Goal: Task Accomplishment & Management: Manage account settings

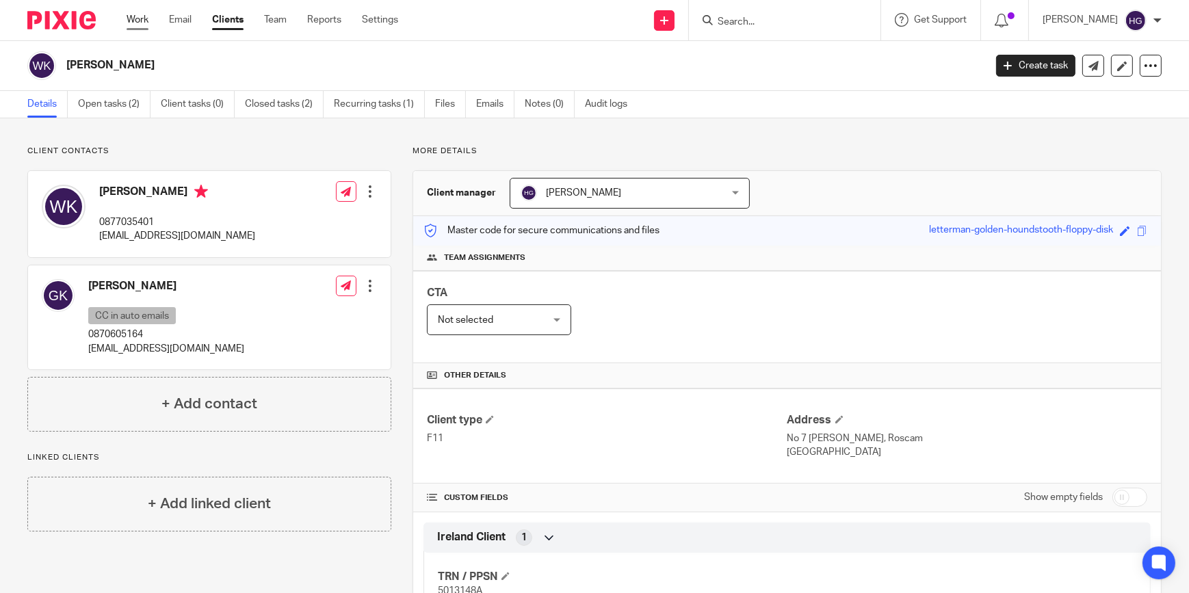
click at [142, 19] on link "Work" at bounding box center [138, 20] width 22 height 14
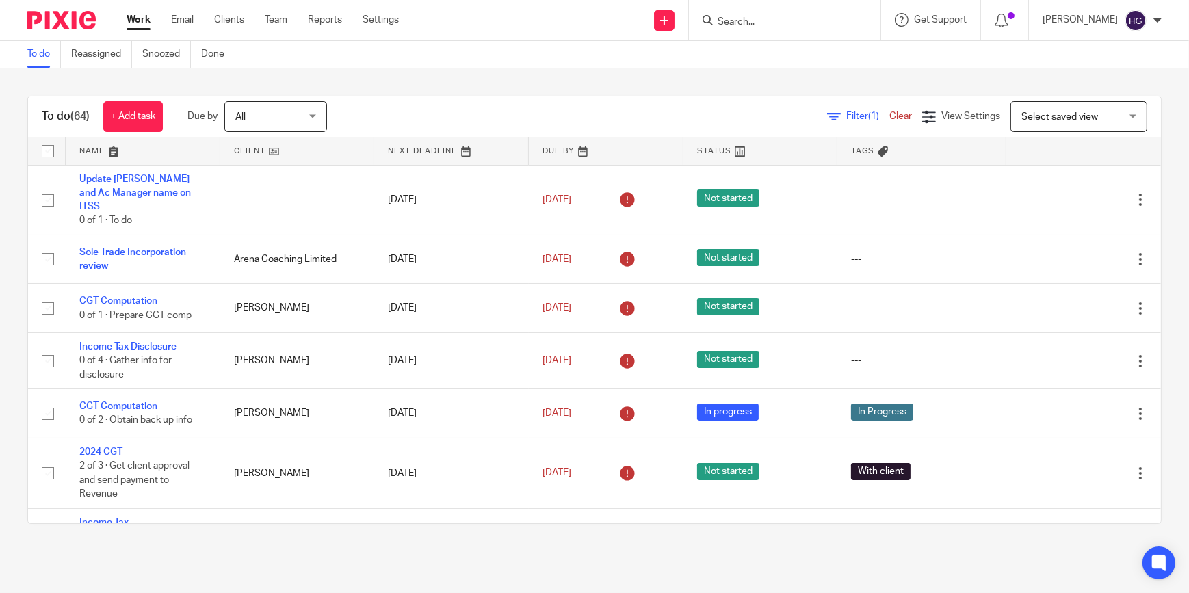
click at [788, 18] on input "Search" at bounding box center [777, 22] width 123 height 12
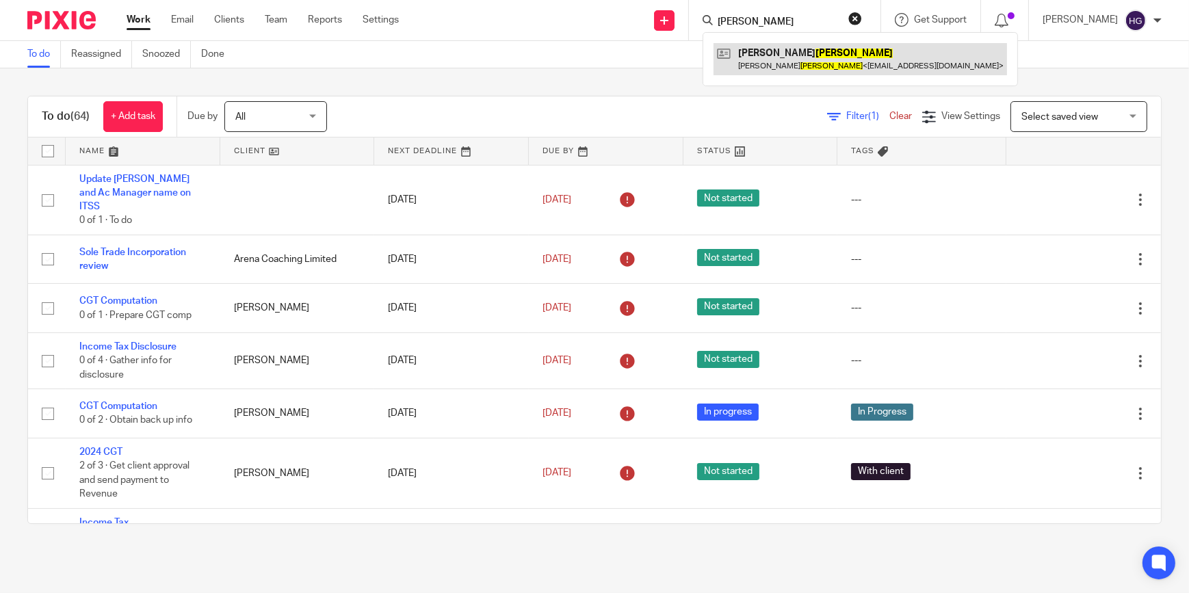
type input "rumpf"
click at [801, 57] on link at bounding box center [859, 58] width 293 height 31
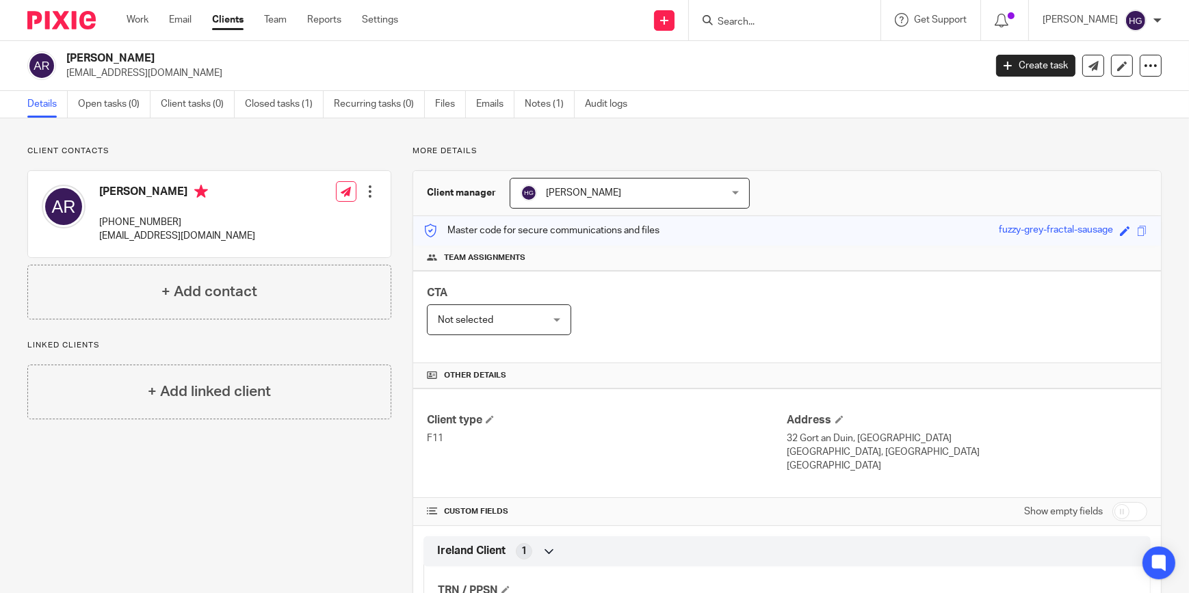
click at [793, 22] on input "Search" at bounding box center [777, 22] width 123 height 12
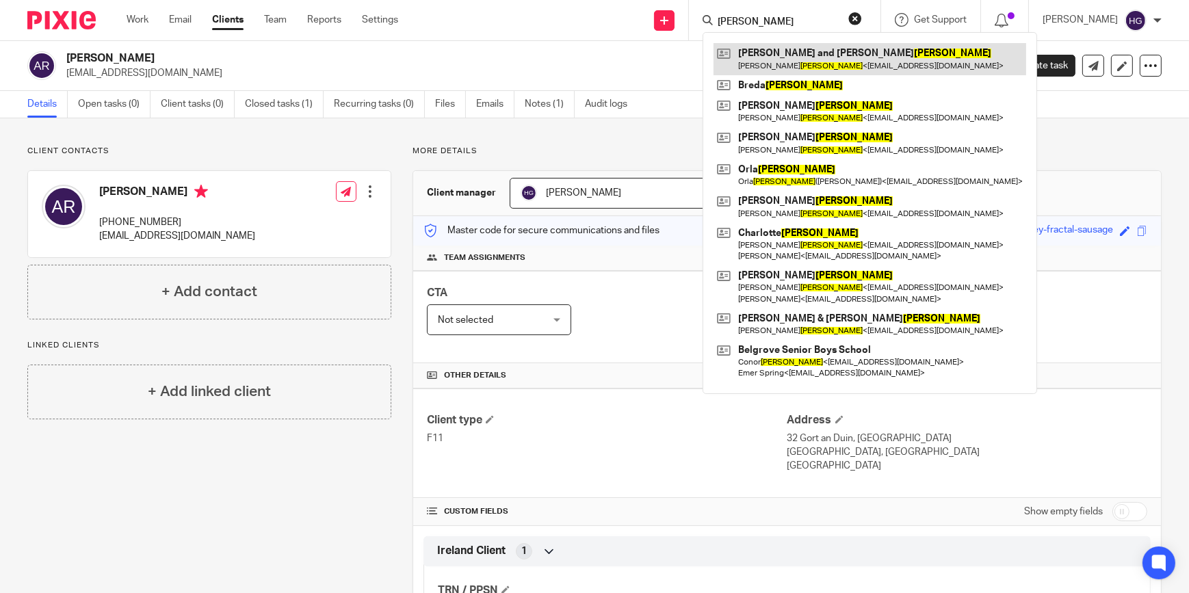
type input "cryan"
click at [800, 57] on link at bounding box center [869, 58] width 313 height 31
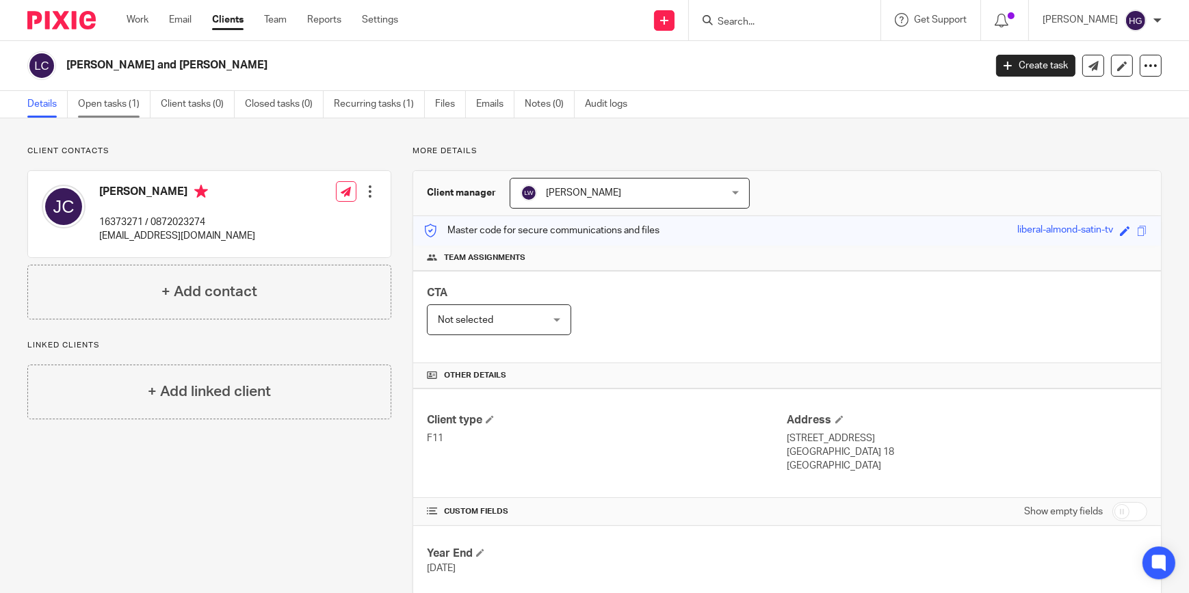
click at [122, 108] on link "Open tasks (1)" at bounding box center [114, 104] width 72 height 27
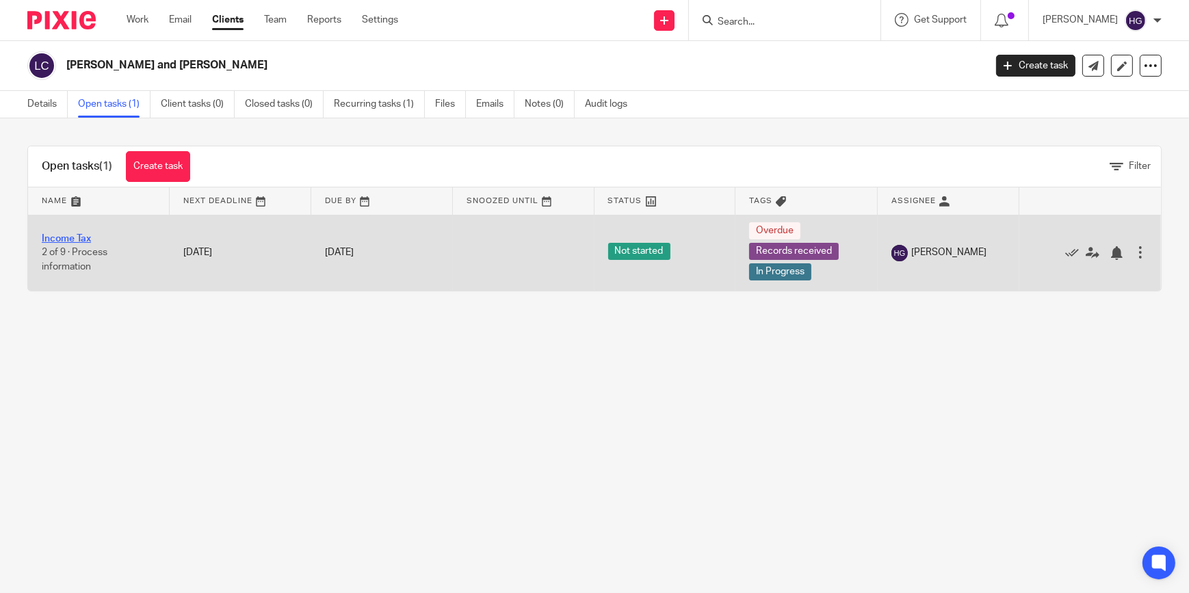
click at [69, 237] on link "Income Tax" at bounding box center [66, 239] width 49 height 10
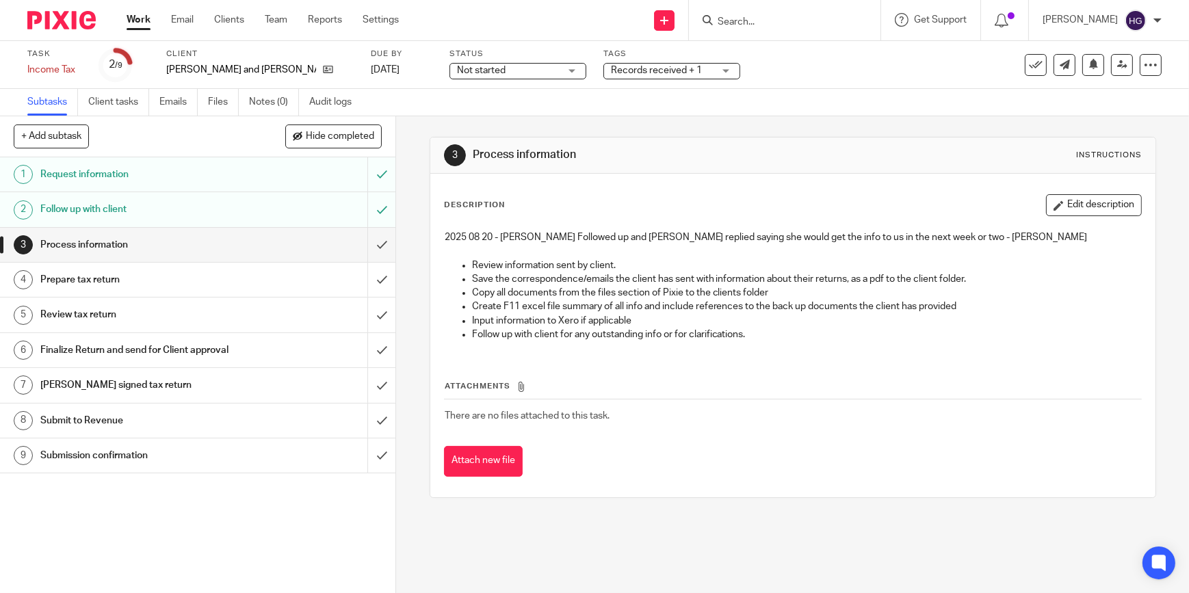
click at [677, 72] on div "Records received + 1" at bounding box center [671, 71] width 137 height 16
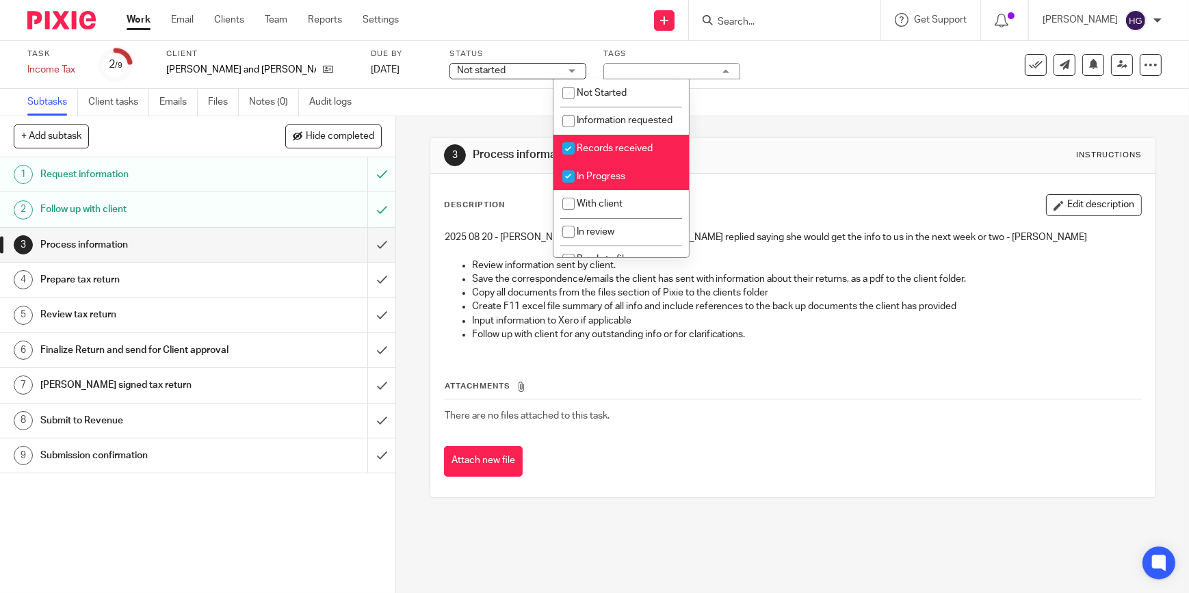
click at [572, 161] on input "checkbox" at bounding box center [568, 148] width 26 height 26
checkbox input "false"
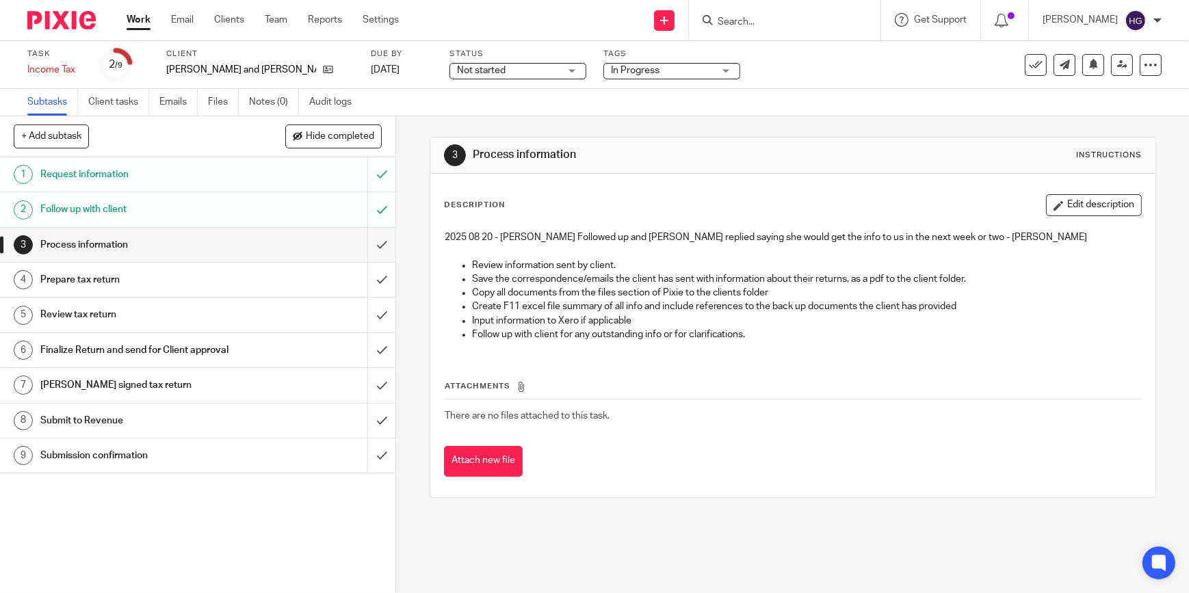
click at [481, 254] on p at bounding box center [793, 251] width 696 height 14
click at [1053, 209] on icon "button" at bounding box center [1058, 205] width 10 height 10
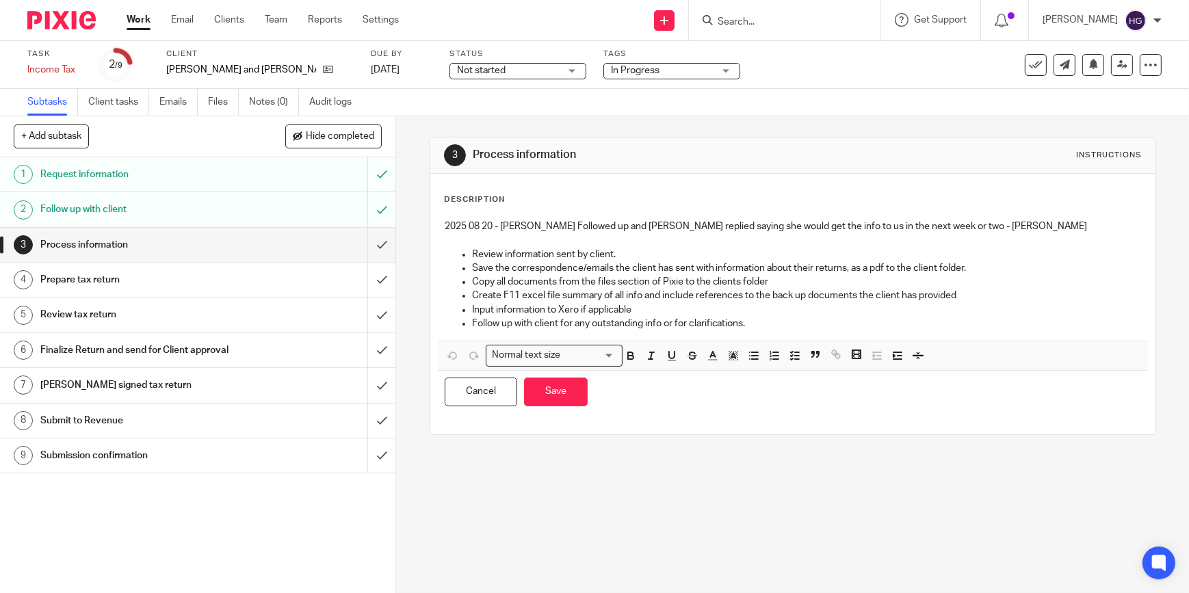
click at [957, 226] on p "2025 08 20 - Helen Followed up and Judith replied saying she would get the info…" at bounding box center [793, 227] width 696 height 14
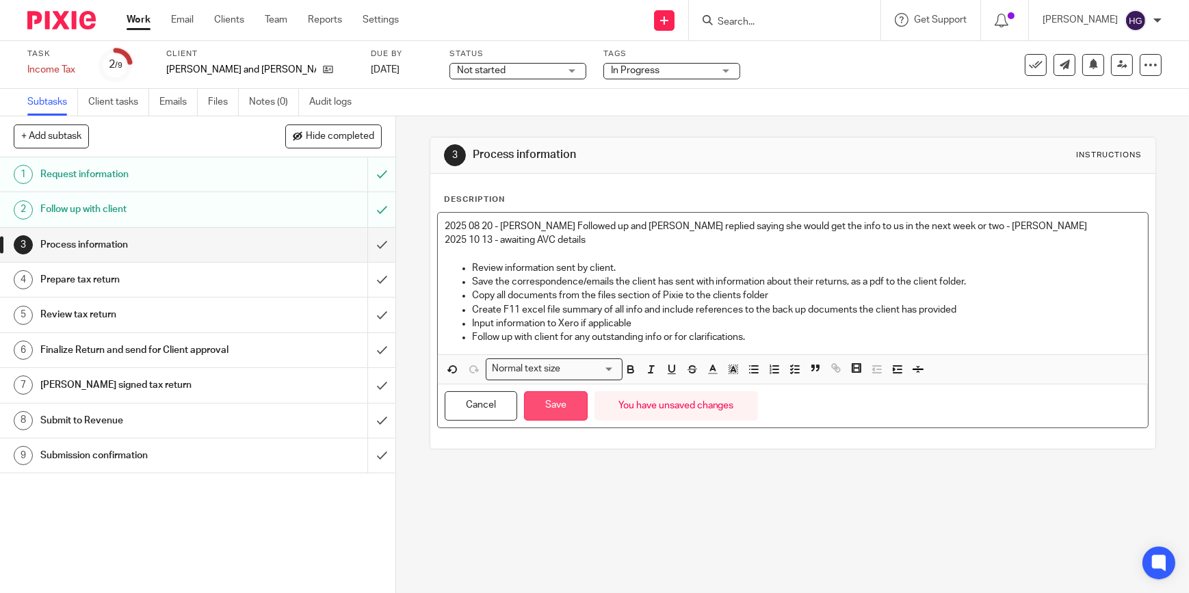
click at [564, 408] on button "Save" at bounding box center [556, 405] width 64 height 29
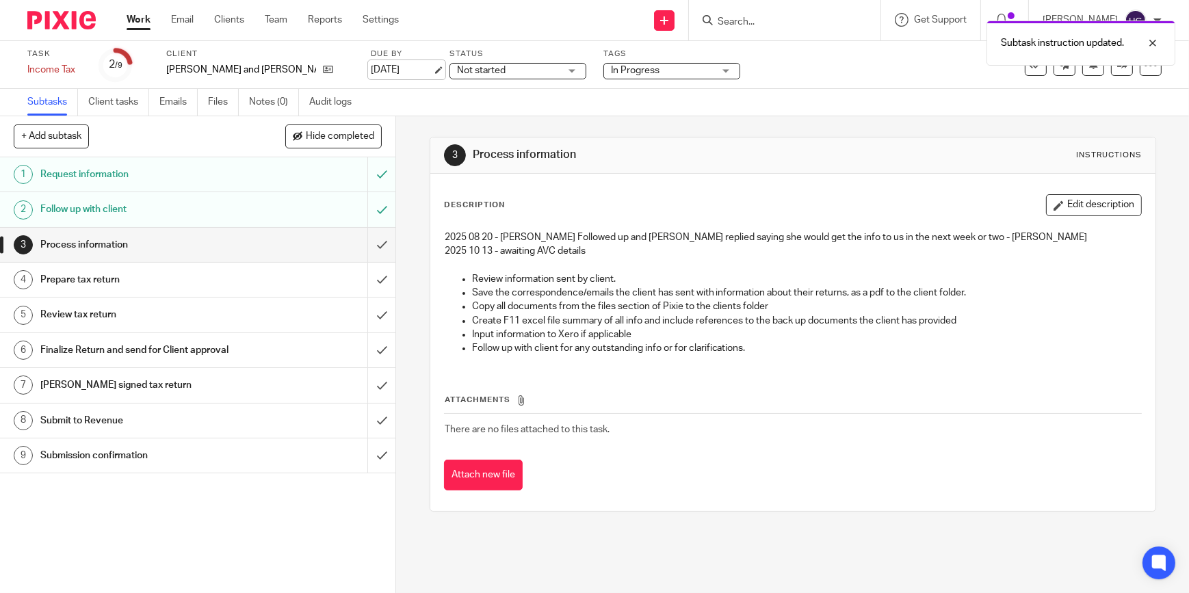
click at [371, 64] on link "10 Oct 2025" at bounding box center [402, 70] width 62 height 14
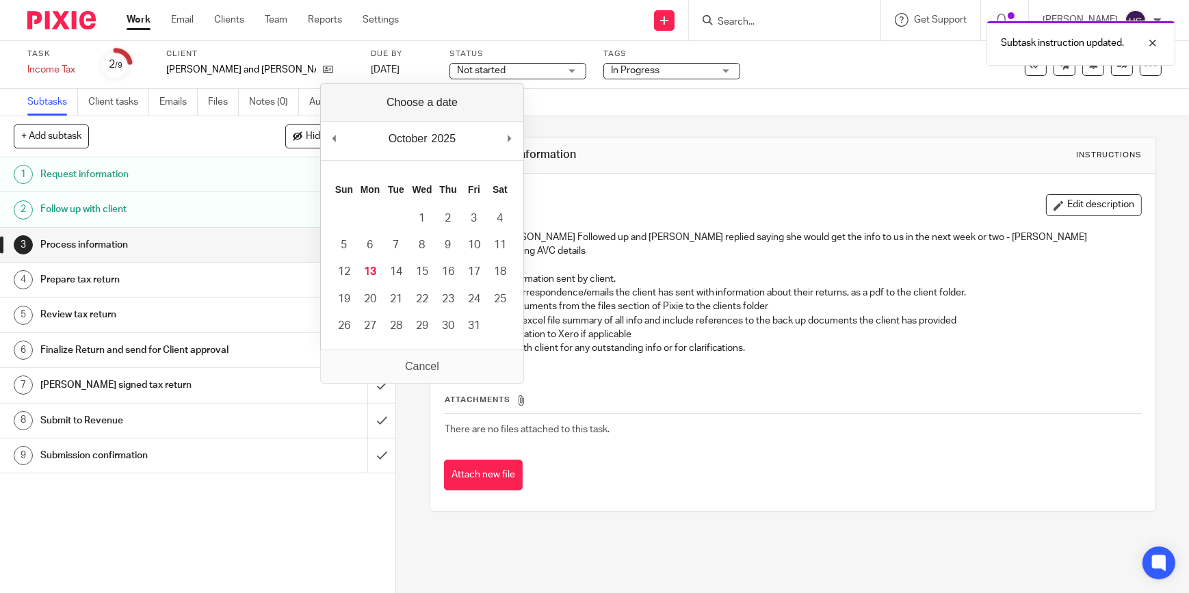
drag, startPoint x: 472, startPoint y: 275, endPoint x: 449, endPoint y: 247, distance: 36.4
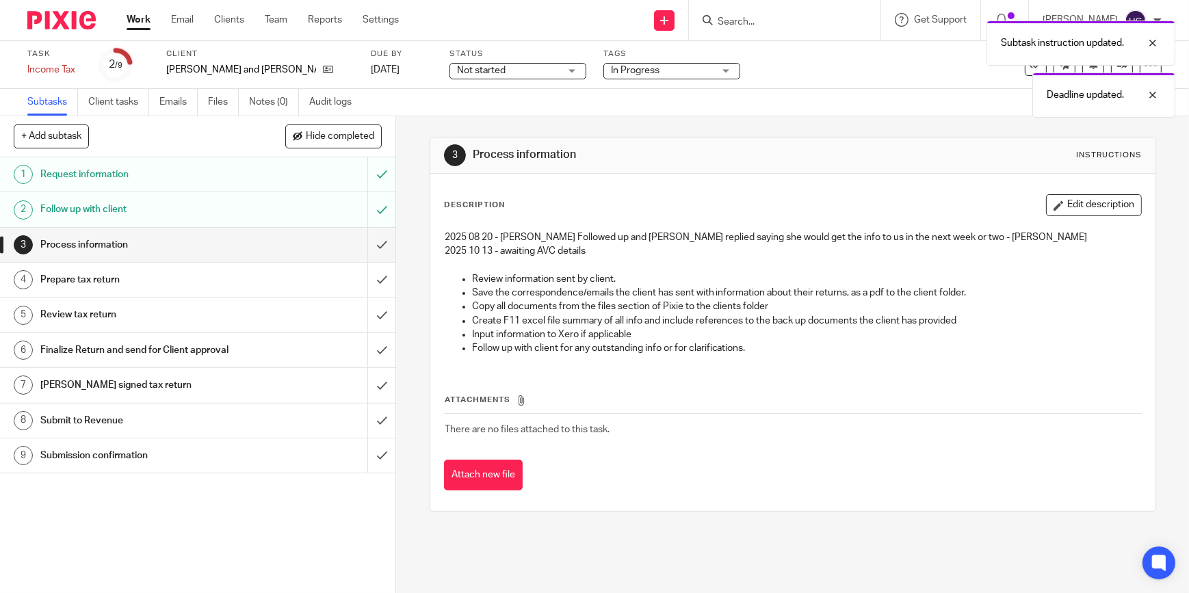
click at [136, 25] on link "Work" at bounding box center [139, 20] width 24 height 14
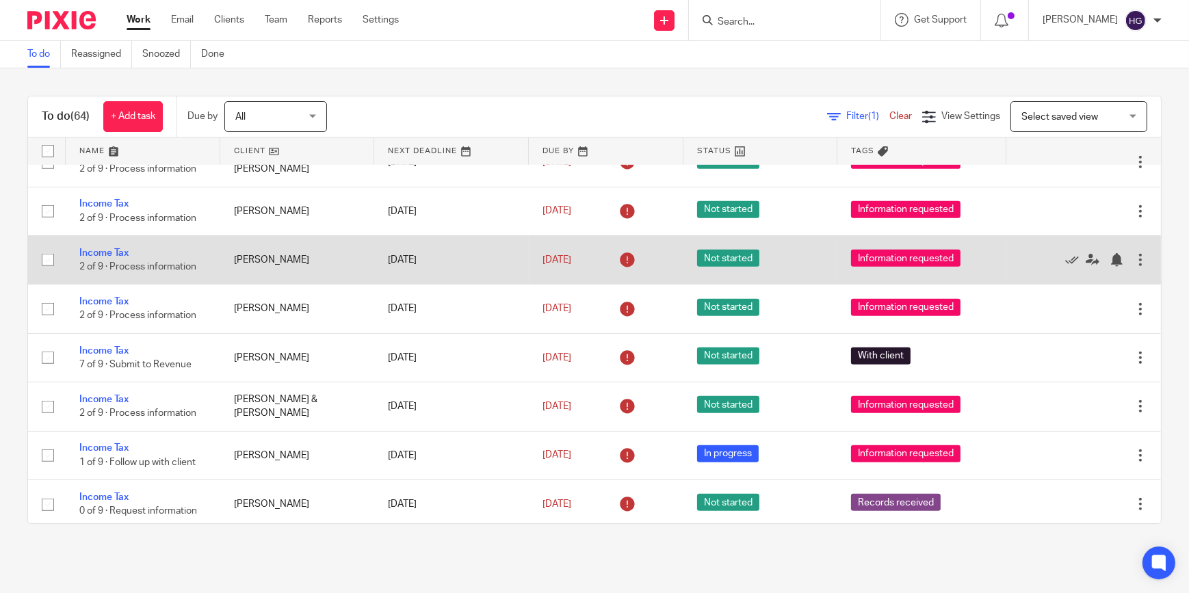
scroll to position [994, 0]
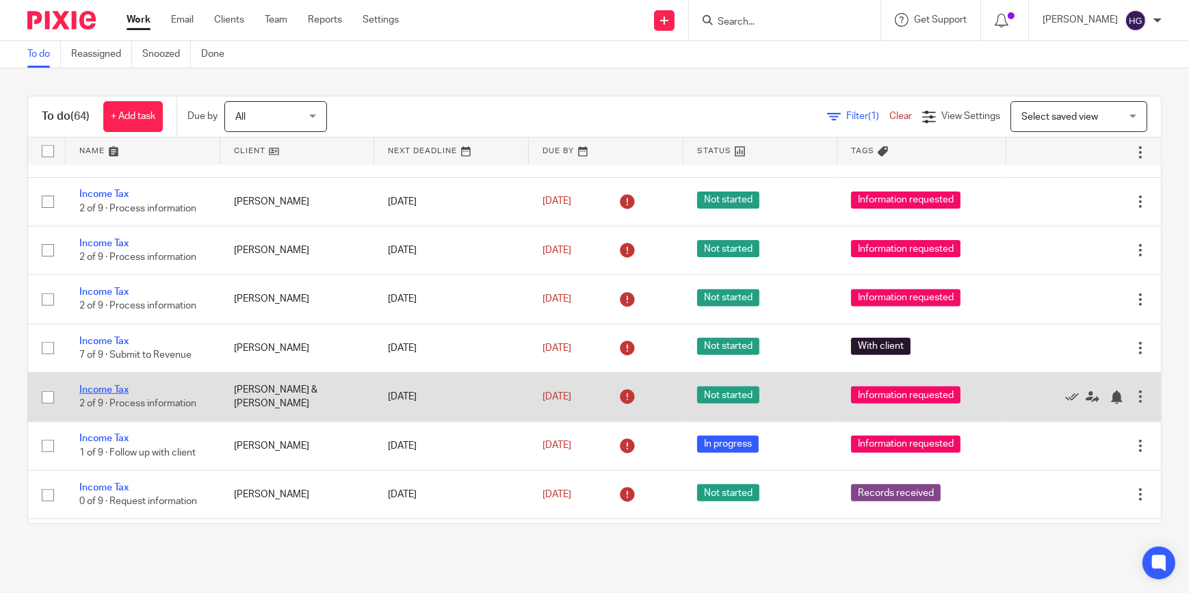
click at [107, 385] on link "Income Tax" at bounding box center [103, 390] width 49 height 10
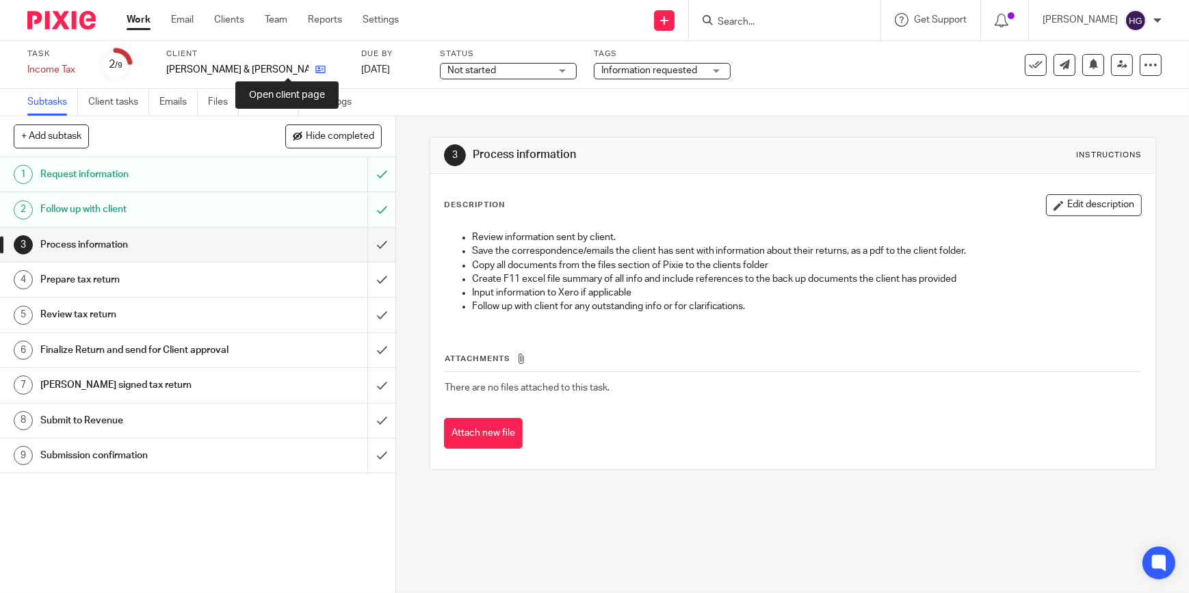
click at [315, 68] on icon at bounding box center [320, 69] width 10 height 10
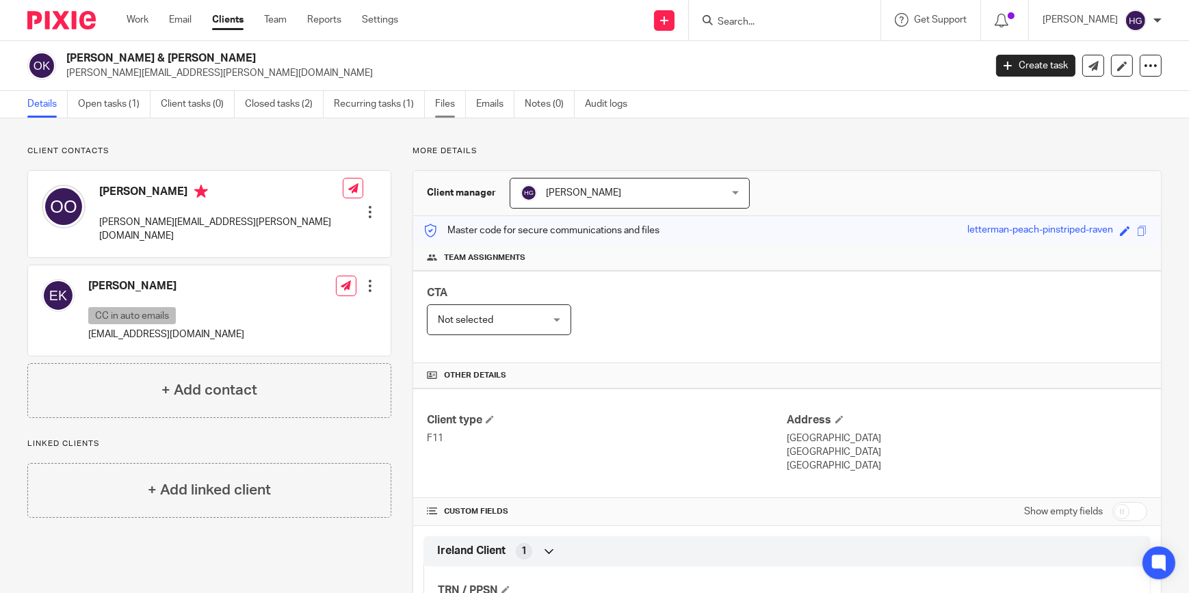
click at [449, 101] on link "Files" at bounding box center [450, 104] width 31 height 27
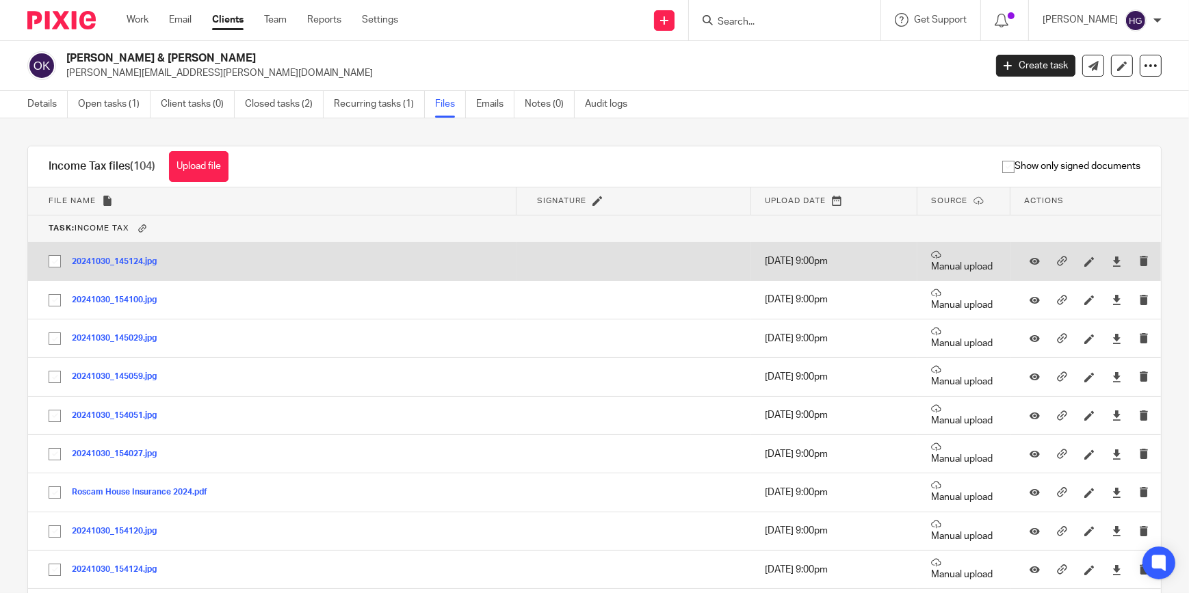
click at [52, 259] on input "checkbox" at bounding box center [55, 261] width 26 height 26
checkbox input "true"
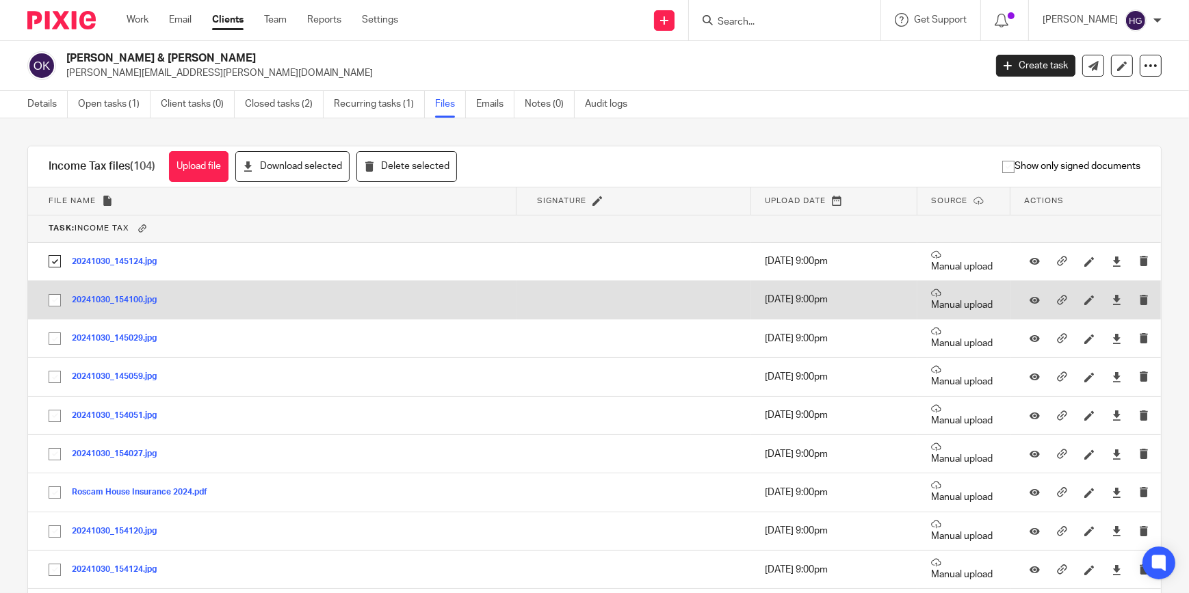
click at [55, 295] on input "checkbox" at bounding box center [55, 300] width 26 height 26
checkbox input "true"
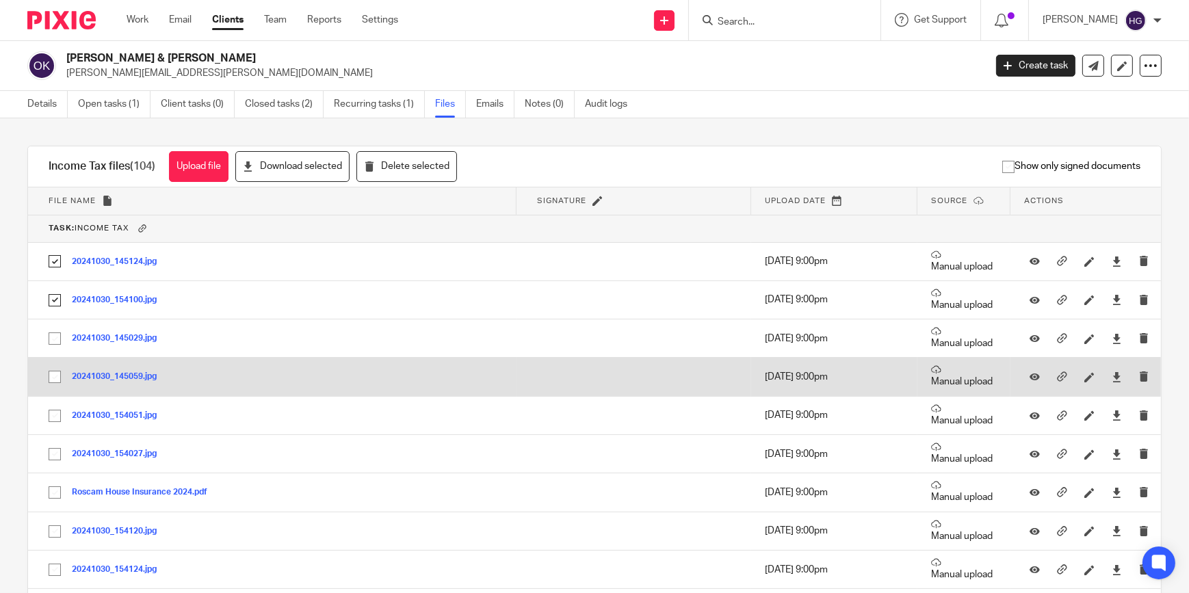
drag, startPoint x: 53, startPoint y: 341, endPoint x: 51, endPoint y: 358, distance: 17.3
click at [53, 341] on input "checkbox" at bounding box center [55, 339] width 26 height 26
checkbox input "true"
drag, startPoint x: 51, startPoint y: 376, endPoint x: 51, endPoint y: 393, distance: 16.4
click at [51, 376] on input "checkbox" at bounding box center [55, 377] width 26 height 26
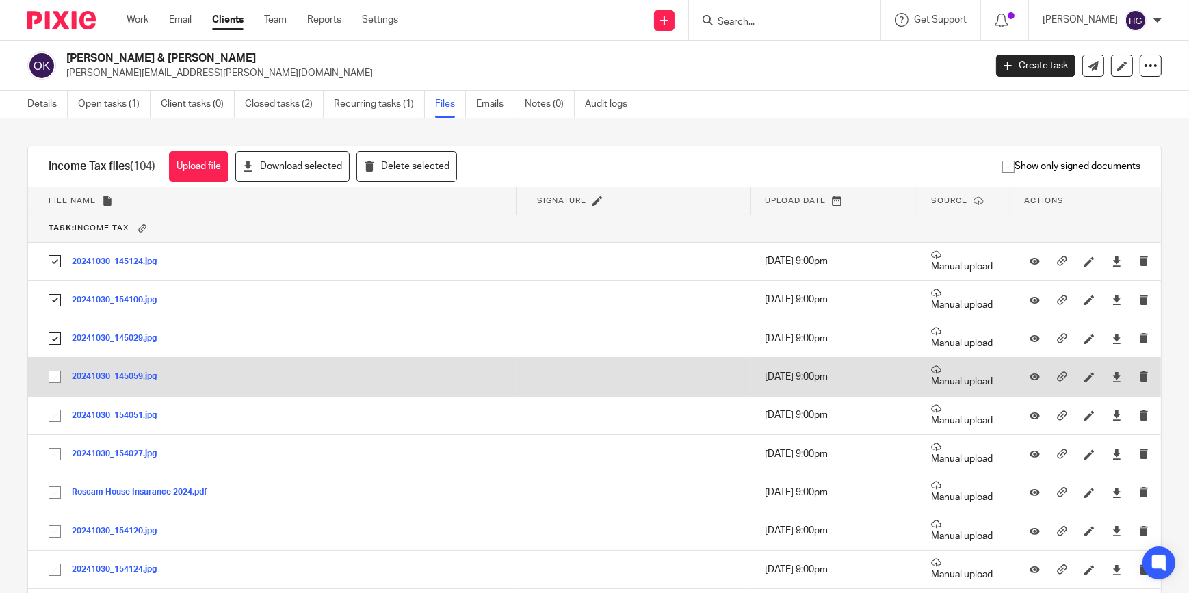
checkbox input "true"
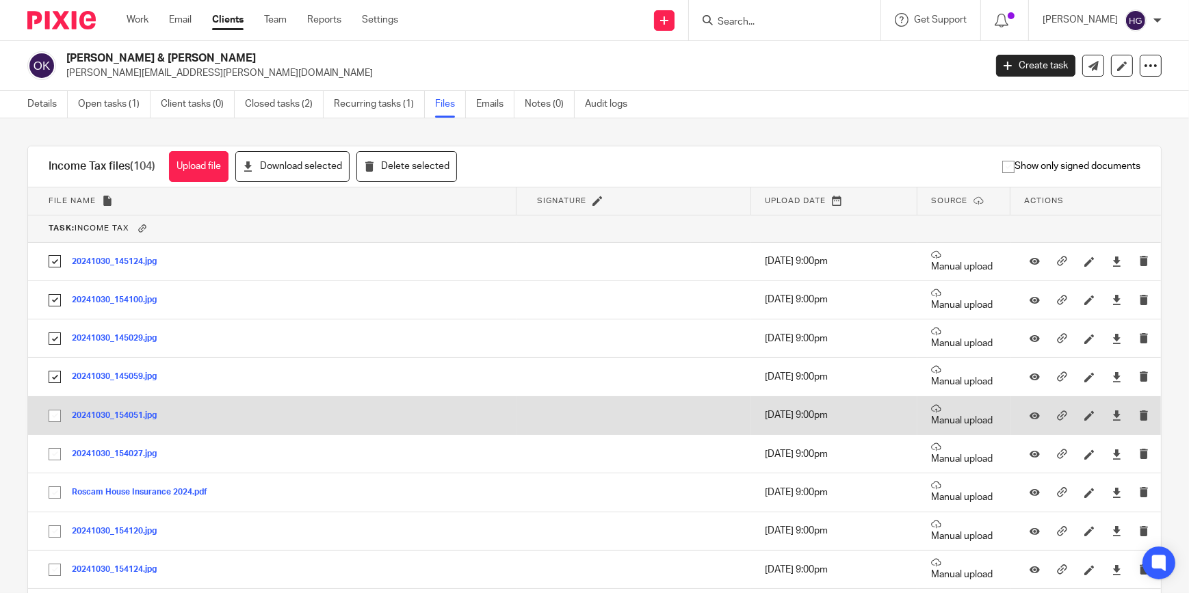
click at [55, 412] on input "checkbox" at bounding box center [55, 416] width 26 height 26
checkbox input "true"
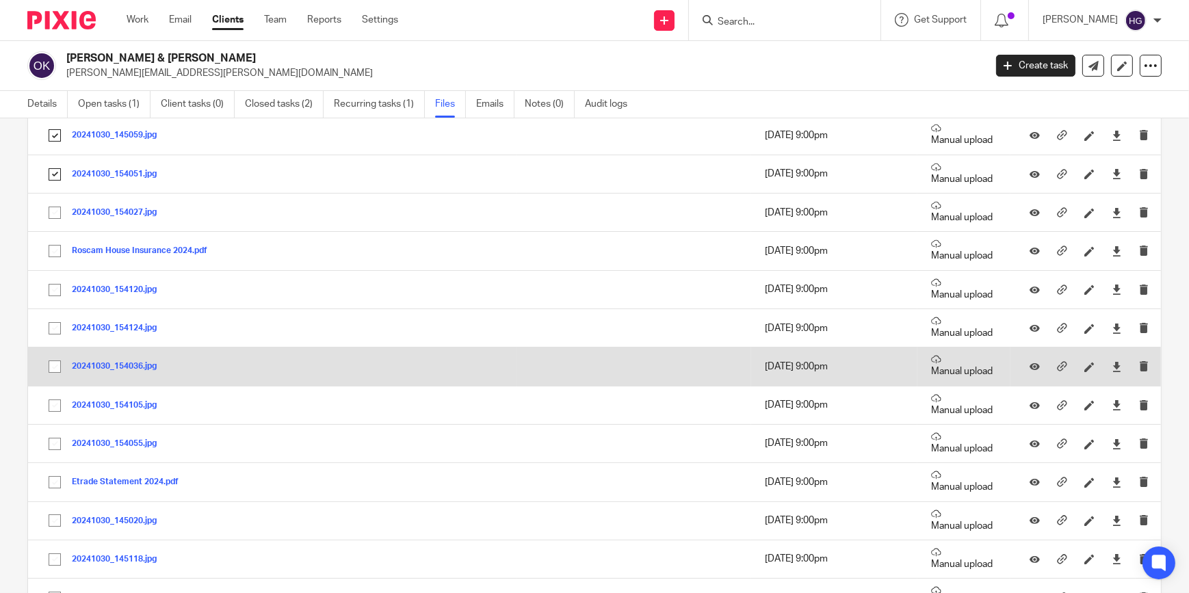
scroll to position [248, 0]
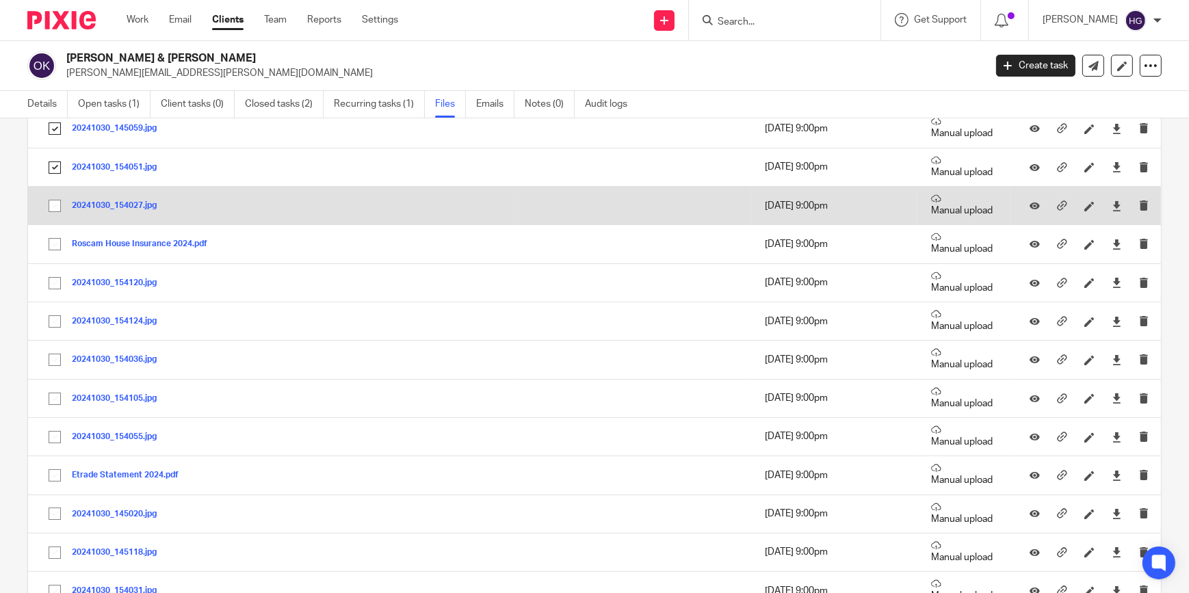
click at [53, 203] on input "checkbox" at bounding box center [55, 206] width 26 height 26
checkbox input "true"
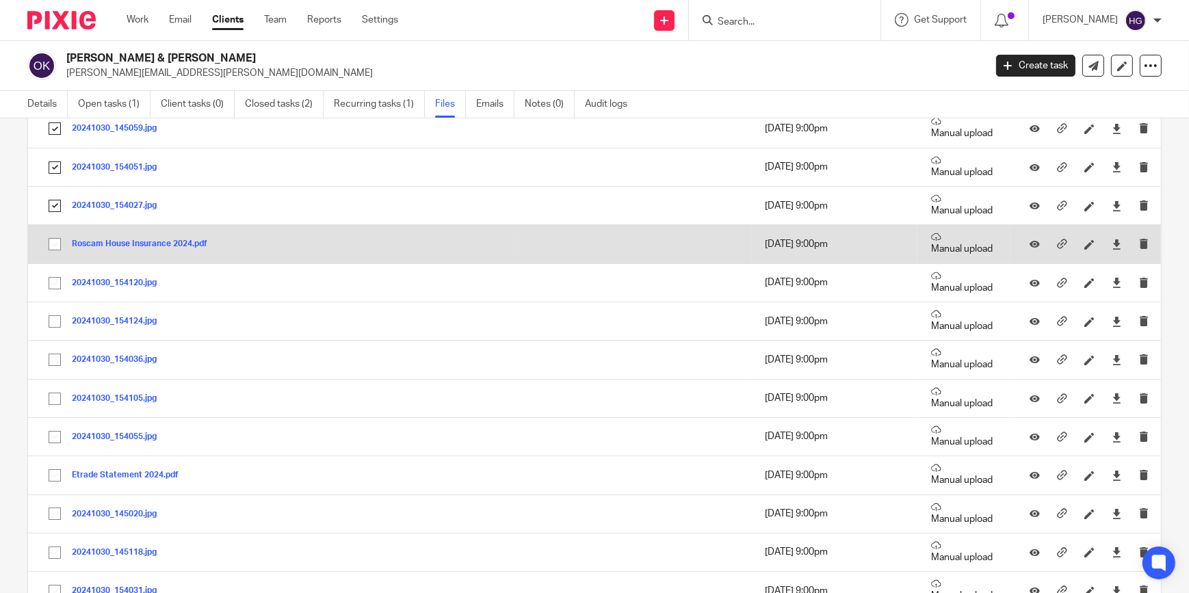
click at [55, 242] on input "checkbox" at bounding box center [55, 244] width 26 height 26
checkbox input "true"
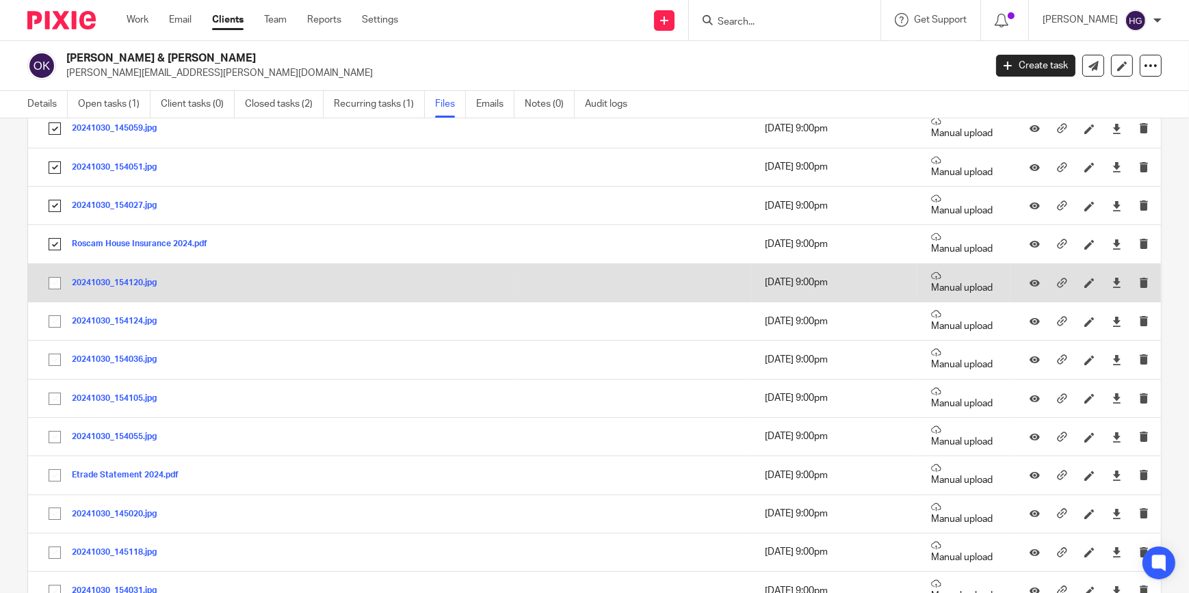
click at [58, 282] on input "checkbox" at bounding box center [55, 283] width 26 height 26
checkbox input "true"
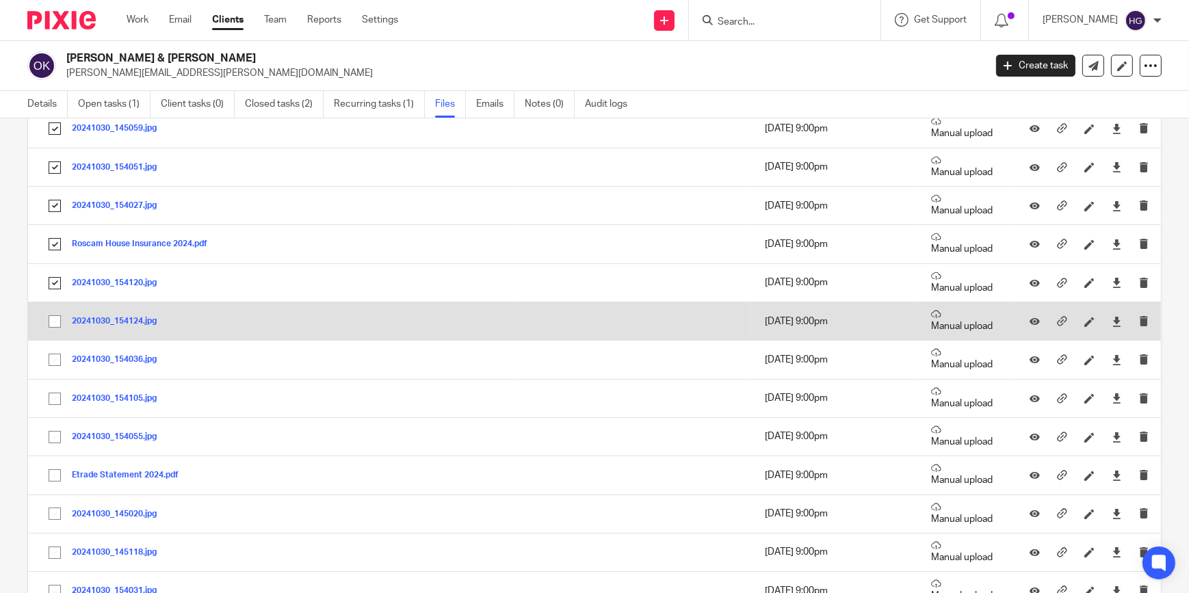
click at [53, 323] on input "checkbox" at bounding box center [55, 321] width 26 height 26
checkbox input "true"
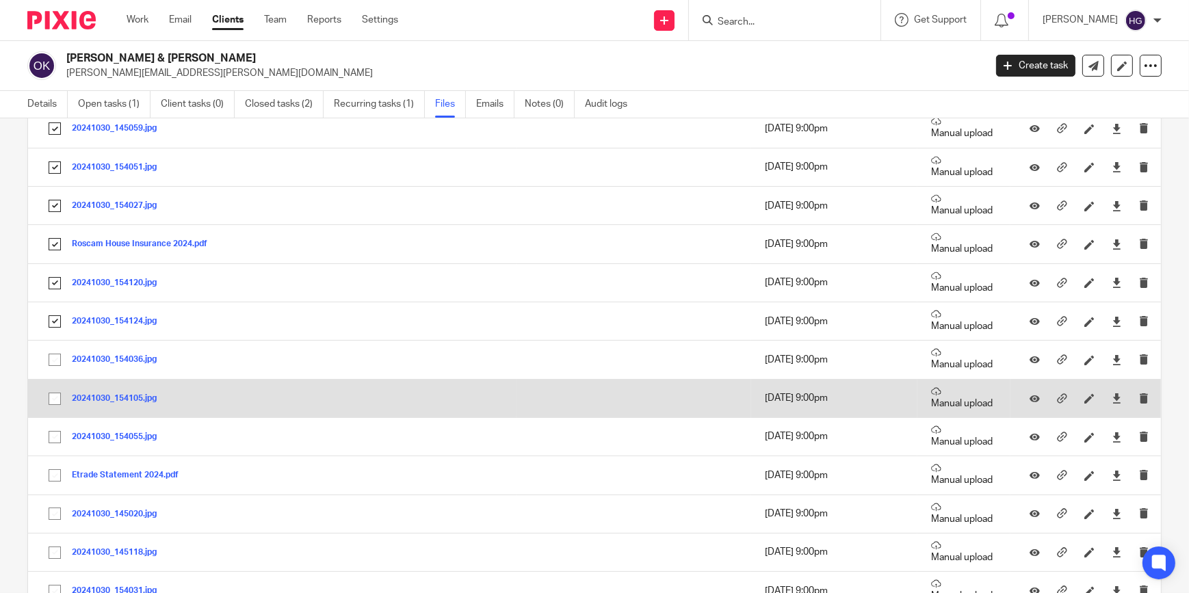
drag, startPoint x: 55, startPoint y: 353, endPoint x: 52, endPoint y: 378, distance: 24.9
click at [55, 356] on input "checkbox" at bounding box center [55, 360] width 26 height 26
checkbox input "true"
click at [53, 401] on input "checkbox" at bounding box center [55, 399] width 26 height 26
checkbox input "true"
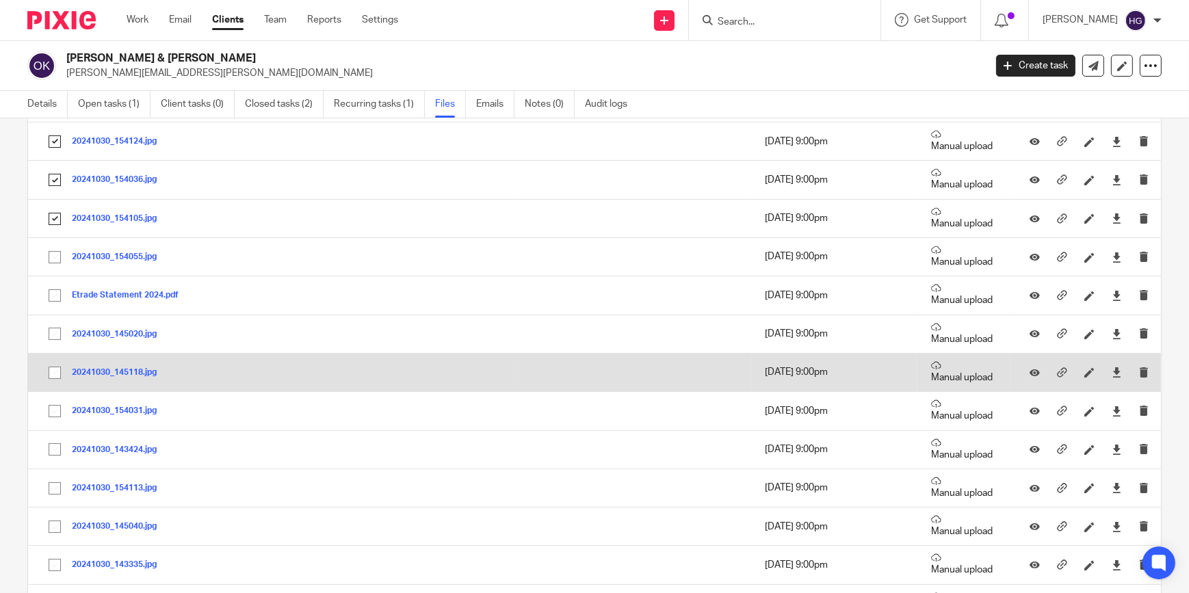
scroll to position [435, 0]
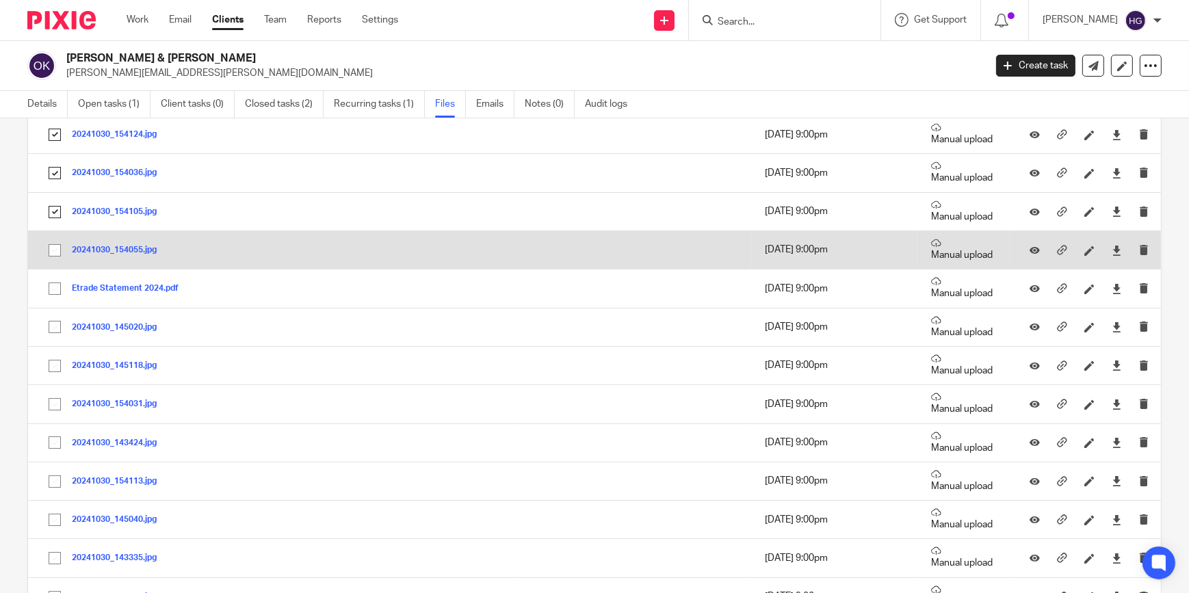
click at [55, 250] on input "checkbox" at bounding box center [55, 250] width 26 height 26
checkbox input "true"
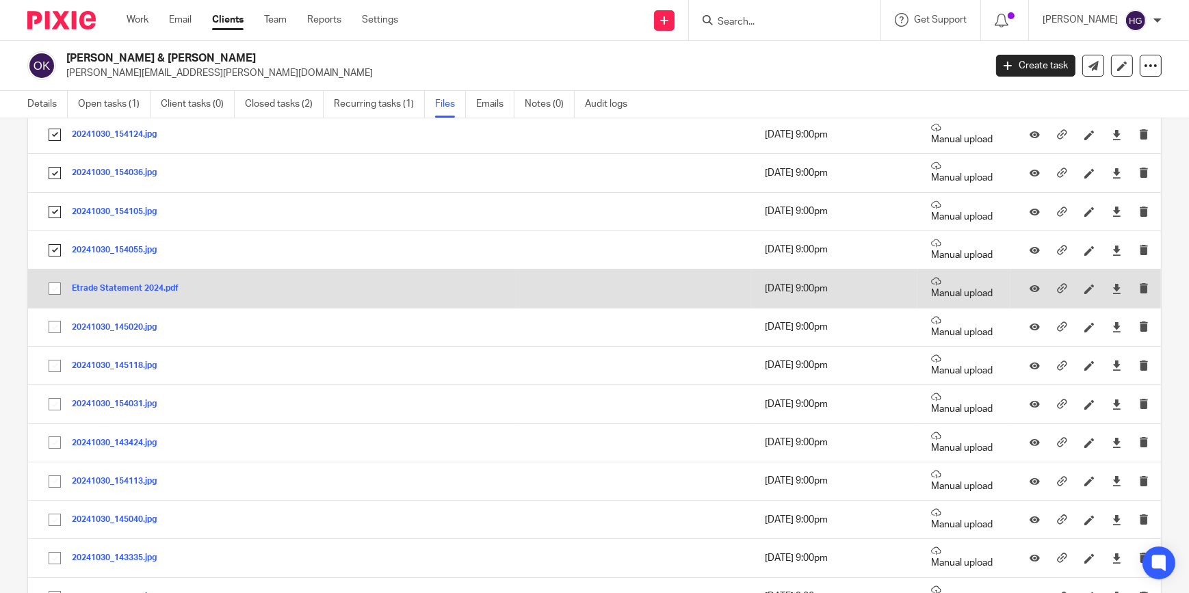
click at [51, 283] on input "checkbox" at bounding box center [55, 289] width 26 height 26
checkbox input "true"
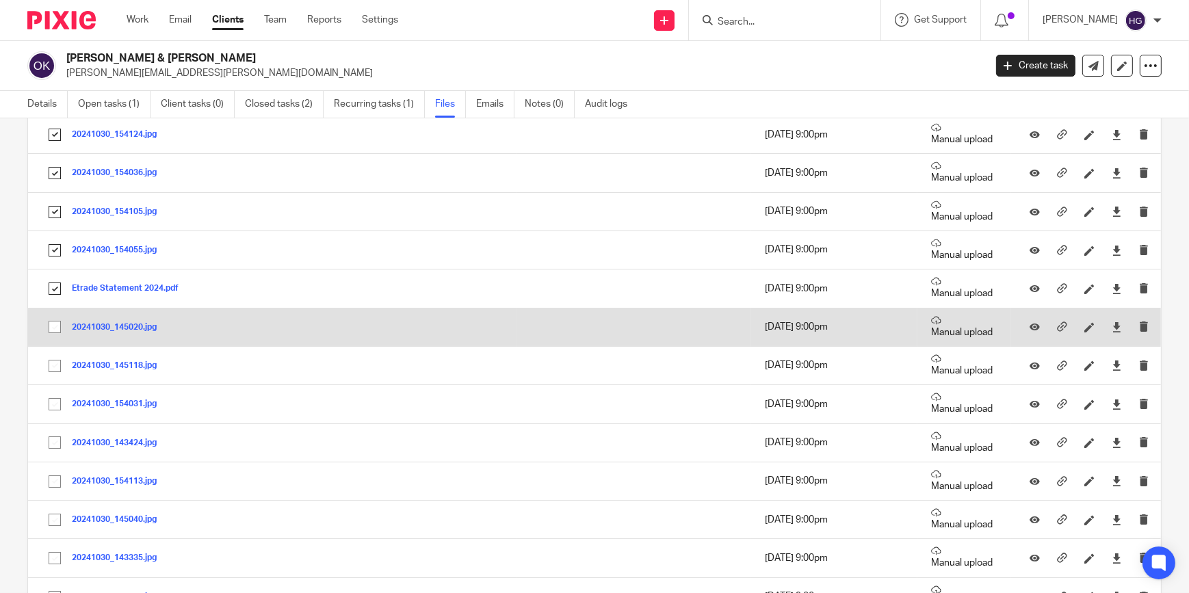
click at [55, 328] on input "checkbox" at bounding box center [55, 327] width 26 height 26
checkbox input "true"
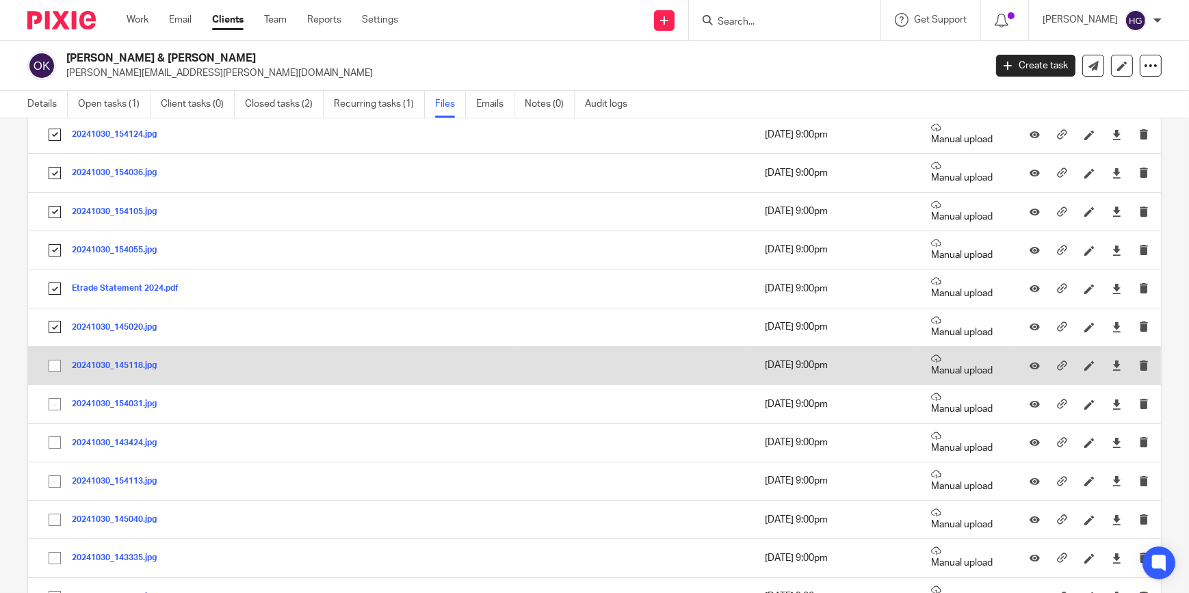
click at [57, 365] on input "checkbox" at bounding box center [55, 366] width 26 height 26
checkbox input "true"
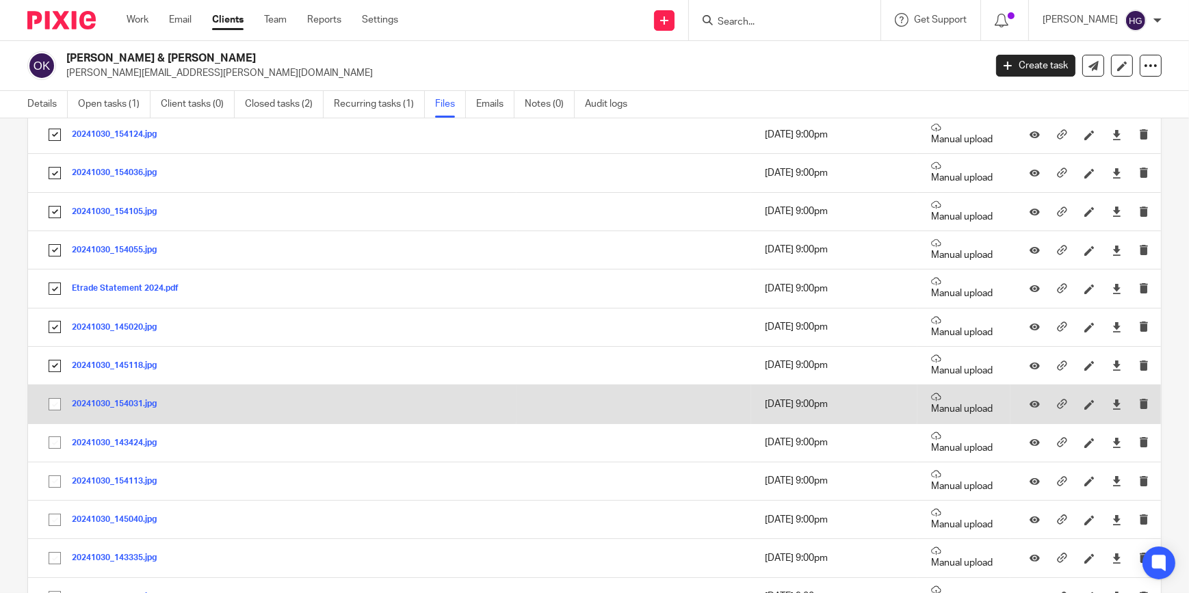
click at [52, 401] on input "checkbox" at bounding box center [55, 404] width 26 height 26
checkbox input "true"
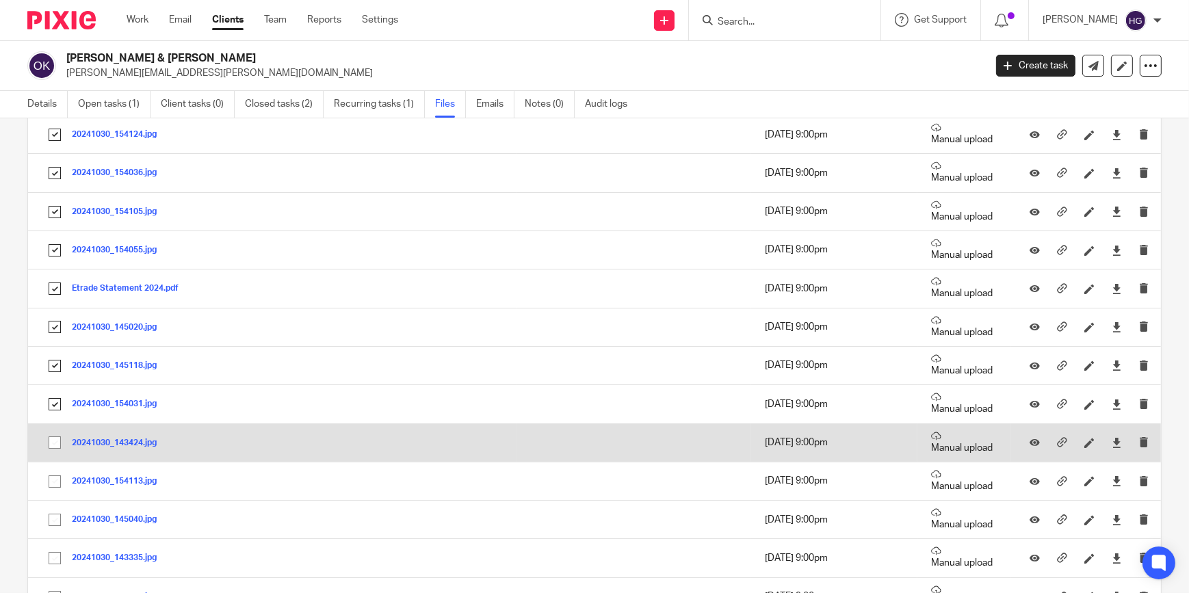
click at [51, 443] on input "checkbox" at bounding box center [55, 442] width 26 height 26
checkbox input "true"
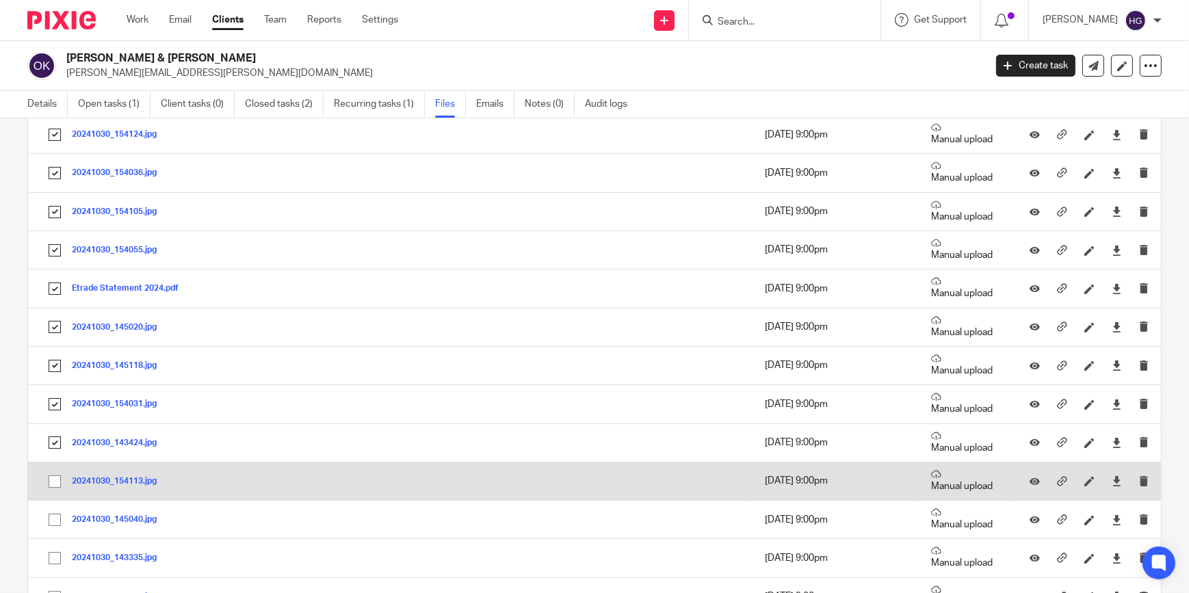
click at [55, 479] on input "checkbox" at bounding box center [55, 481] width 26 height 26
checkbox input "true"
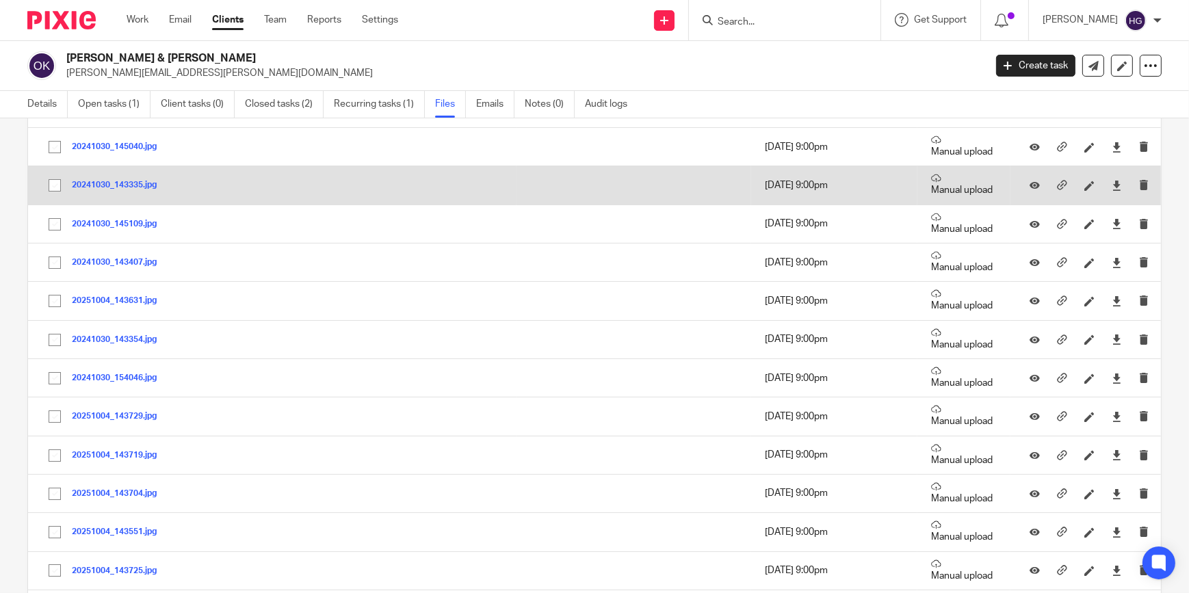
scroll to position [745, 0]
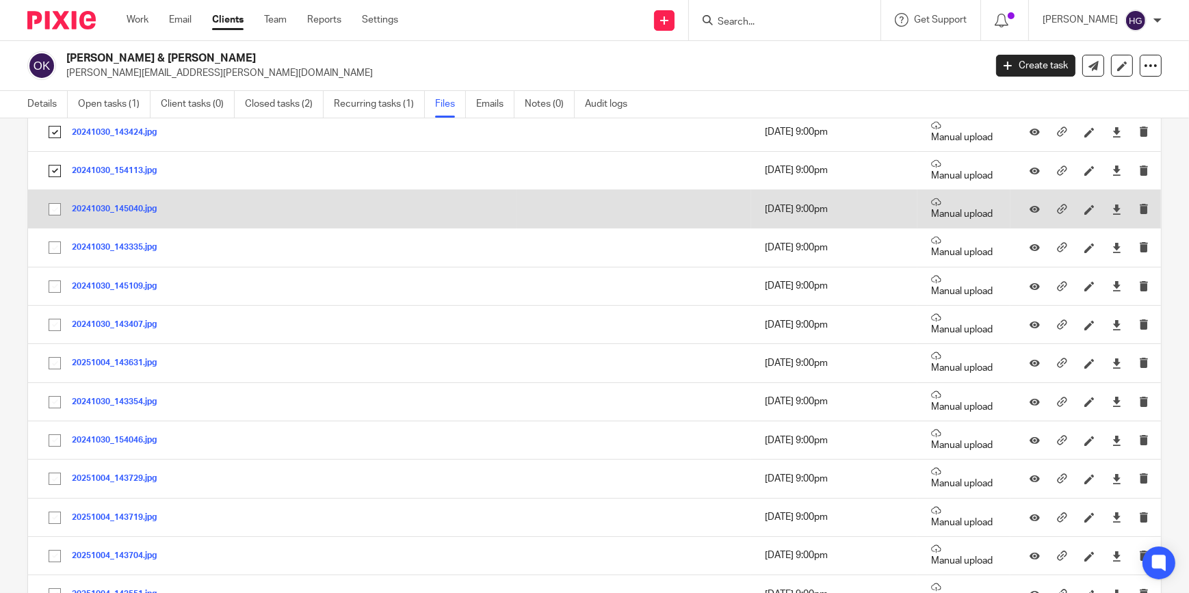
click at [51, 211] on input "checkbox" at bounding box center [55, 209] width 26 height 26
checkbox input "true"
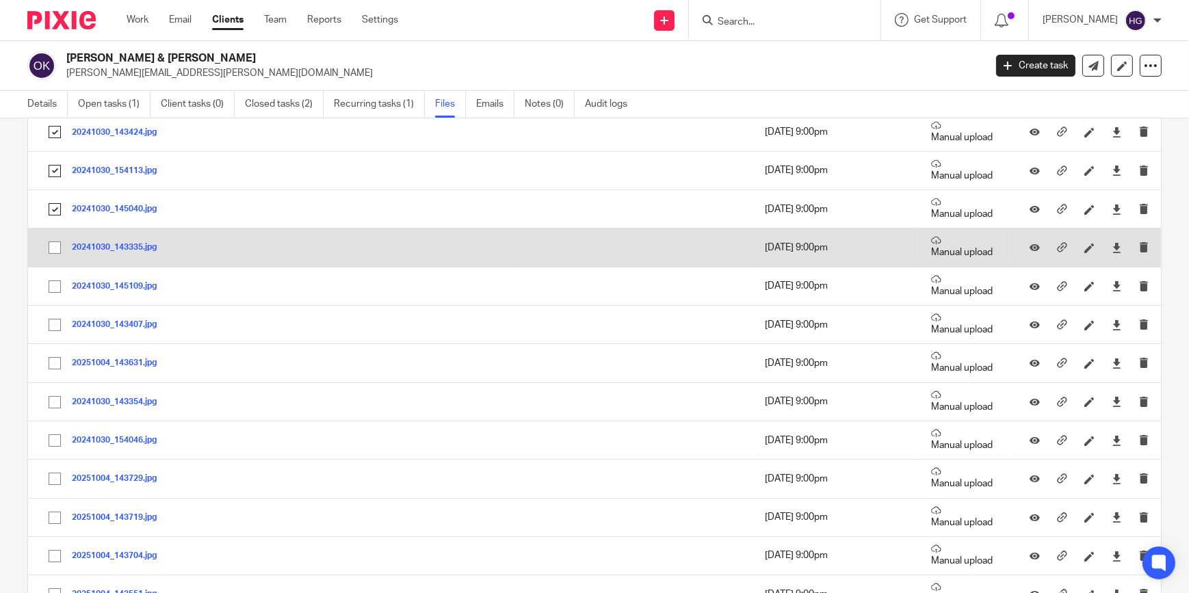
click at [56, 246] on input "checkbox" at bounding box center [55, 248] width 26 height 26
checkbox input "true"
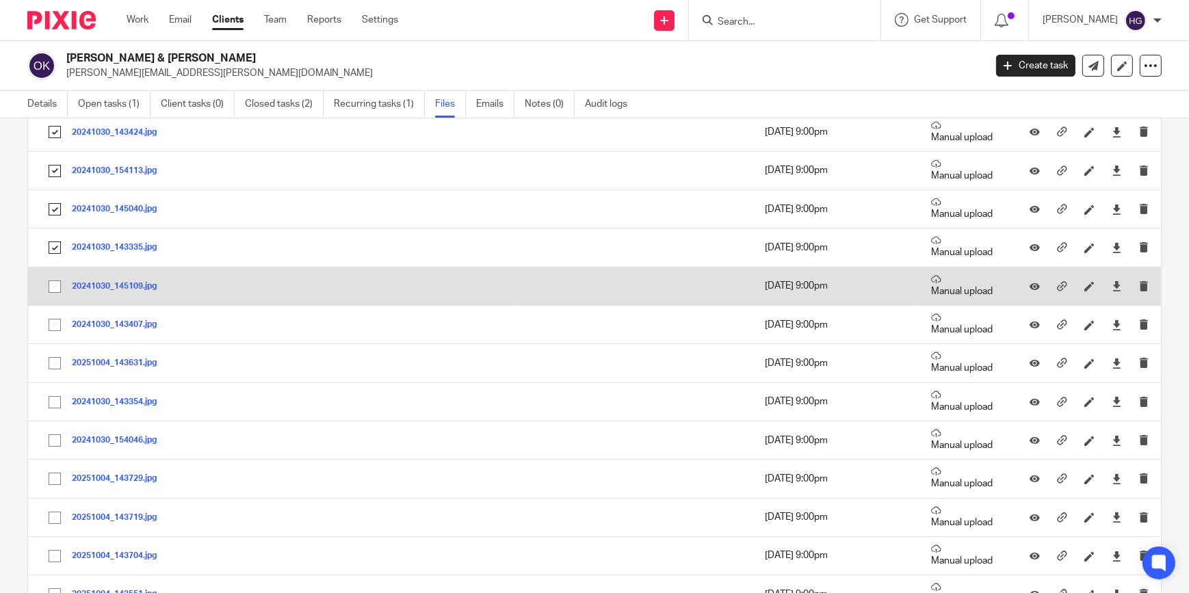
drag, startPoint x: 56, startPoint y: 281, endPoint x: 54, endPoint y: 297, distance: 15.9
click at [55, 281] on input "checkbox" at bounding box center [55, 287] width 26 height 26
checkbox input "true"
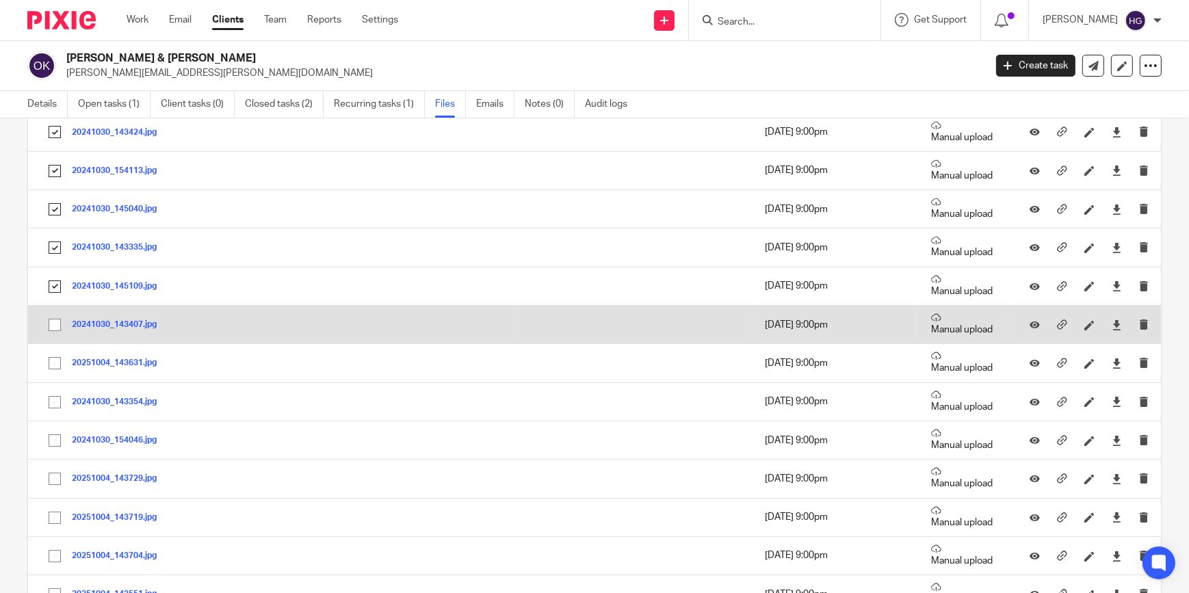
click at [50, 316] on input "checkbox" at bounding box center [55, 325] width 26 height 26
checkbox input "true"
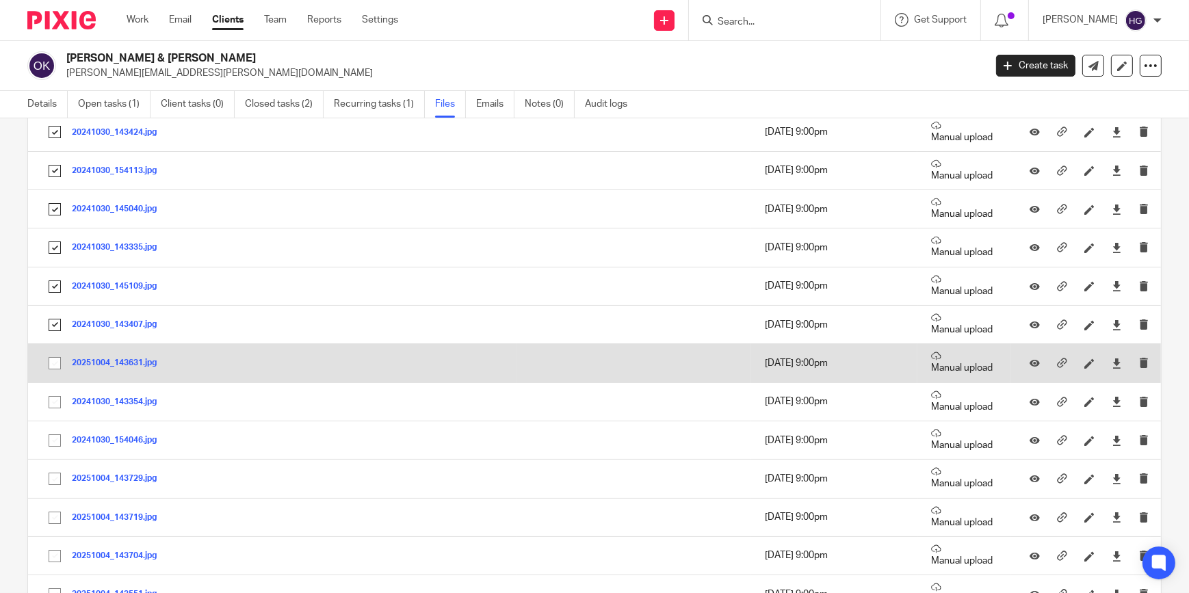
click at [56, 362] on input "checkbox" at bounding box center [55, 363] width 26 height 26
checkbox input "true"
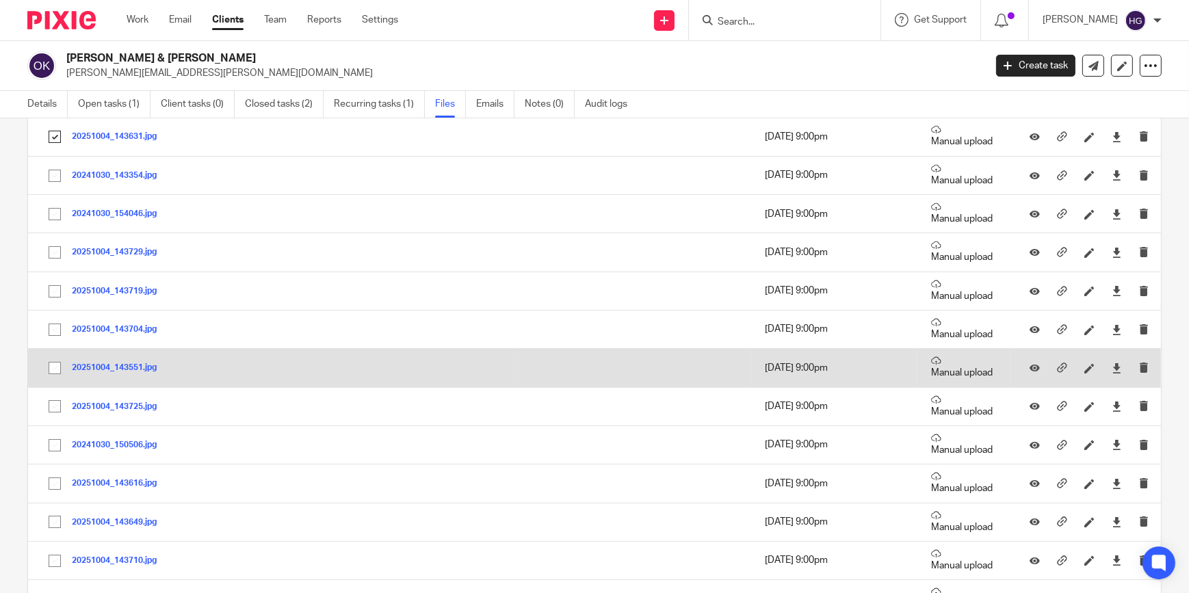
scroll to position [994, 0]
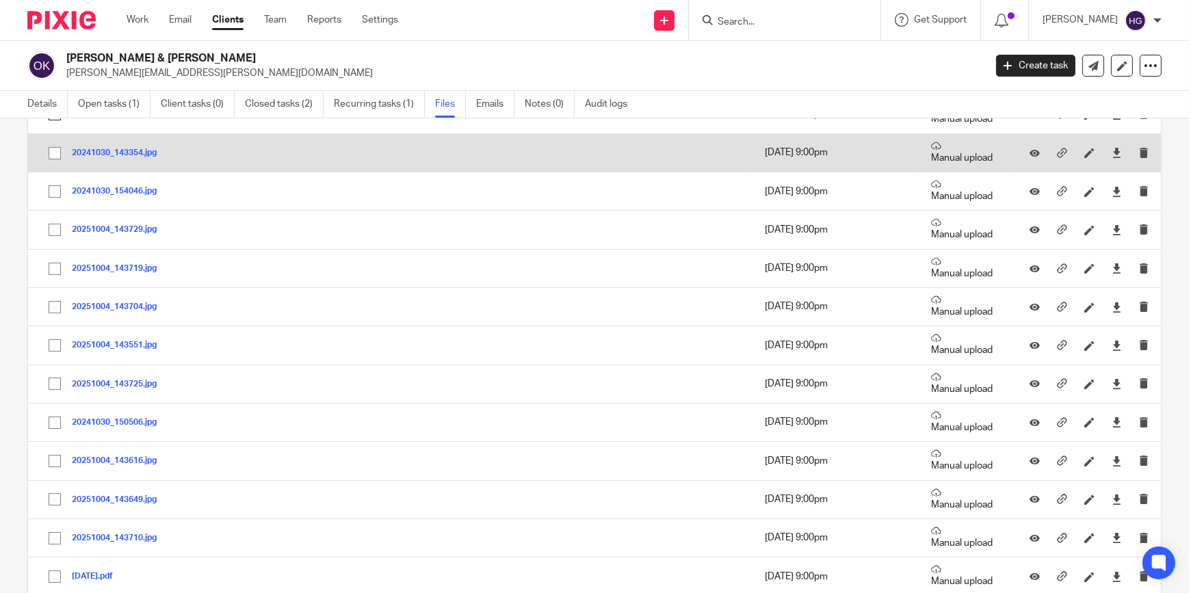
click at [50, 151] on input "checkbox" at bounding box center [55, 153] width 26 height 26
checkbox input "true"
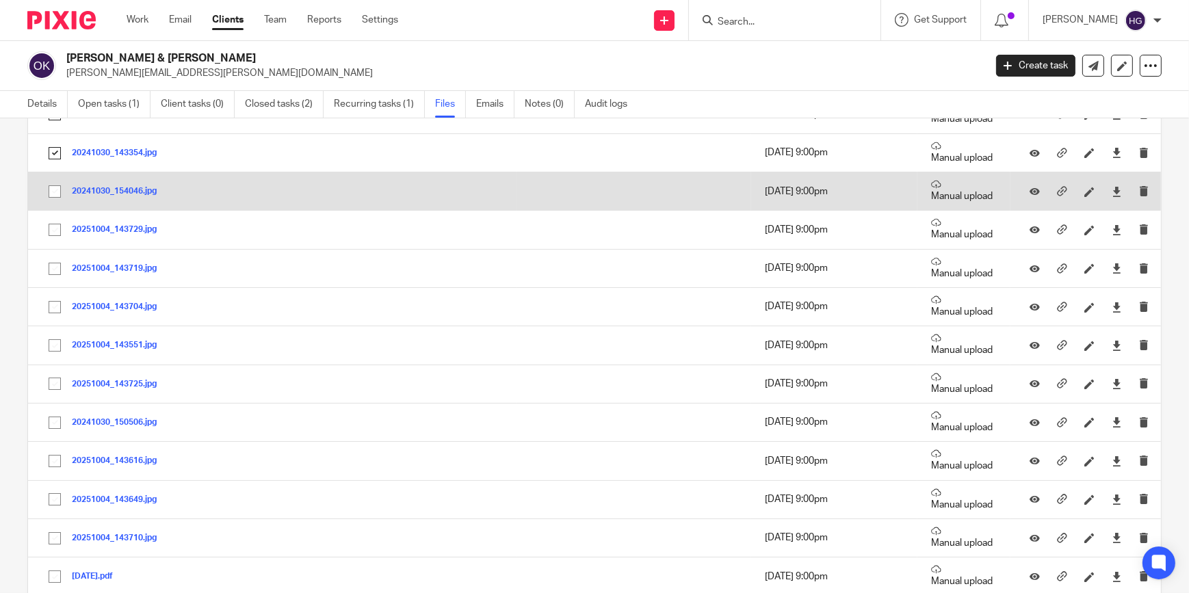
click at [57, 190] on input "checkbox" at bounding box center [55, 191] width 26 height 26
checkbox input "true"
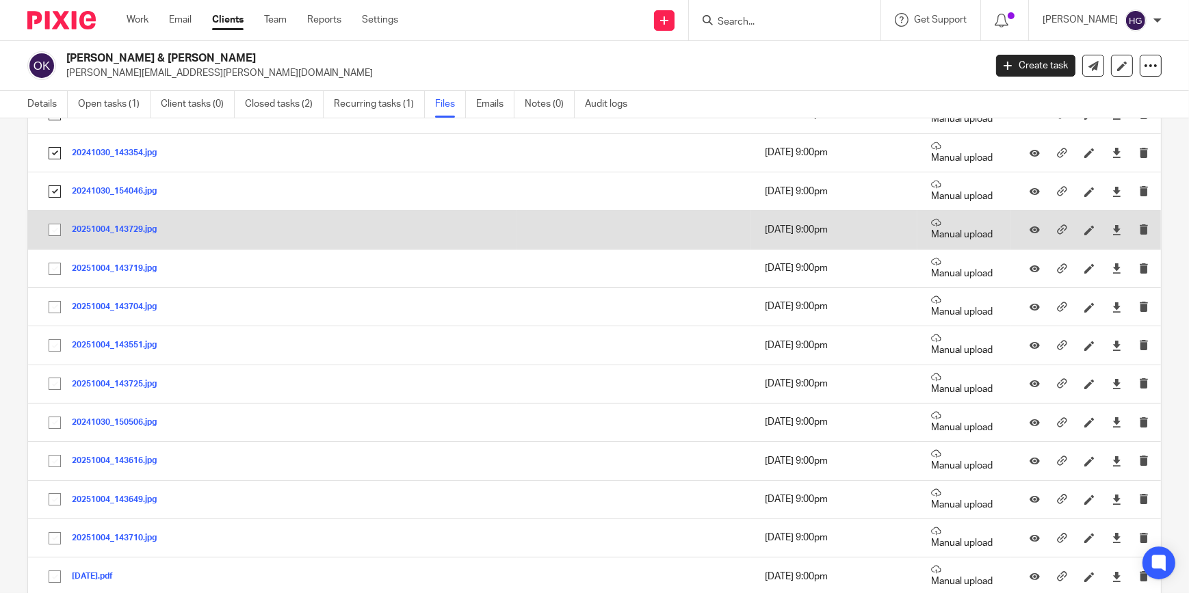
click at [55, 230] on input "checkbox" at bounding box center [55, 230] width 26 height 26
checkbox input "true"
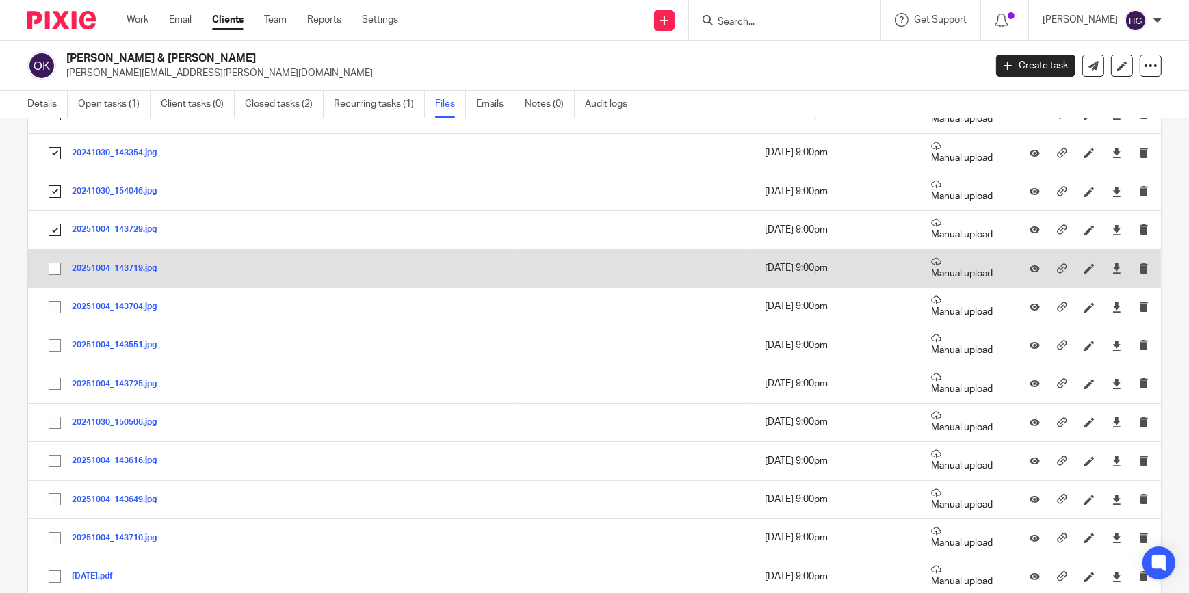
click at [54, 267] on input "checkbox" at bounding box center [55, 269] width 26 height 26
checkbox input "true"
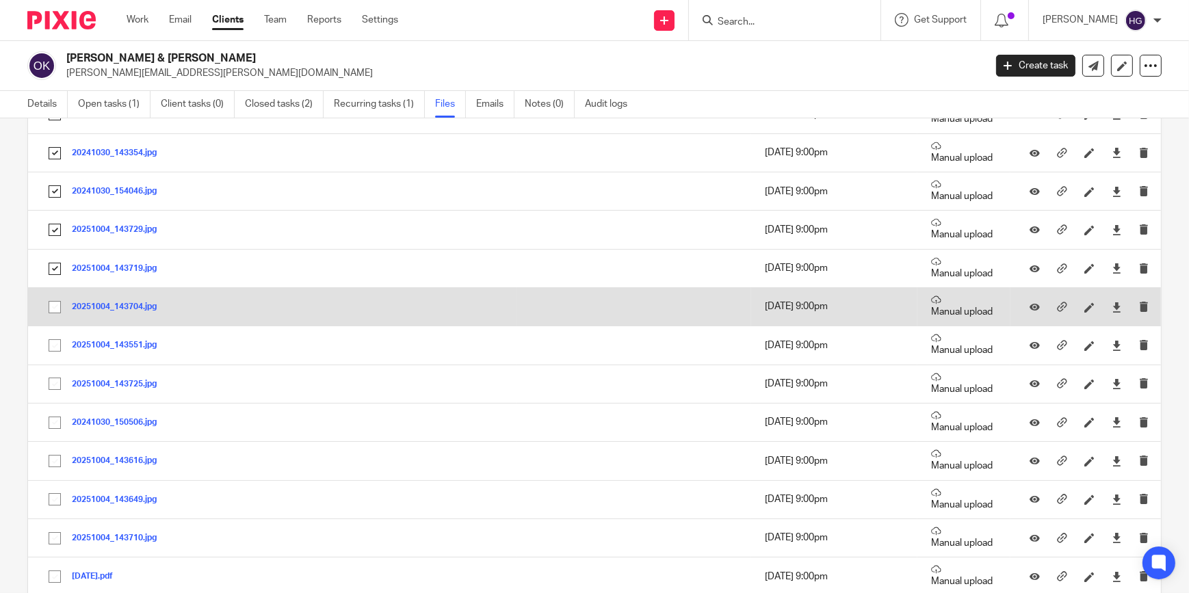
click at [54, 306] on input "checkbox" at bounding box center [55, 307] width 26 height 26
checkbox input "true"
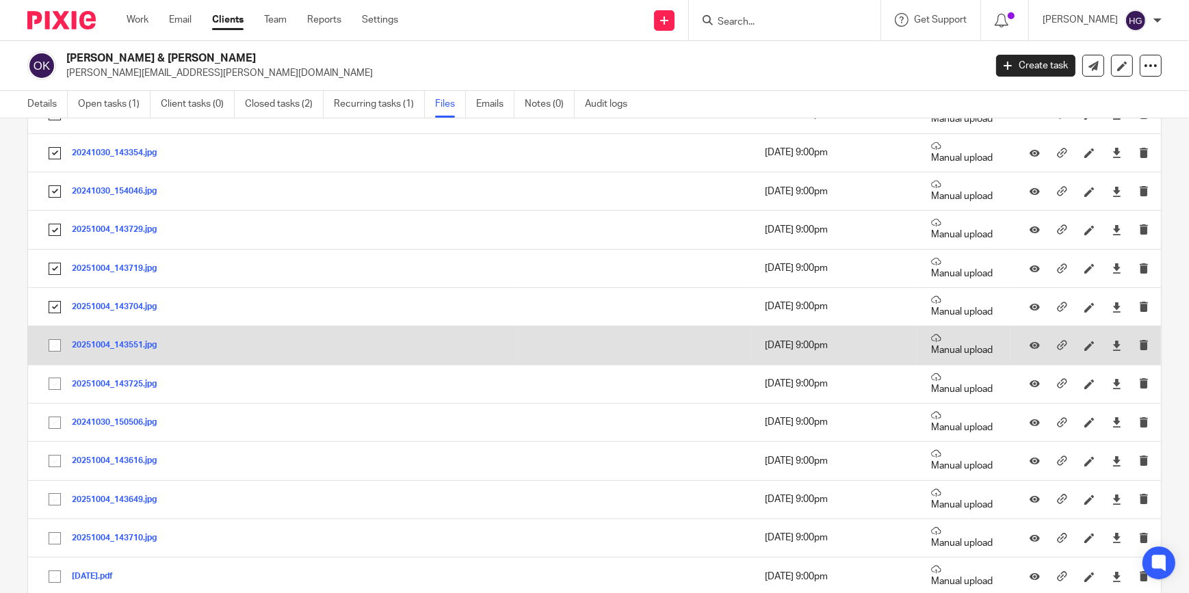
click at [56, 344] on input "checkbox" at bounding box center [55, 345] width 26 height 26
checkbox input "true"
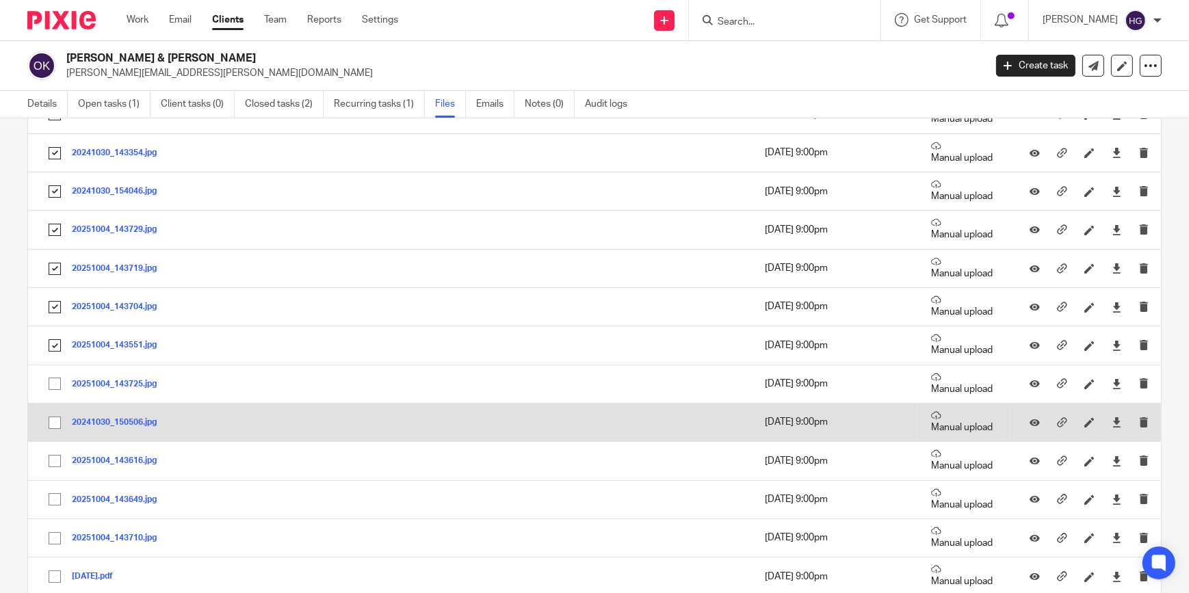
drag, startPoint x: 53, startPoint y: 380, endPoint x: 58, endPoint y: 410, distance: 31.3
click at [53, 381] on input "checkbox" at bounding box center [55, 384] width 26 height 26
checkbox input "true"
drag, startPoint x: 60, startPoint y: 415, endPoint x: 55, endPoint y: 426, distance: 12.2
click at [60, 415] on input "checkbox" at bounding box center [55, 423] width 26 height 26
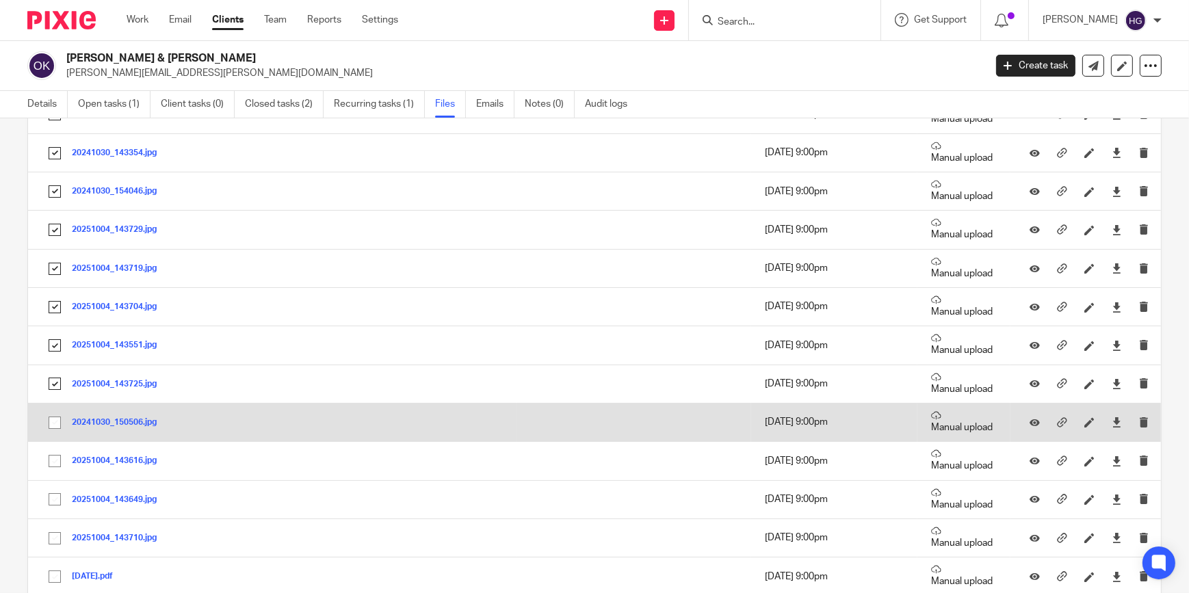
checkbox input "true"
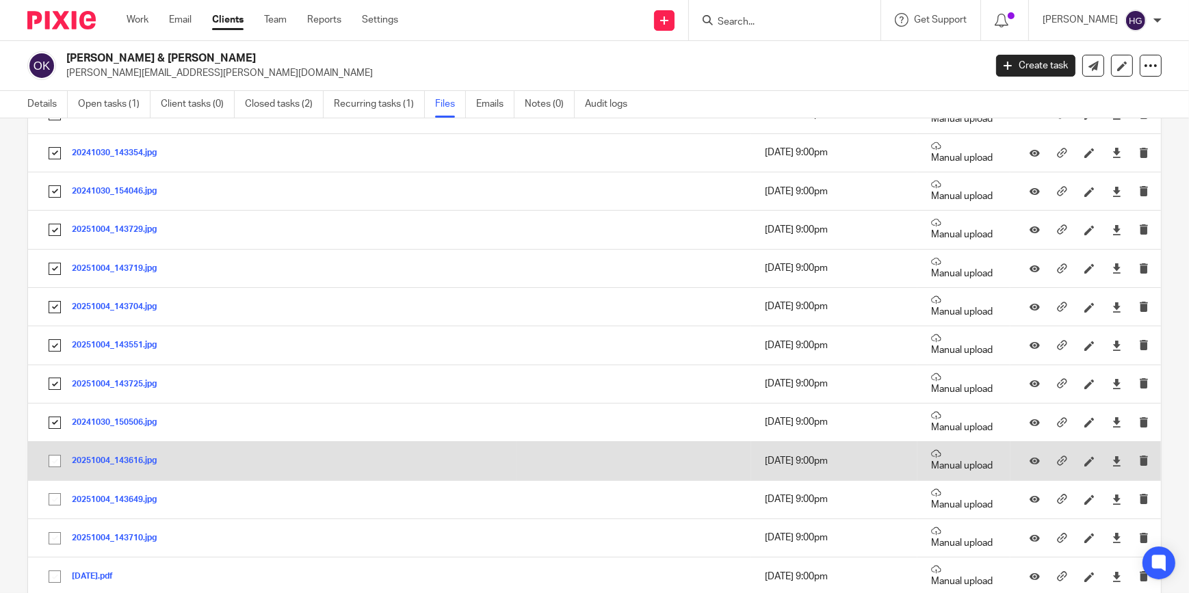
click at [52, 461] on input "checkbox" at bounding box center [55, 461] width 26 height 26
checkbox input "true"
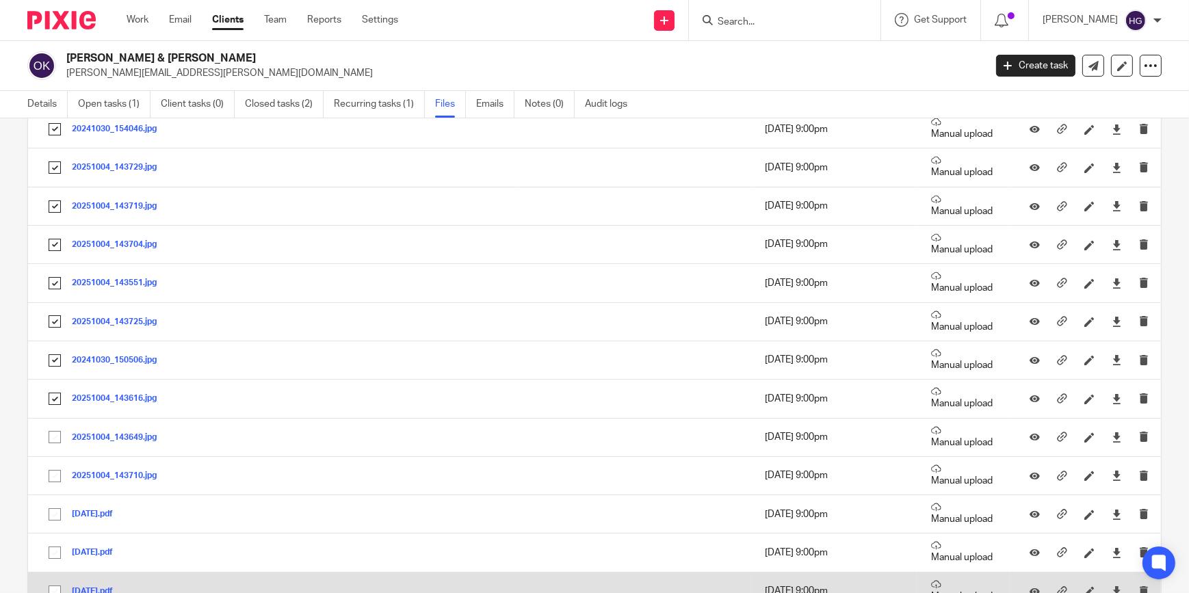
scroll to position [1181, 0]
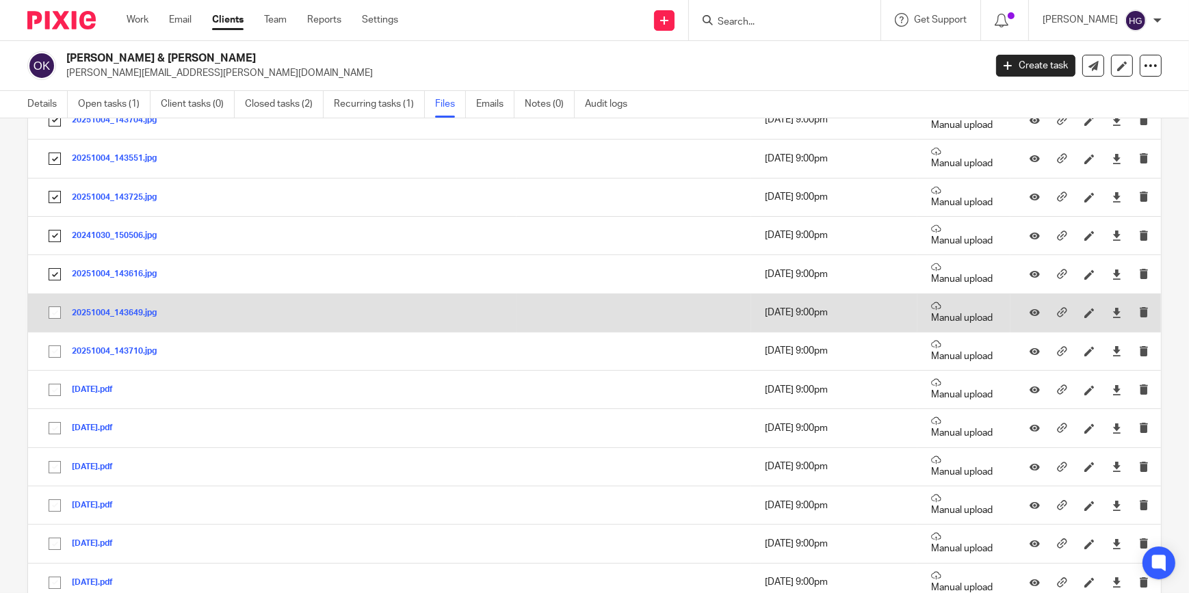
click at [51, 314] on input "checkbox" at bounding box center [55, 313] width 26 height 26
checkbox input "true"
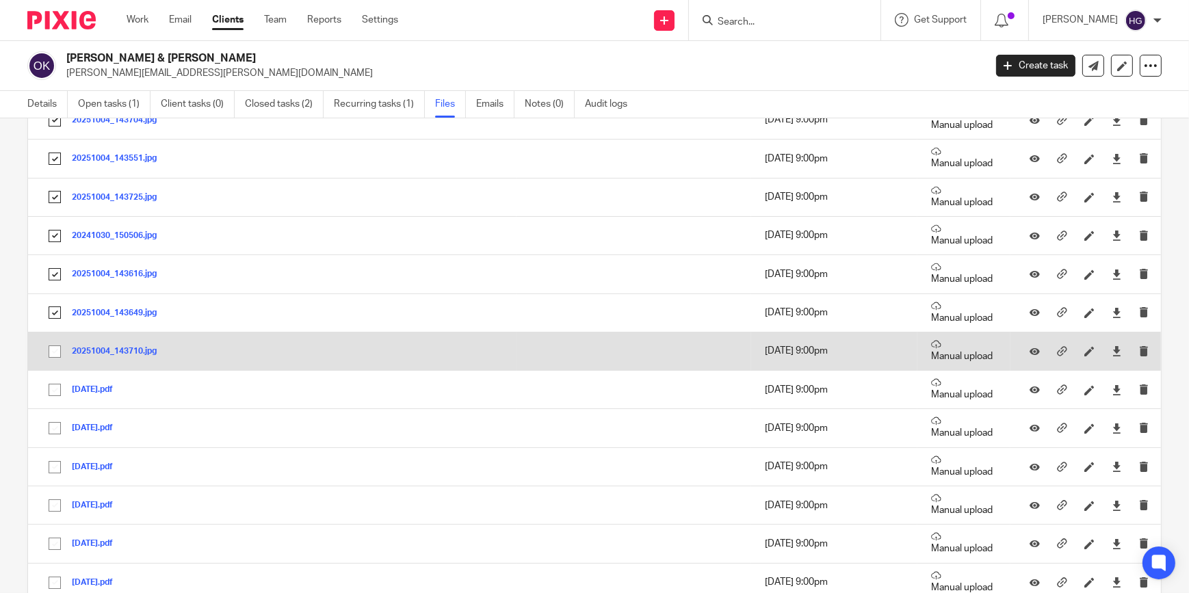
click at [47, 352] on input "checkbox" at bounding box center [55, 352] width 26 height 26
checkbox input "true"
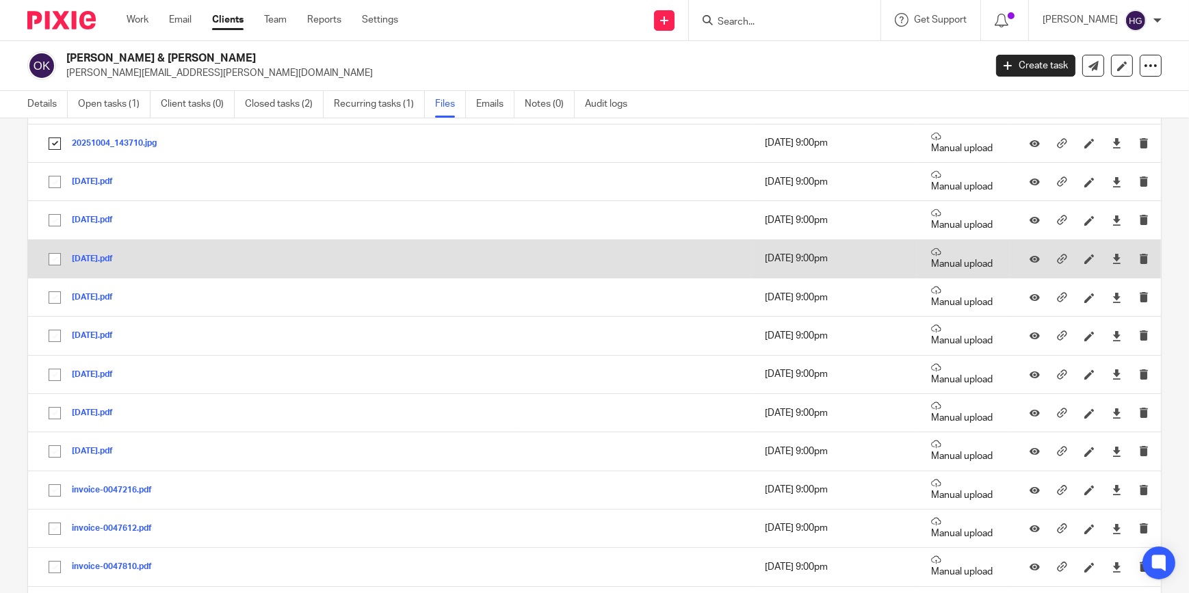
scroll to position [1368, 0]
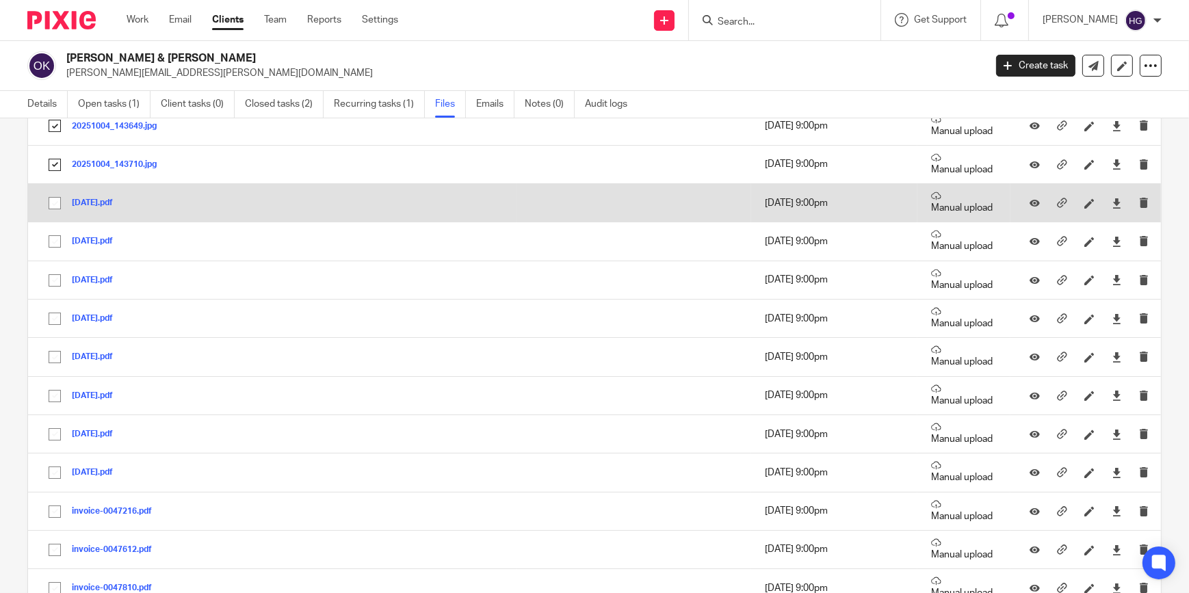
click at [53, 199] on input "checkbox" at bounding box center [55, 203] width 26 height 26
checkbox input "true"
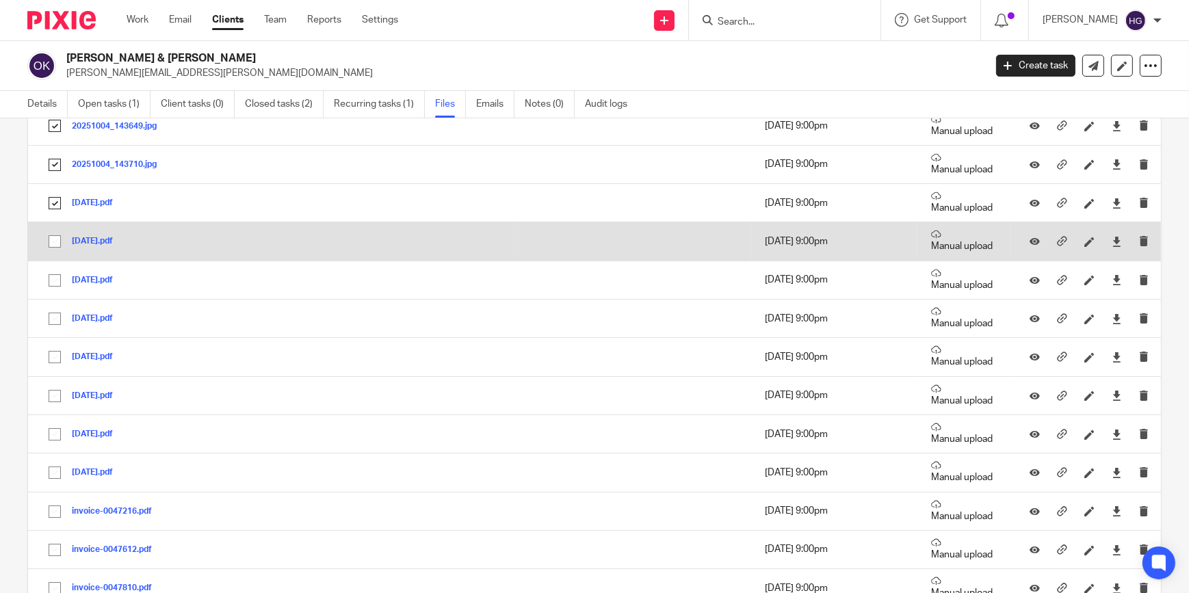
click at [51, 243] on input "checkbox" at bounding box center [55, 241] width 26 height 26
checkbox input "true"
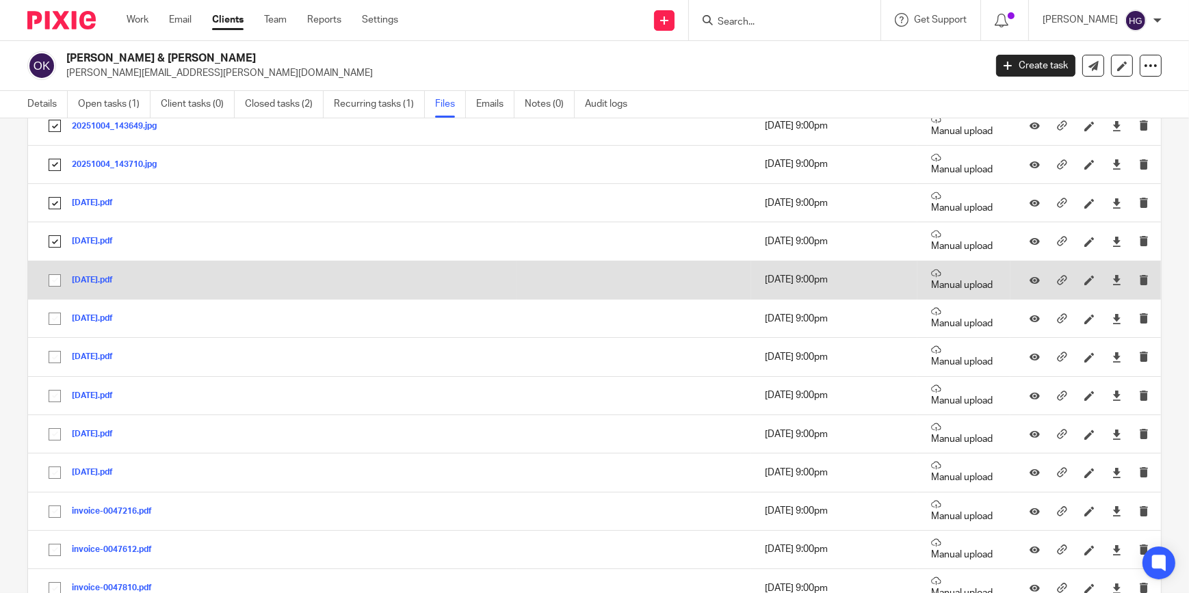
click at [56, 280] on input "checkbox" at bounding box center [55, 280] width 26 height 26
checkbox input "true"
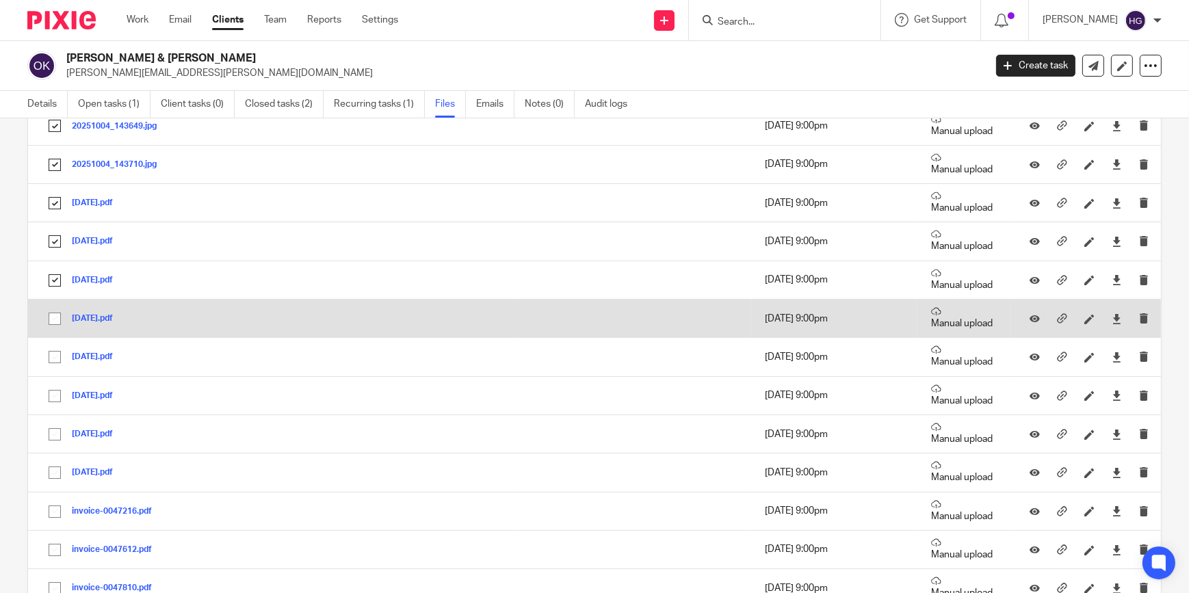
click at [49, 319] on input "checkbox" at bounding box center [55, 319] width 26 height 26
checkbox input "true"
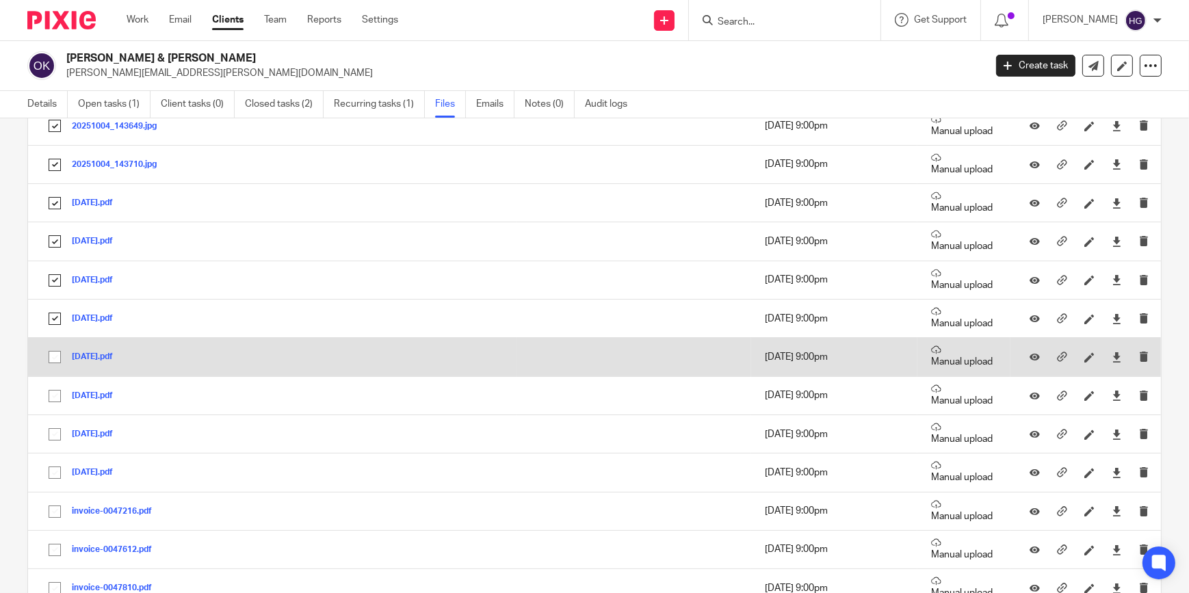
click at [54, 347] on input "checkbox" at bounding box center [55, 357] width 26 height 26
checkbox input "true"
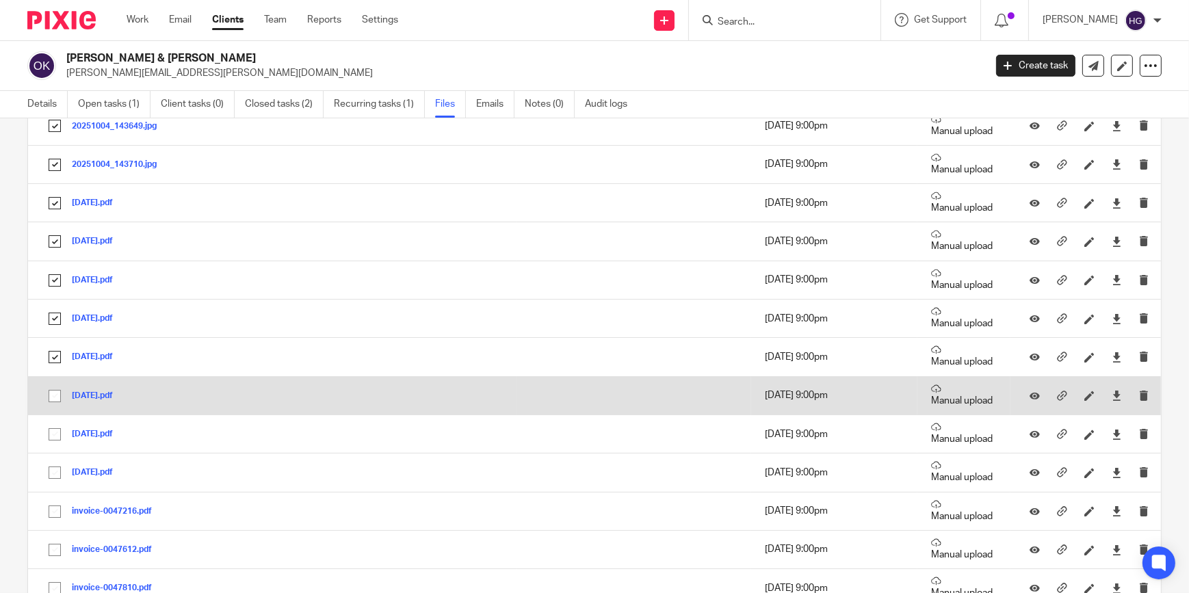
click at [62, 397] on input "checkbox" at bounding box center [55, 396] width 26 height 26
checkbox input "true"
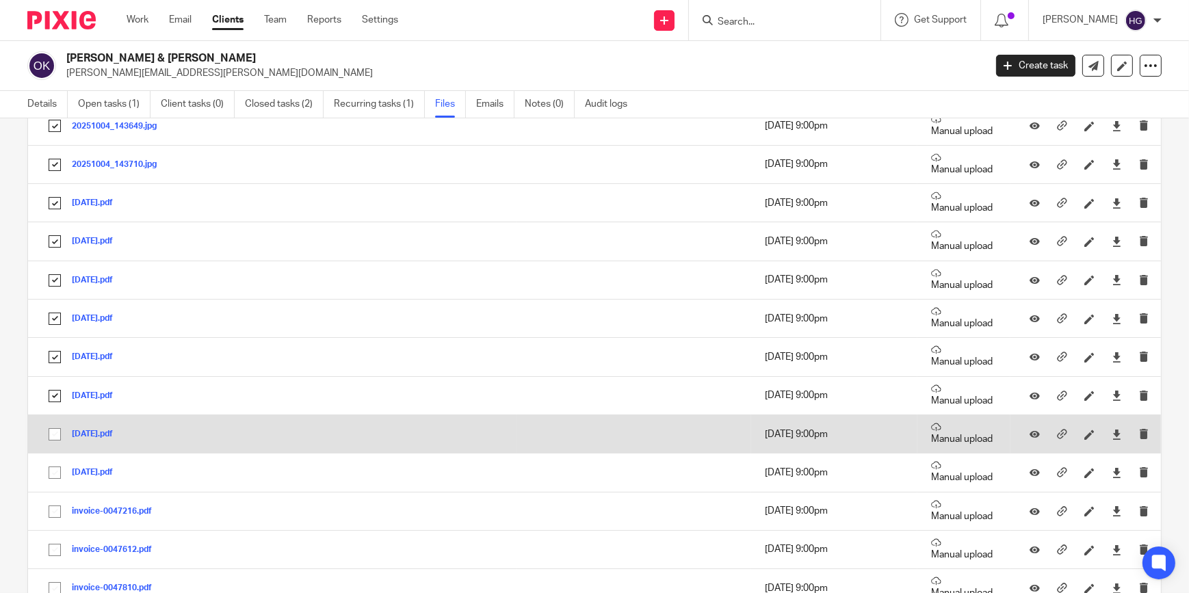
click at [48, 429] on input "checkbox" at bounding box center [55, 434] width 26 height 26
checkbox input "true"
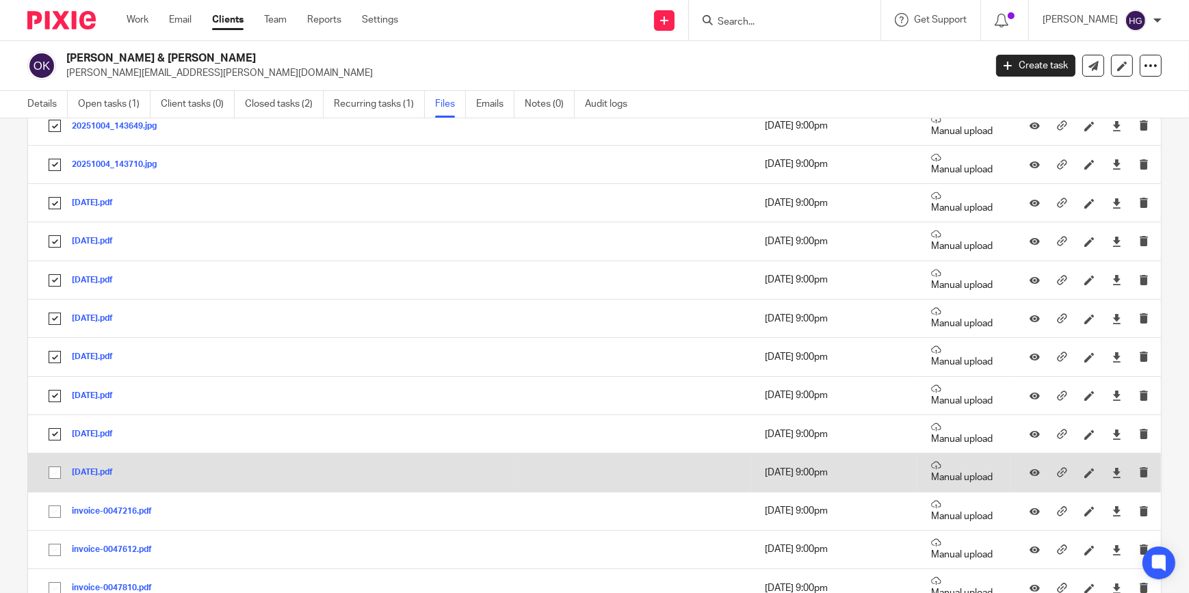
click at [55, 464] on input "checkbox" at bounding box center [55, 473] width 26 height 26
checkbox input "true"
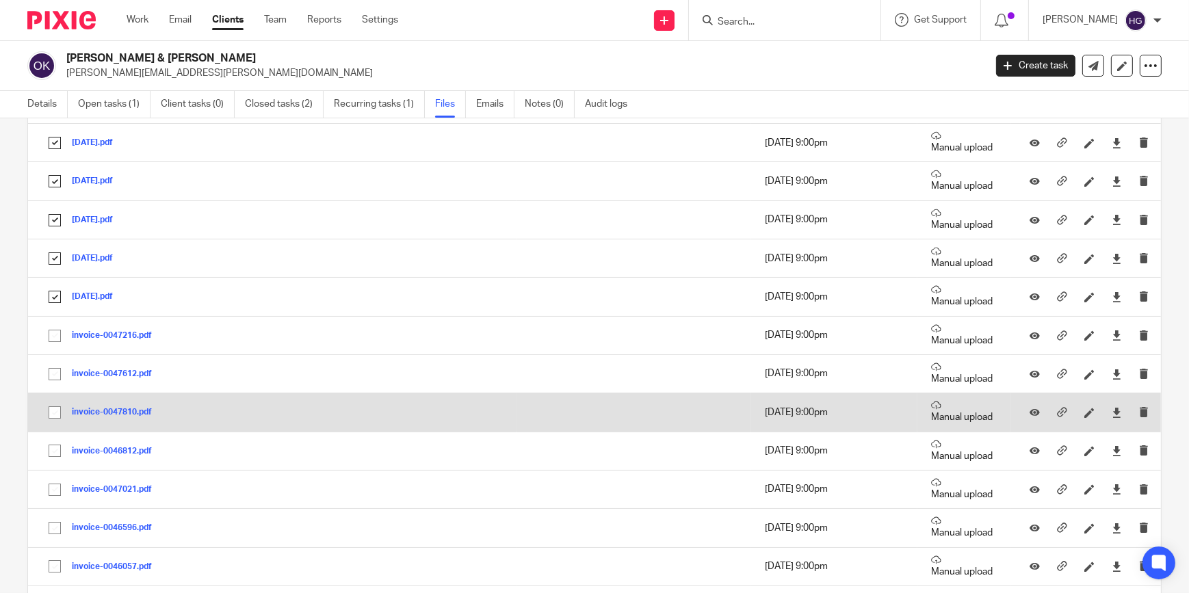
scroll to position [1554, 0]
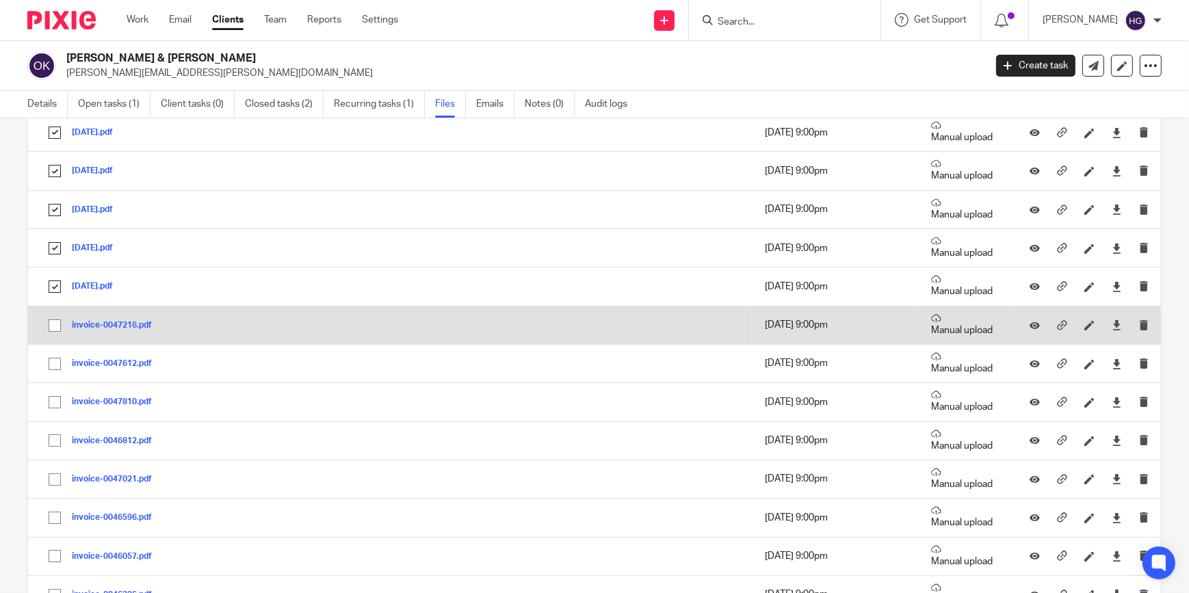
click at [51, 328] on input "checkbox" at bounding box center [55, 326] width 26 height 26
checkbox input "true"
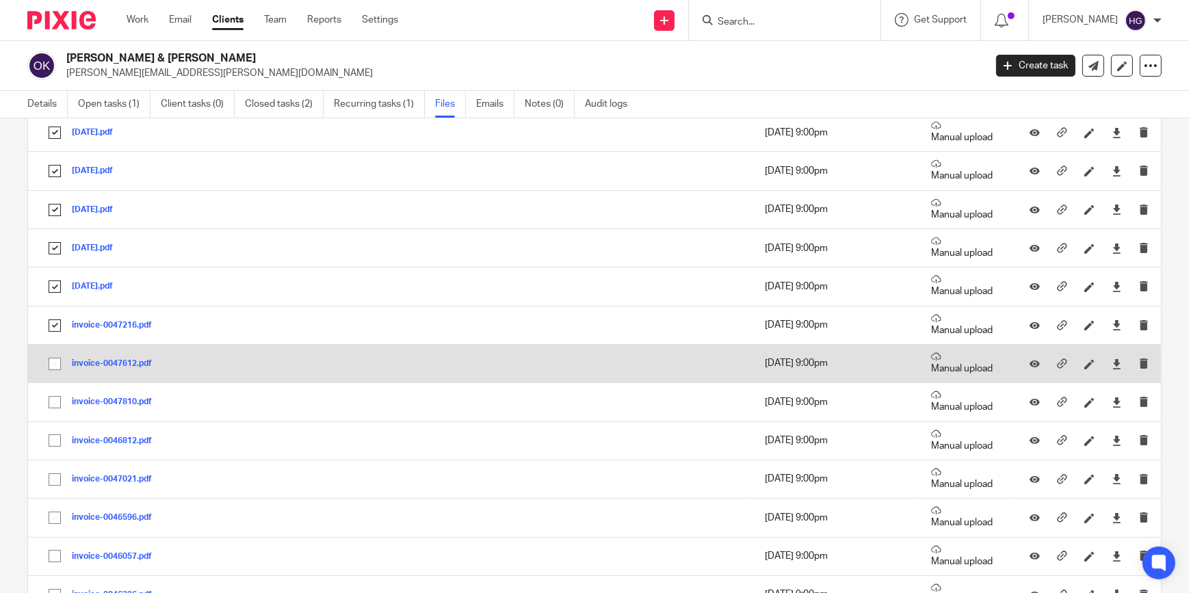
click at [55, 362] on input "checkbox" at bounding box center [55, 364] width 26 height 26
checkbox input "true"
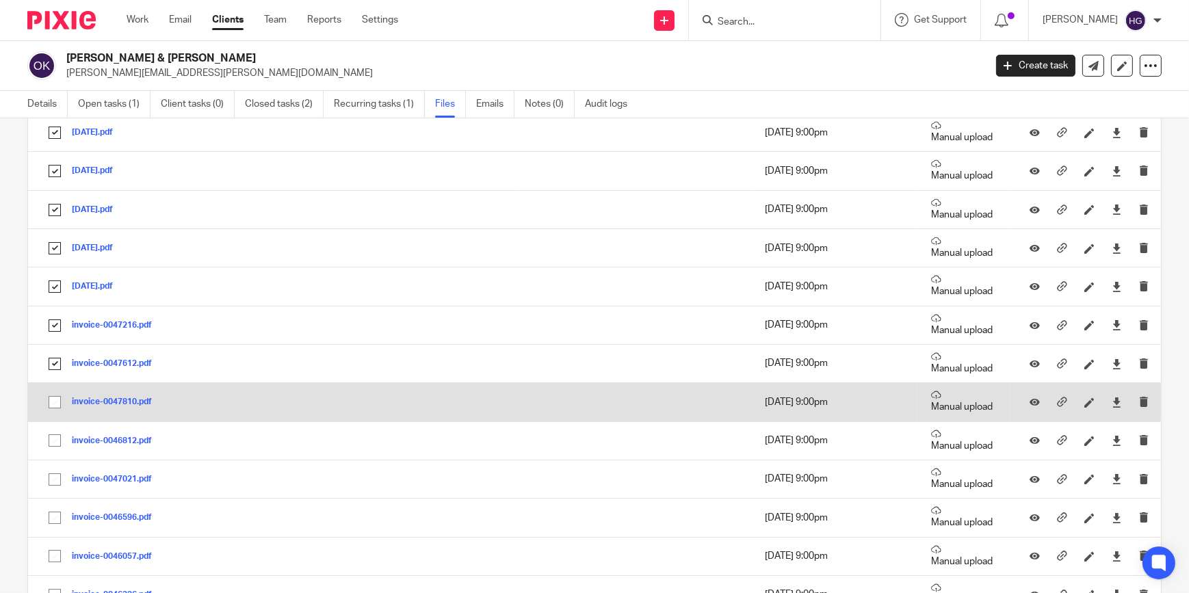
click at [61, 389] on input "checkbox" at bounding box center [55, 402] width 26 height 26
checkbox input "true"
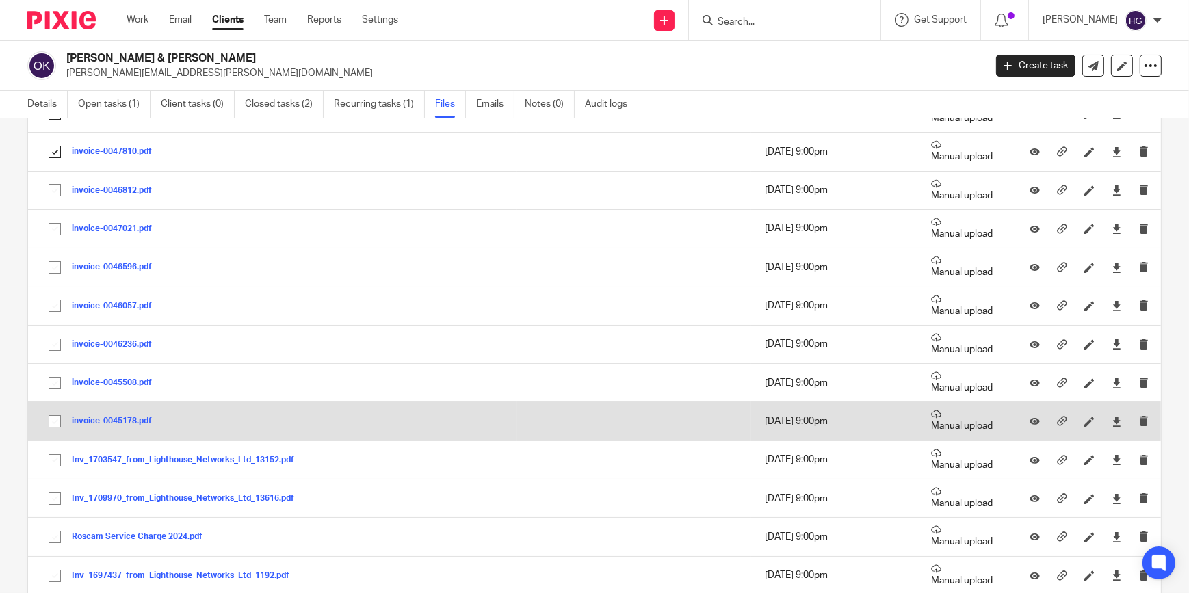
scroll to position [1865, 0]
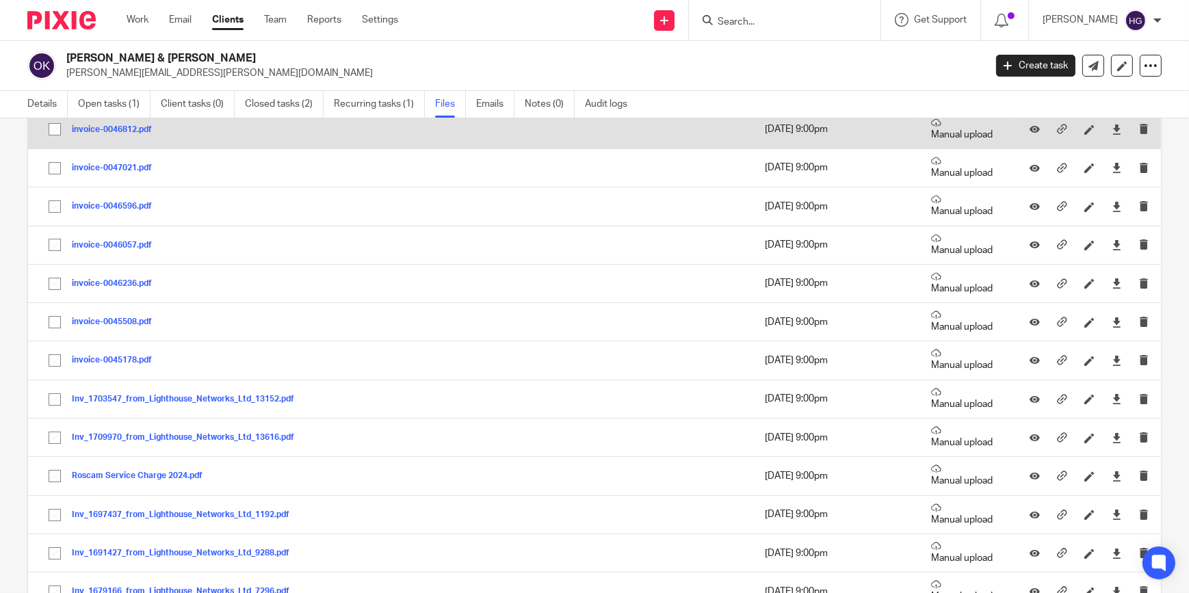
click at [55, 131] on input "checkbox" at bounding box center [55, 129] width 26 height 26
checkbox input "true"
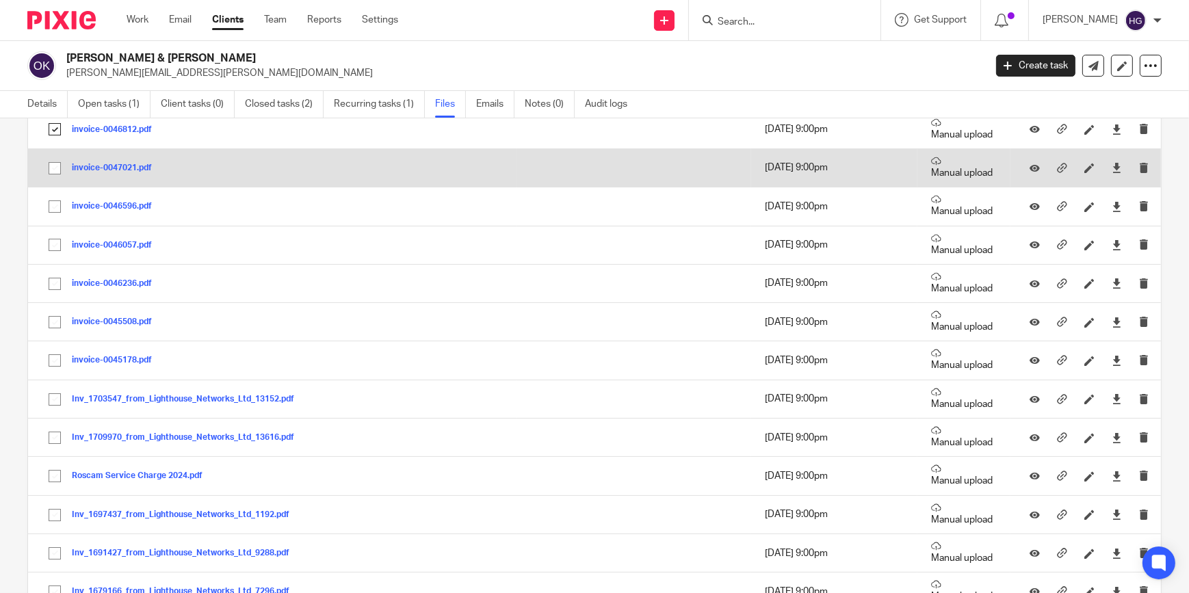
click at [57, 166] on input "checkbox" at bounding box center [55, 168] width 26 height 26
checkbox input "true"
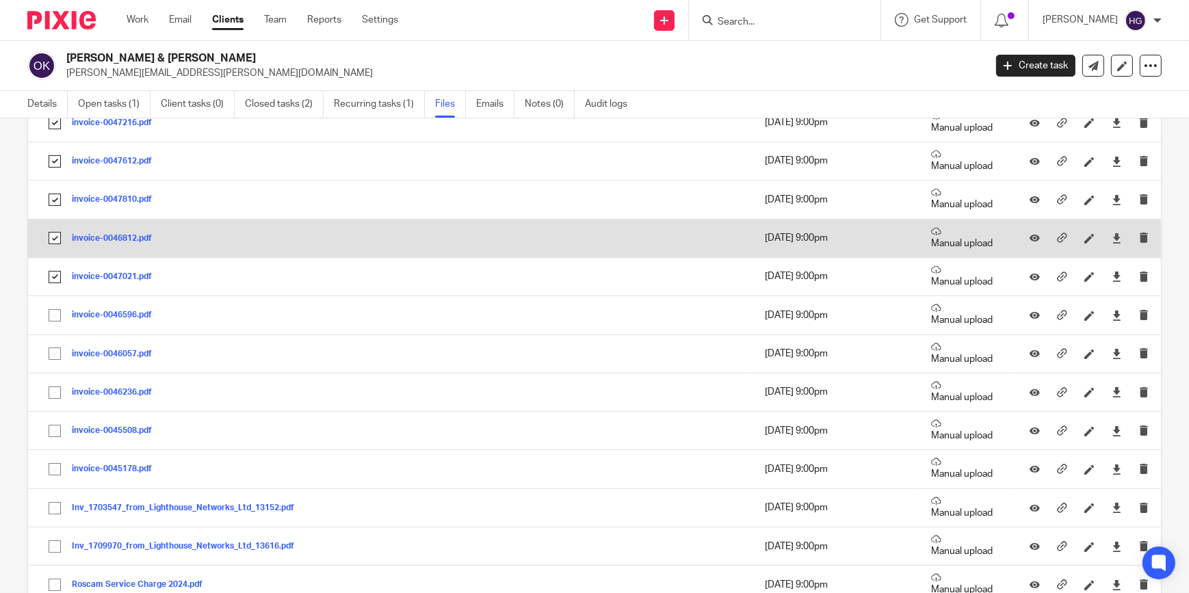
scroll to position [1740, 0]
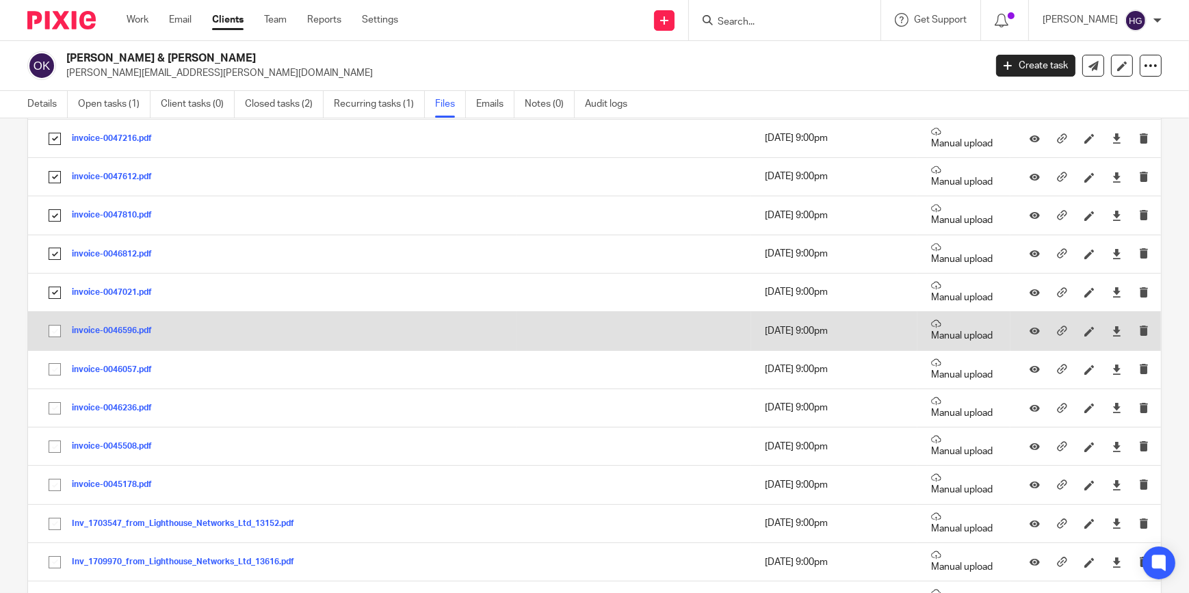
click at [55, 322] on input "checkbox" at bounding box center [55, 331] width 26 height 26
checkbox input "true"
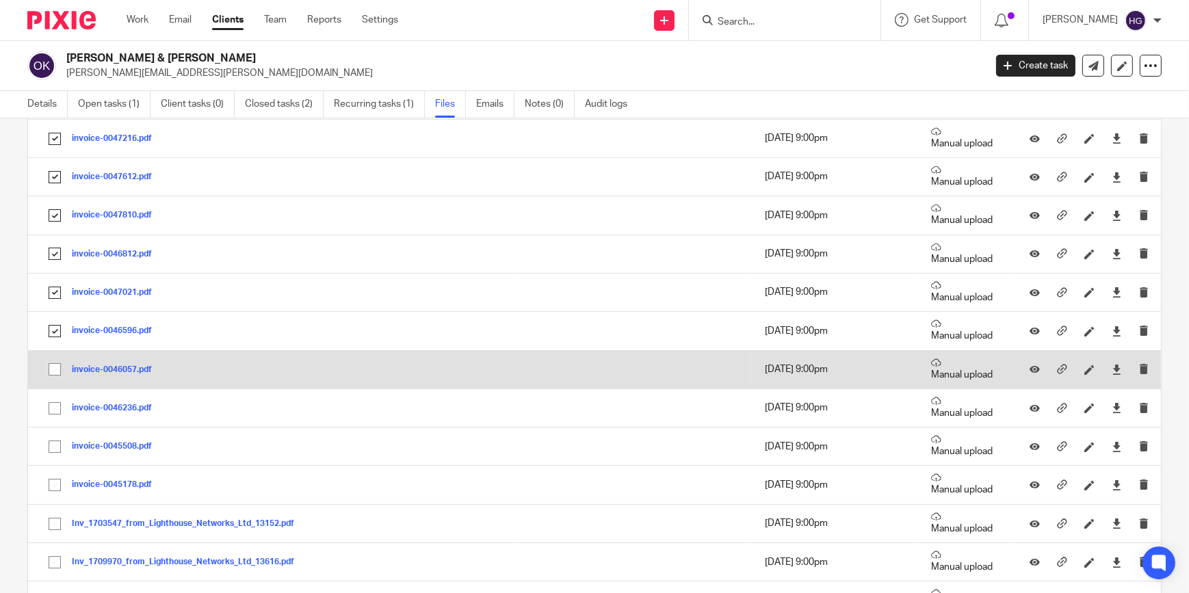
click at [59, 368] on input "checkbox" at bounding box center [55, 369] width 26 height 26
checkbox input "true"
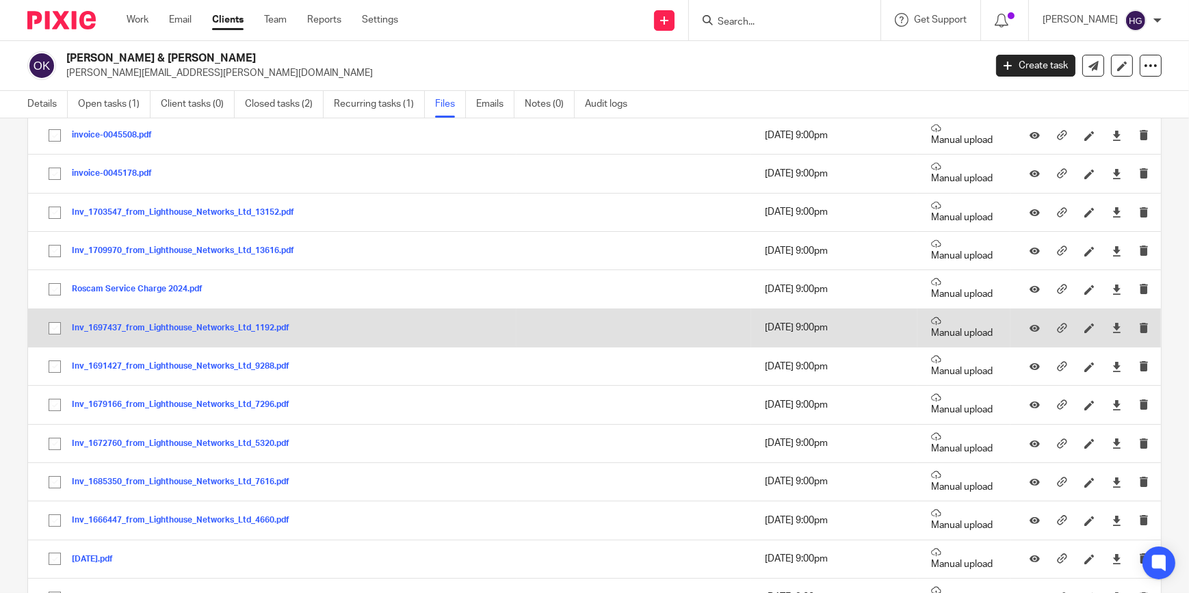
scroll to position [1989, 0]
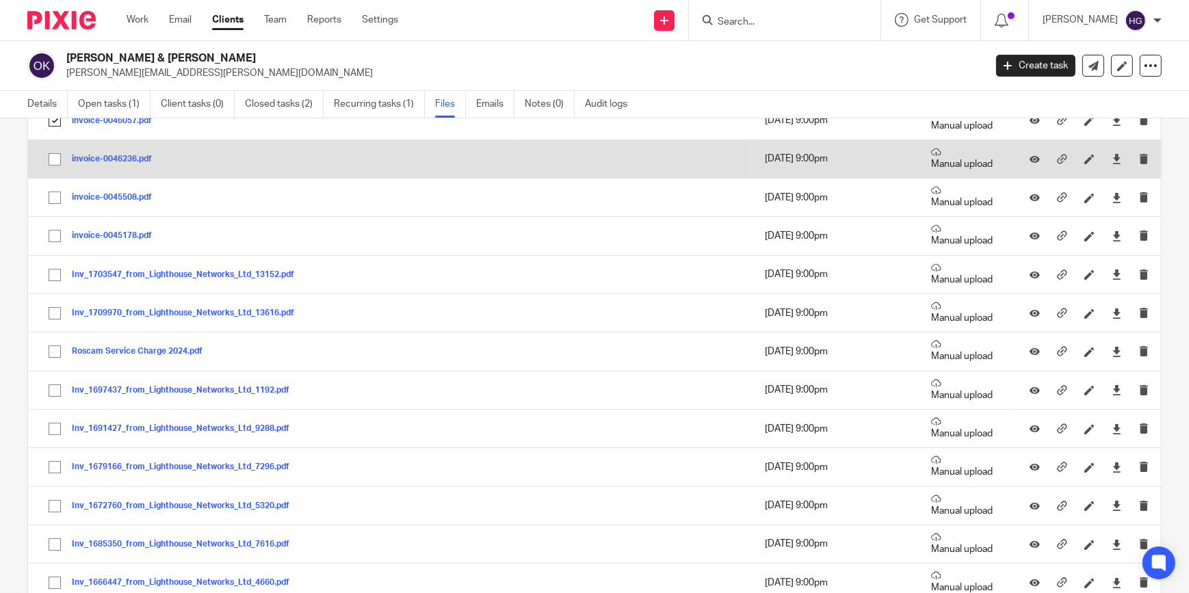
click at [55, 153] on input "checkbox" at bounding box center [55, 159] width 26 height 26
checkbox input "true"
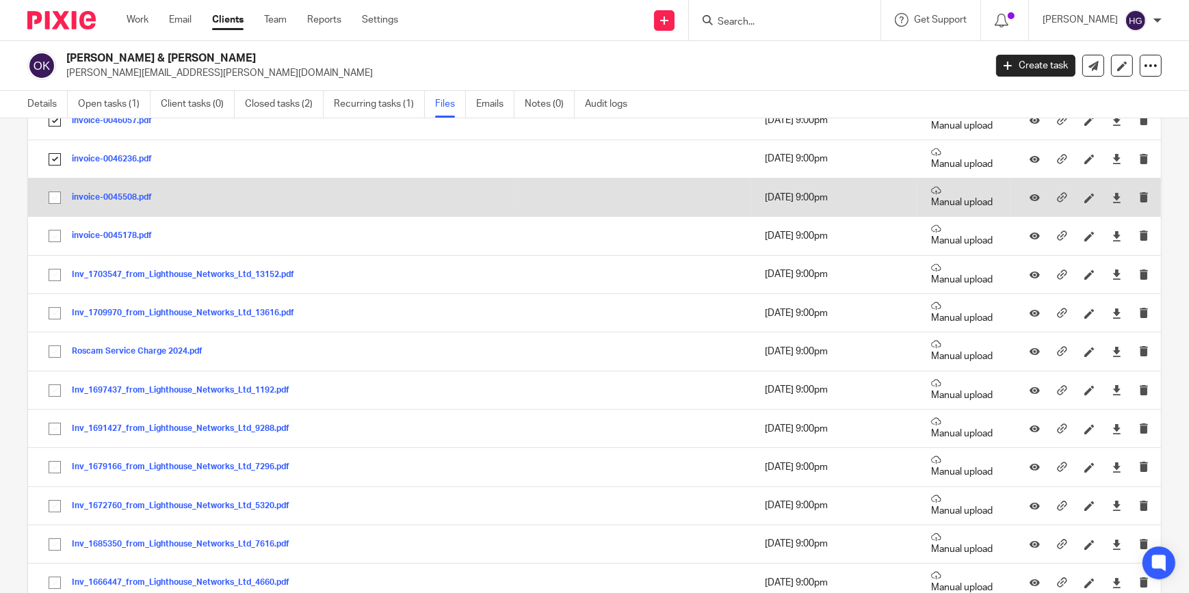
click at [55, 200] on input "checkbox" at bounding box center [55, 198] width 26 height 26
checkbox input "true"
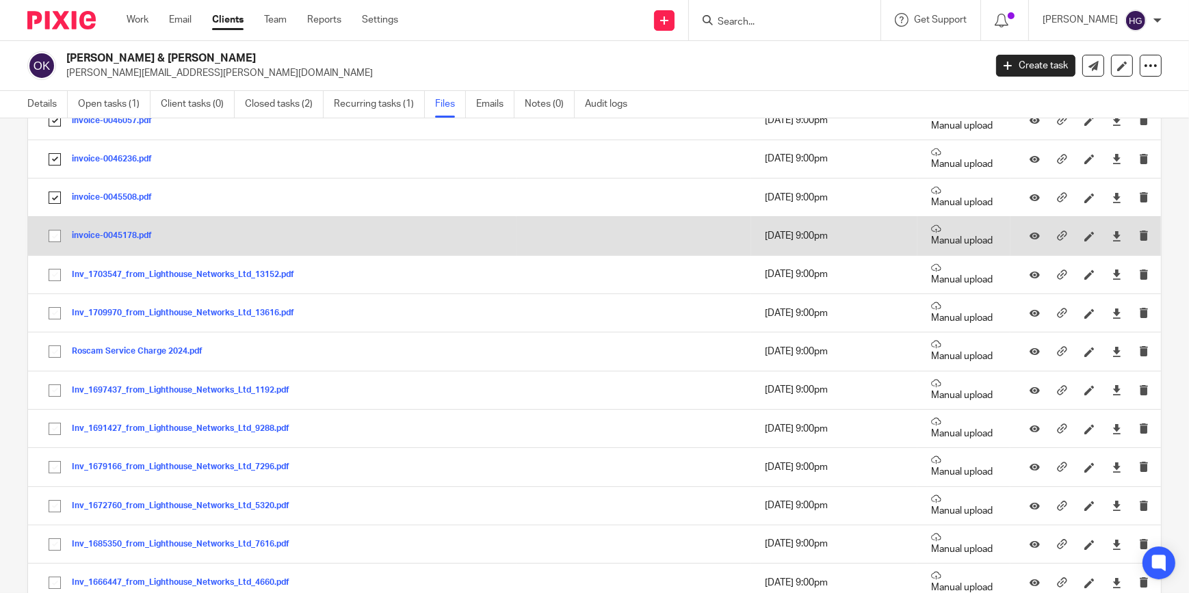
click at [57, 235] on input "checkbox" at bounding box center [55, 236] width 26 height 26
checkbox input "true"
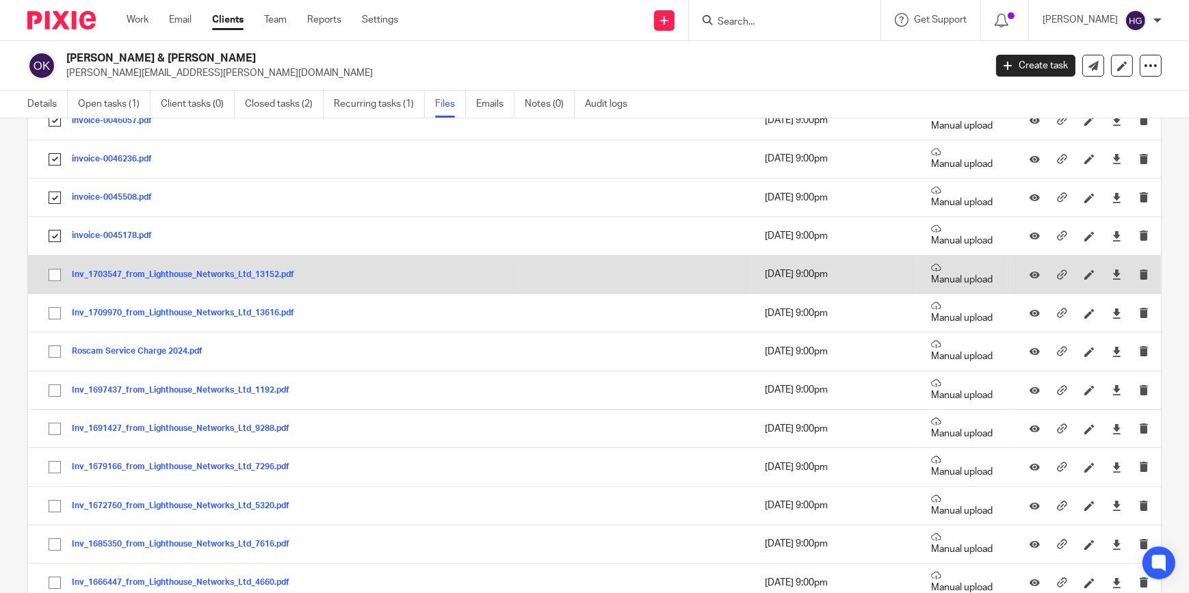
click at [54, 274] on input "checkbox" at bounding box center [55, 275] width 26 height 26
checkbox input "true"
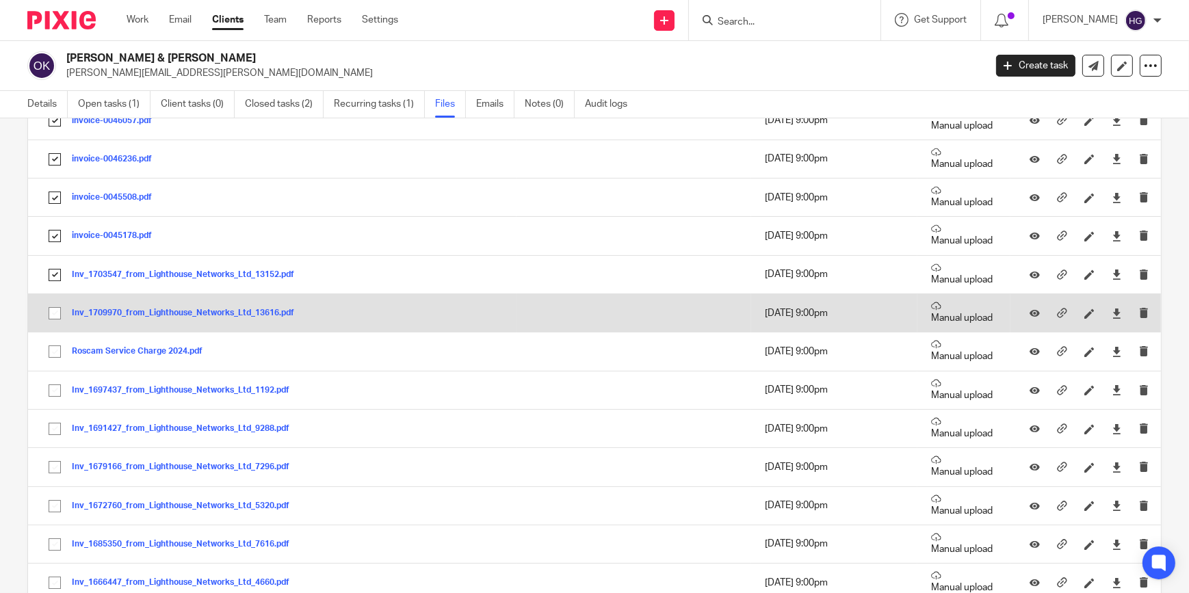
click at [57, 305] on input "checkbox" at bounding box center [55, 313] width 26 height 26
checkbox input "true"
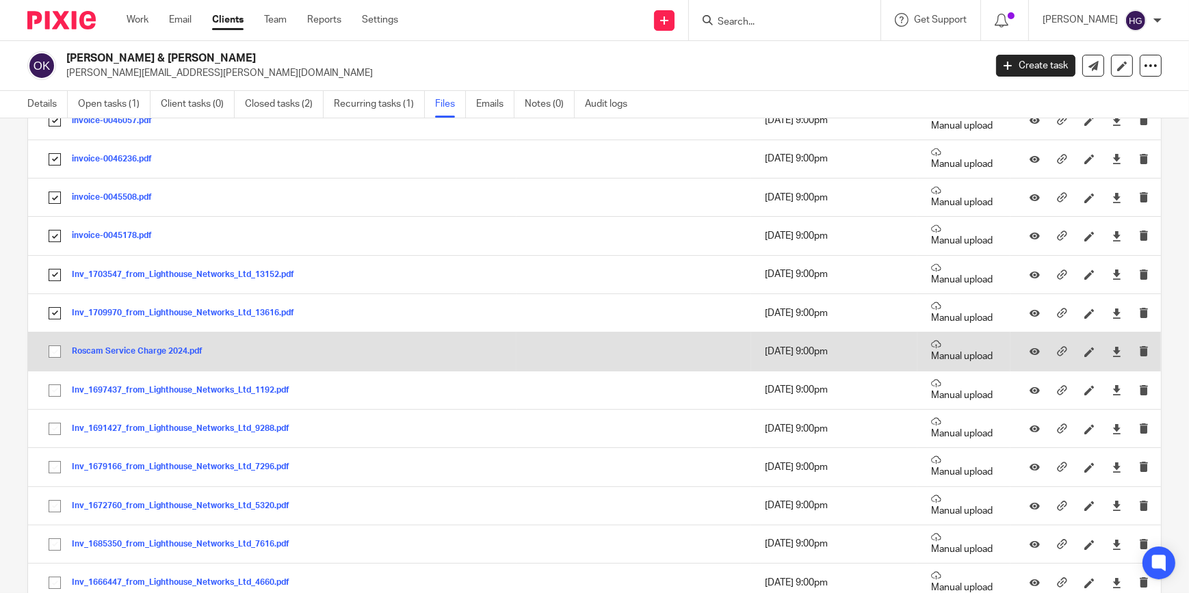
click at [57, 342] on input "checkbox" at bounding box center [55, 352] width 26 height 26
checkbox input "true"
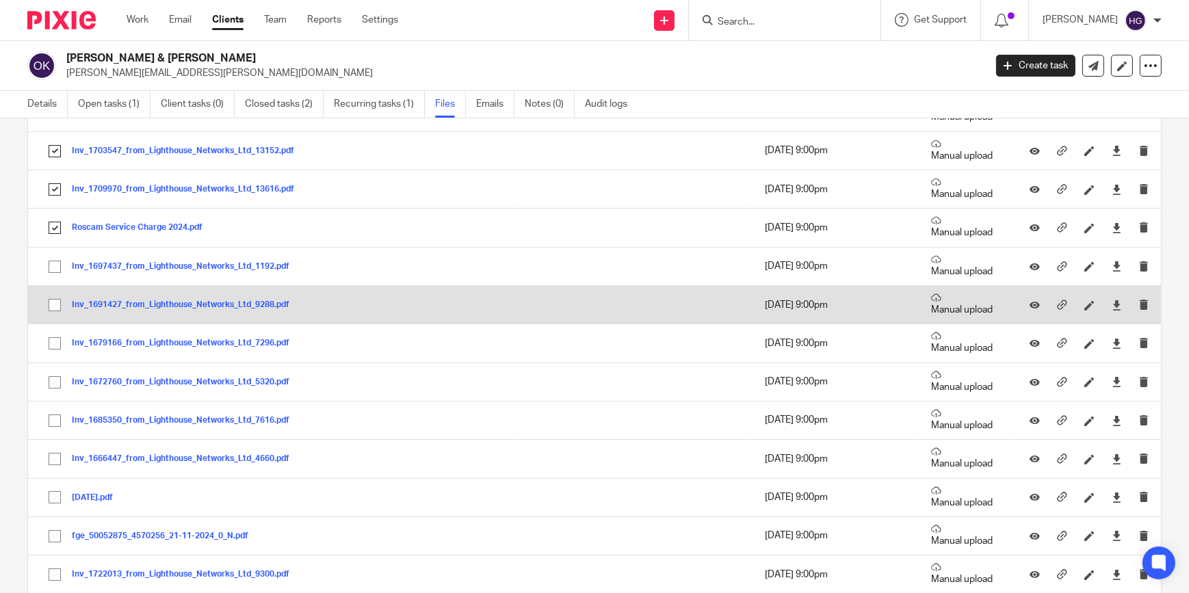
scroll to position [2113, 0]
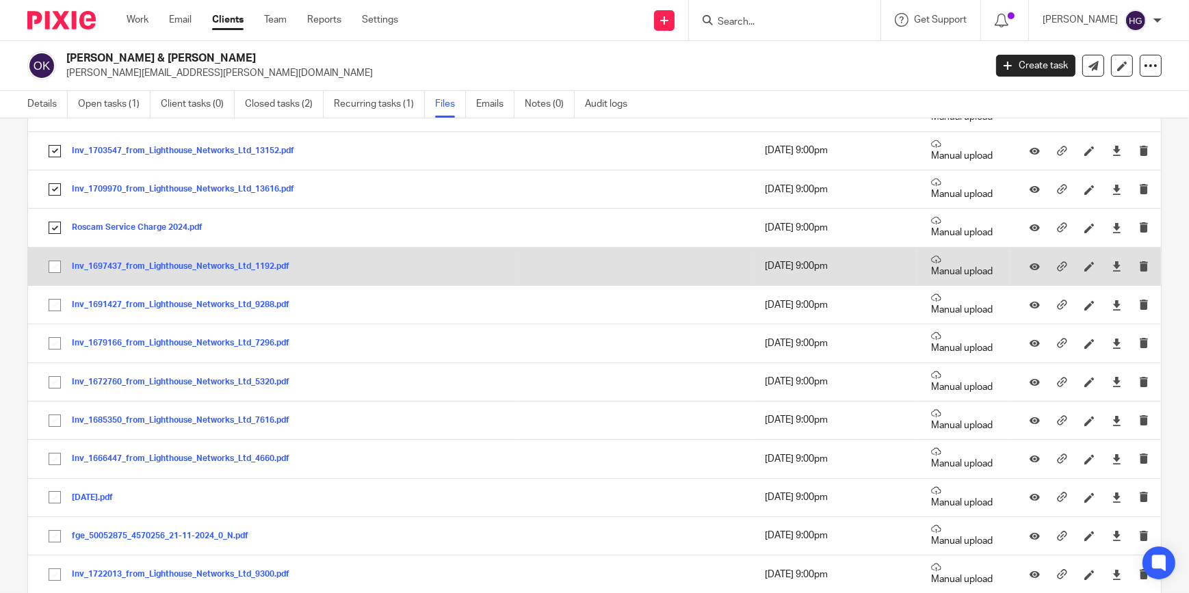
click at [49, 260] on input "checkbox" at bounding box center [55, 267] width 26 height 26
checkbox input "true"
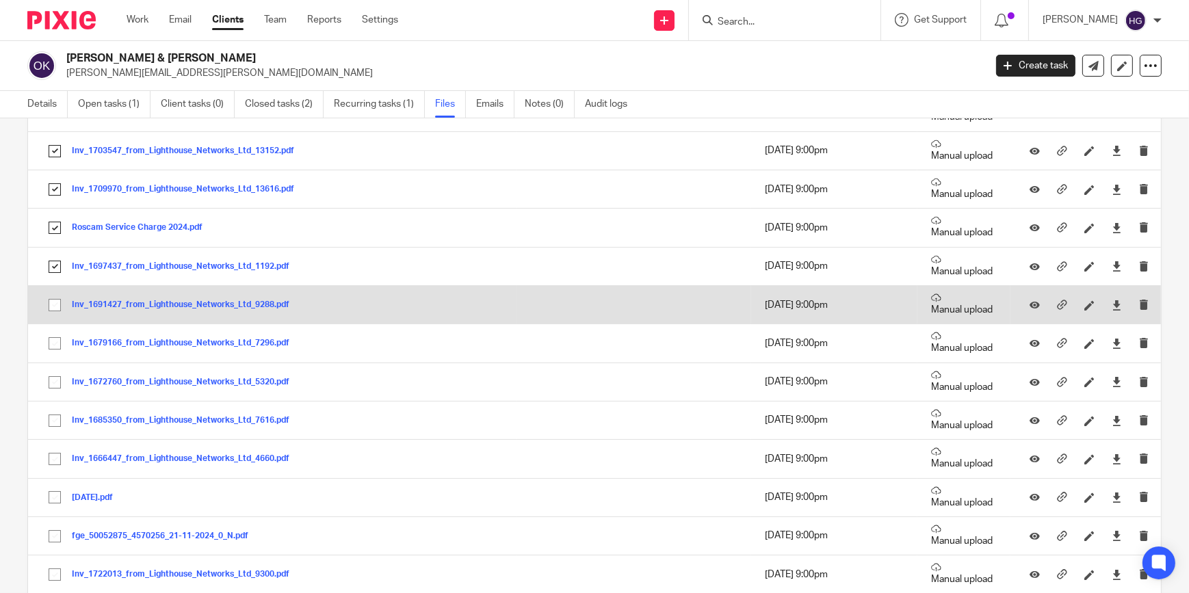
click at [58, 301] on input "checkbox" at bounding box center [55, 305] width 26 height 26
checkbox input "true"
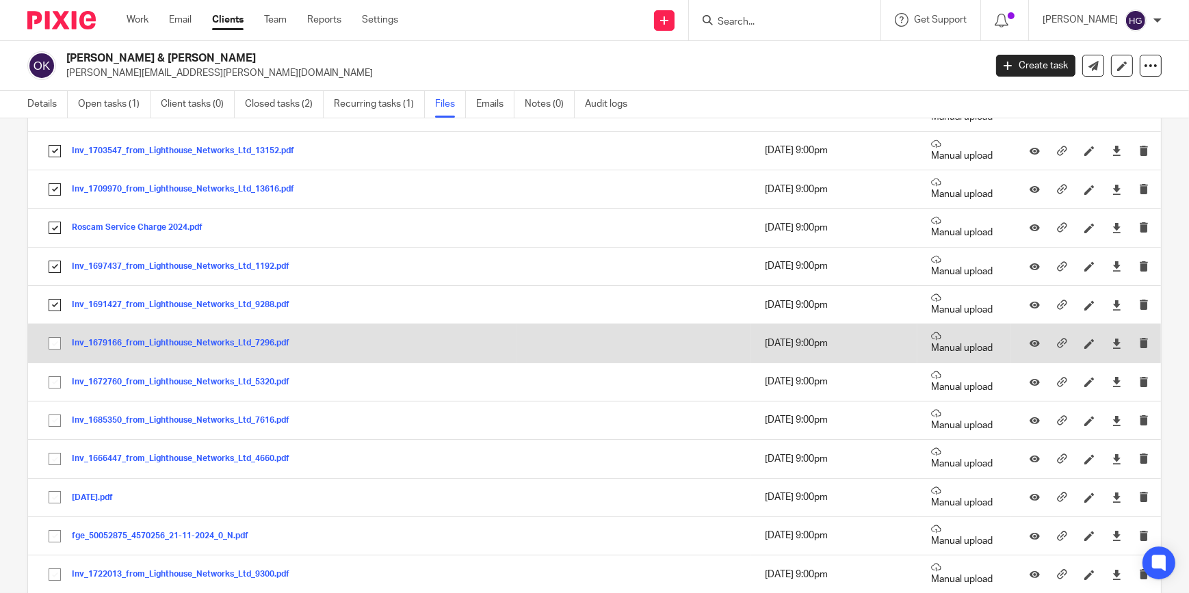
click at [50, 340] on input "checkbox" at bounding box center [55, 343] width 26 height 26
checkbox input "true"
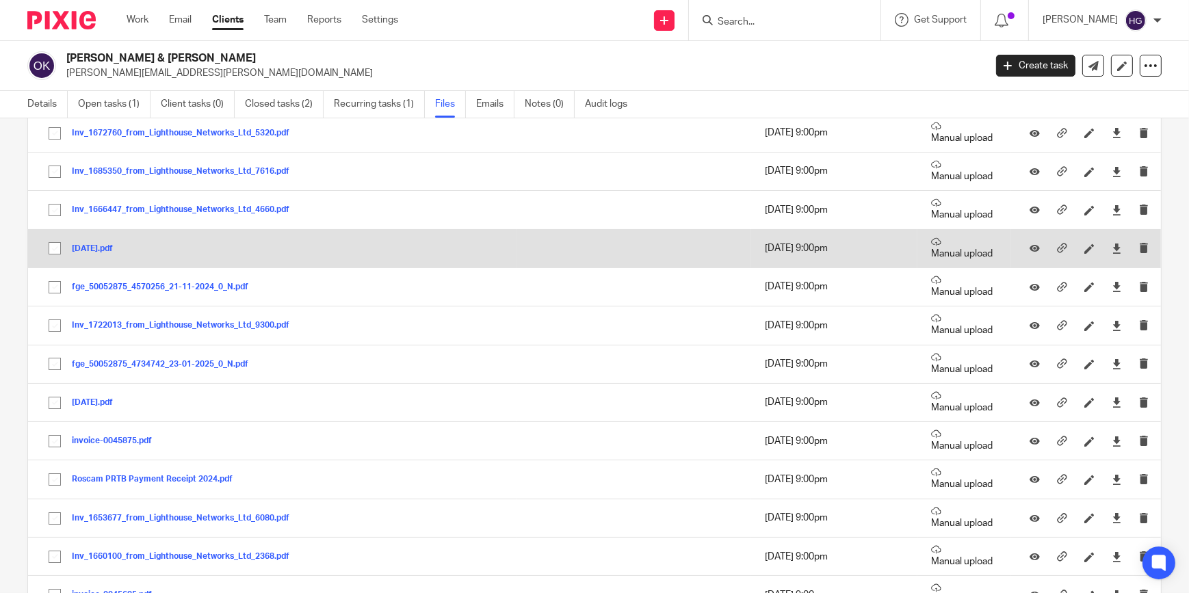
scroll to position [2300, 0]
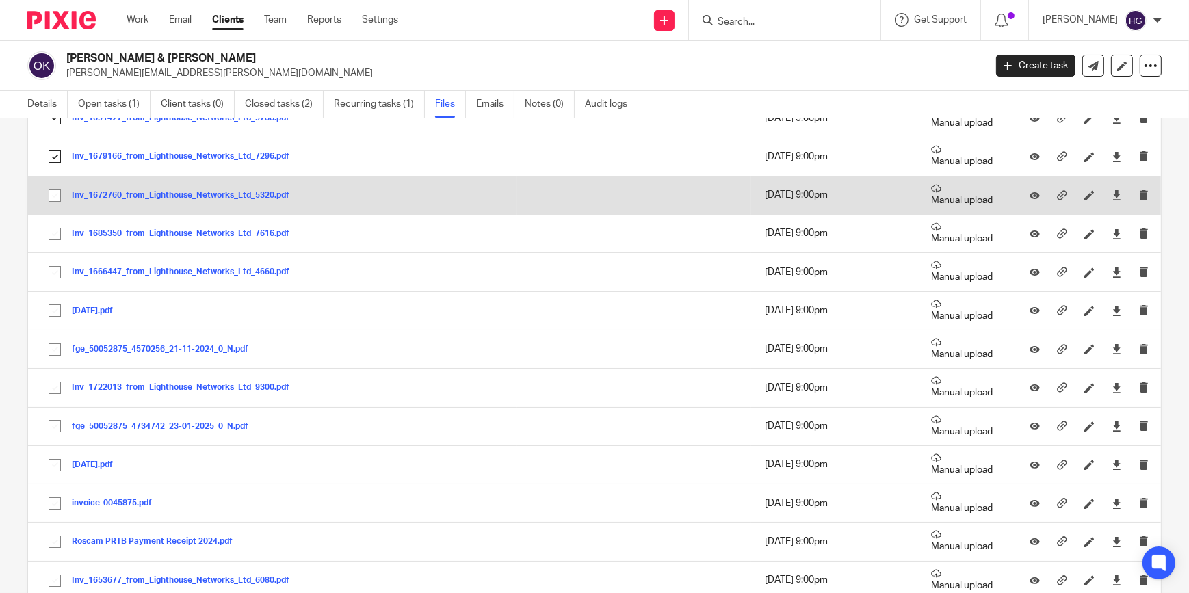
click at [60, 191] on input "checkbox" at bounding box center [55, 196] width 26 height 26
checkbox input "true"
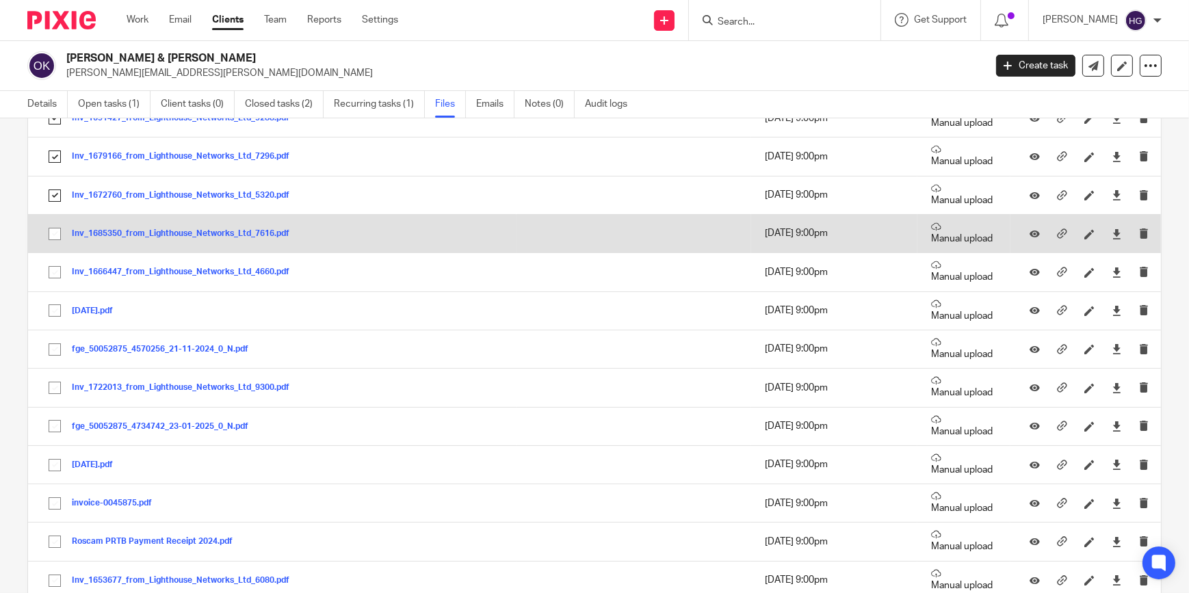
click at [51, 229] on input "checkbox" at bounding box center [55, 234] width 26 height 26
checkbox input "true"
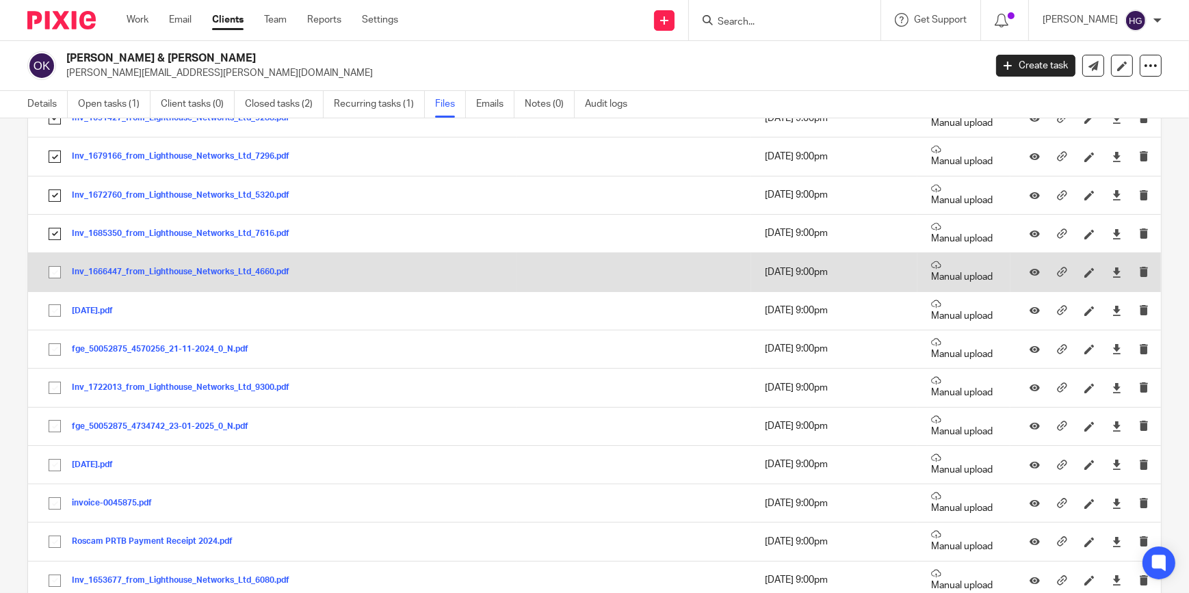
click at [64, 268] on input "checkbox" at bounding box center [55, 272] width 26 height 26
checkbox input "true"
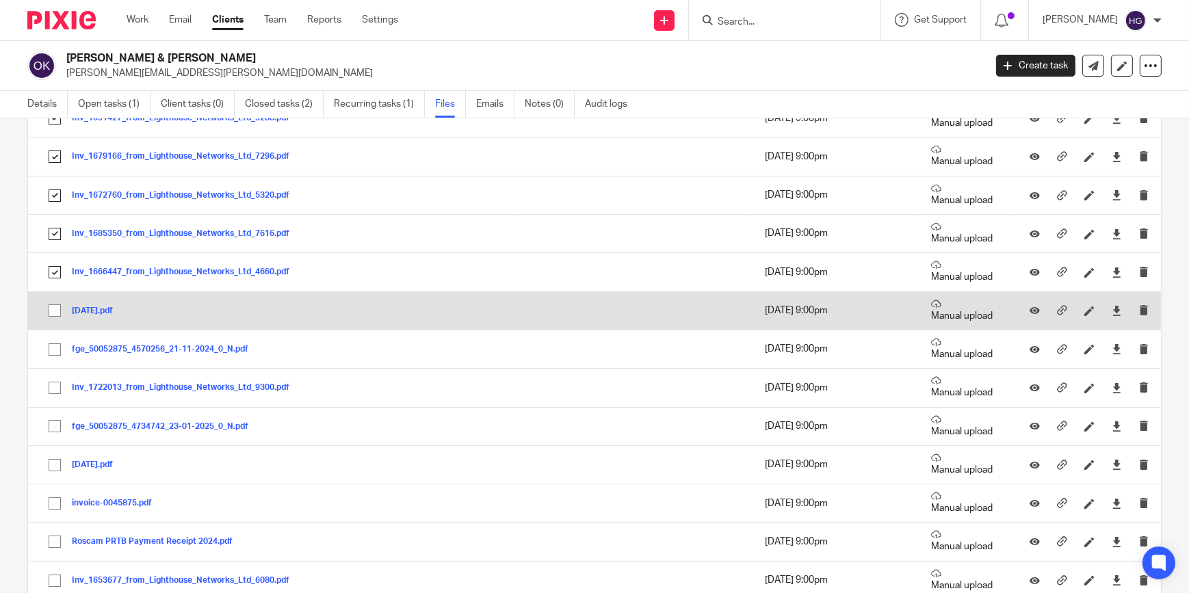
click at [66, 317] on td "sep24.pdf sep24 Save" at bounding box center [272, 310] width 488 height 38
click at [53, 302] on input "checkbox" at bounding box center [55, 310] width 26 height 26
checkbox input "true"
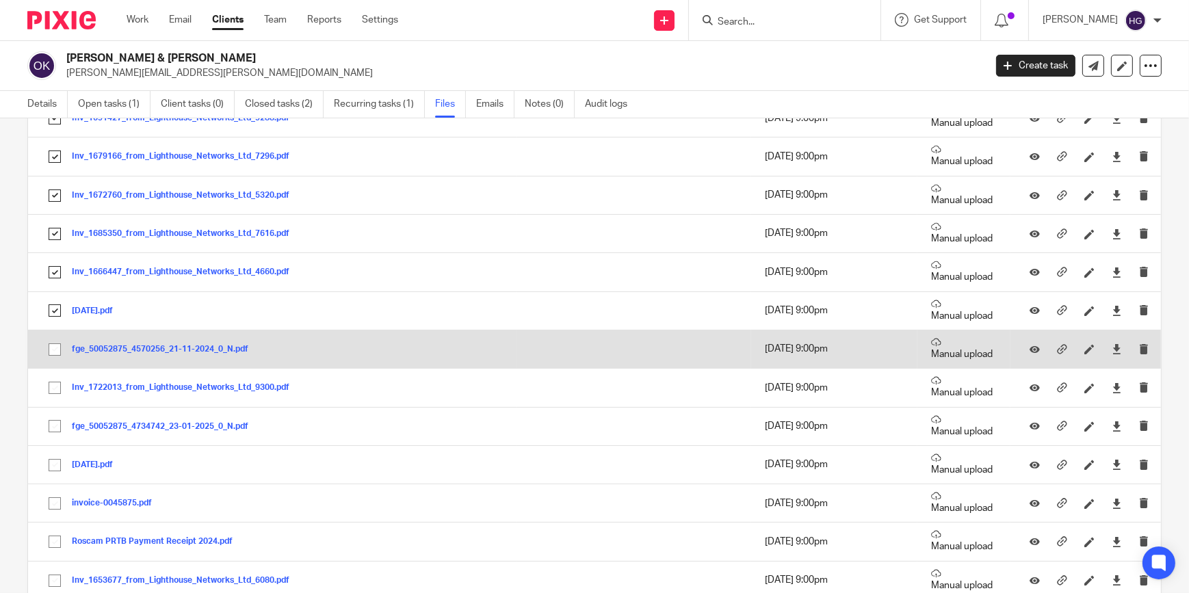
click at [50, 343] on input "checkbox" at bounding box center [55, 349] width 26 height 26
checkbox input "true"
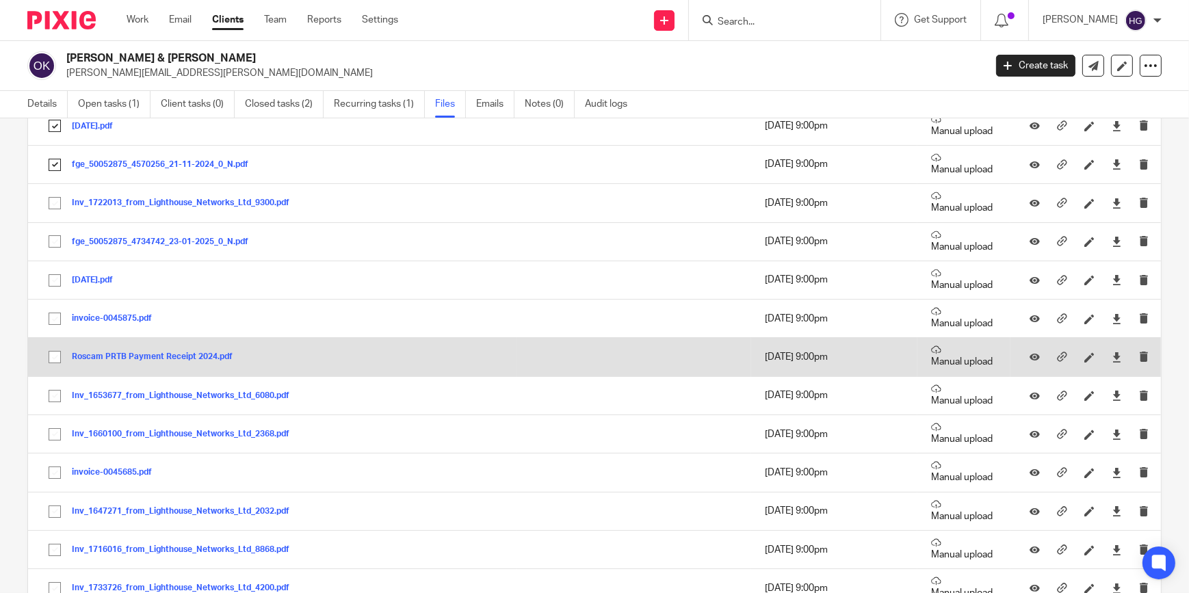
scroll to position [2487, 0]
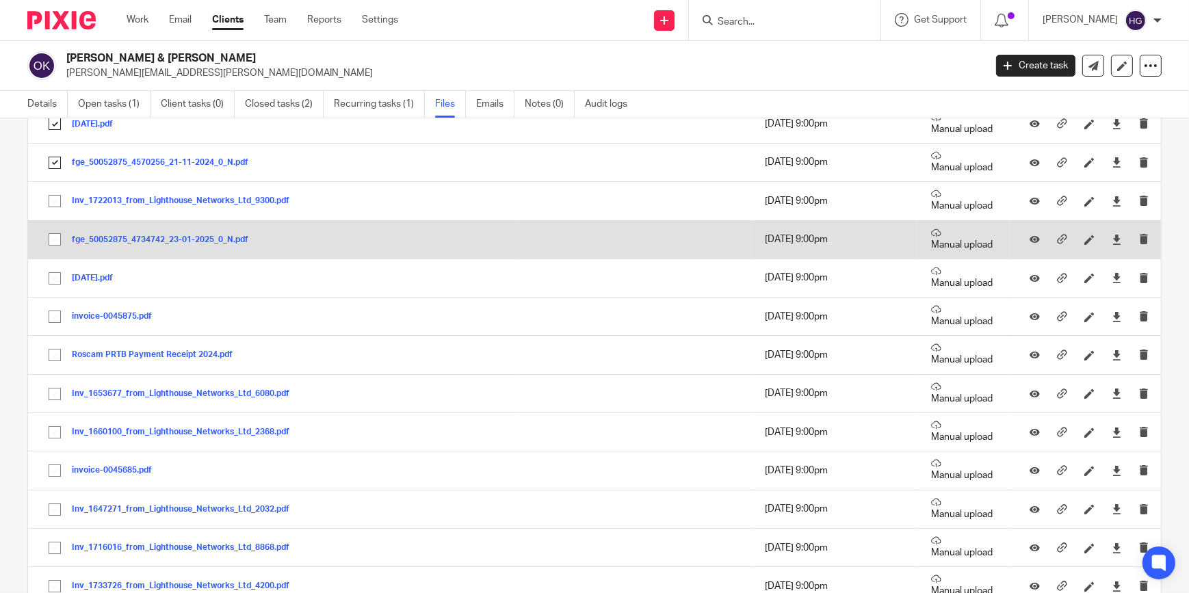
drag, startPoint x: 54, startPoint y: 235, endPoint x: 50, endPoint y: 245, distance: 10.4
click at [53, 235] on input "checkbox" at bounding box center [55, 239] width 26 height 26
checkbox input "true"
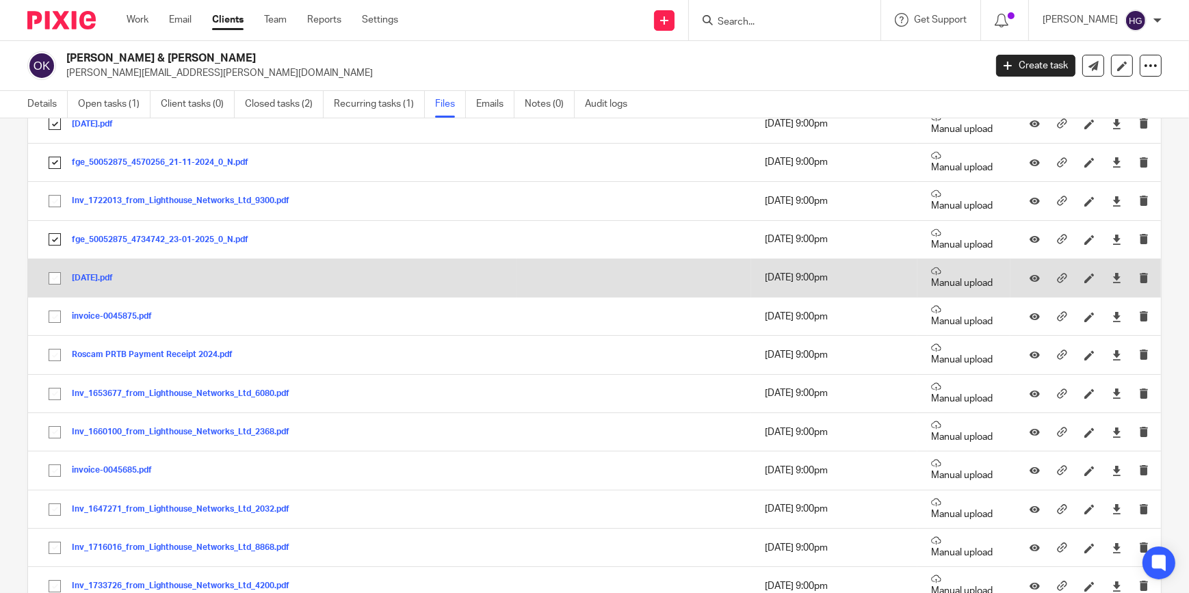
click at [55, 276] on input "checkbox" at bounding box center [55, 278] width 26 height 26
checkbox input "true"
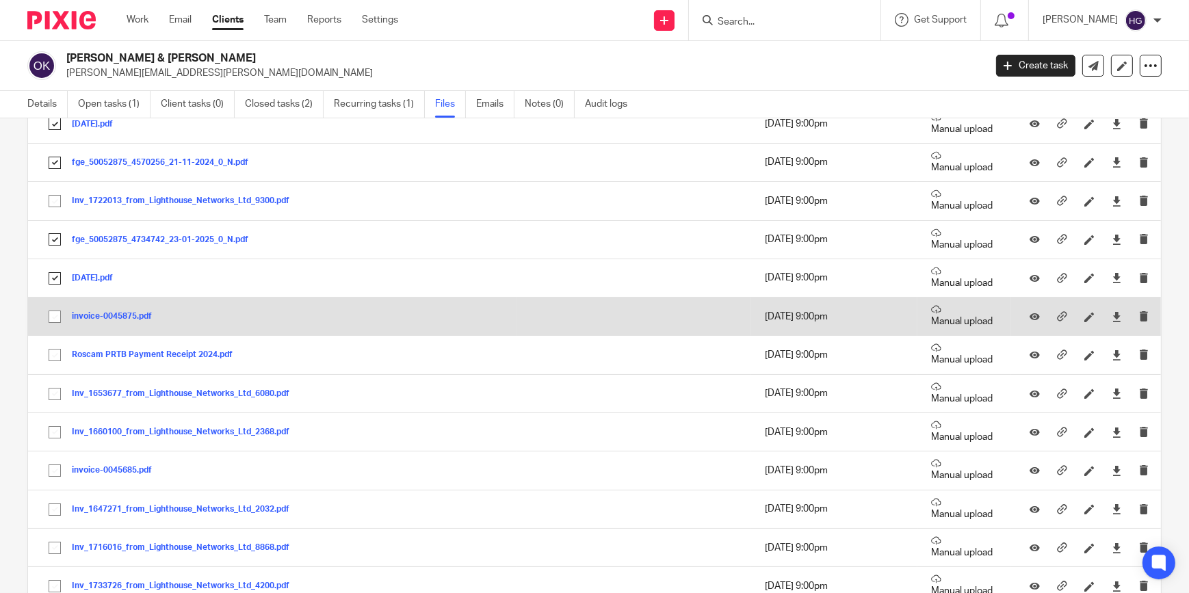
click at [53, 314] on input "checkbox" at bounding box center [55, 317] width 26 height 26
checkbox input "true"
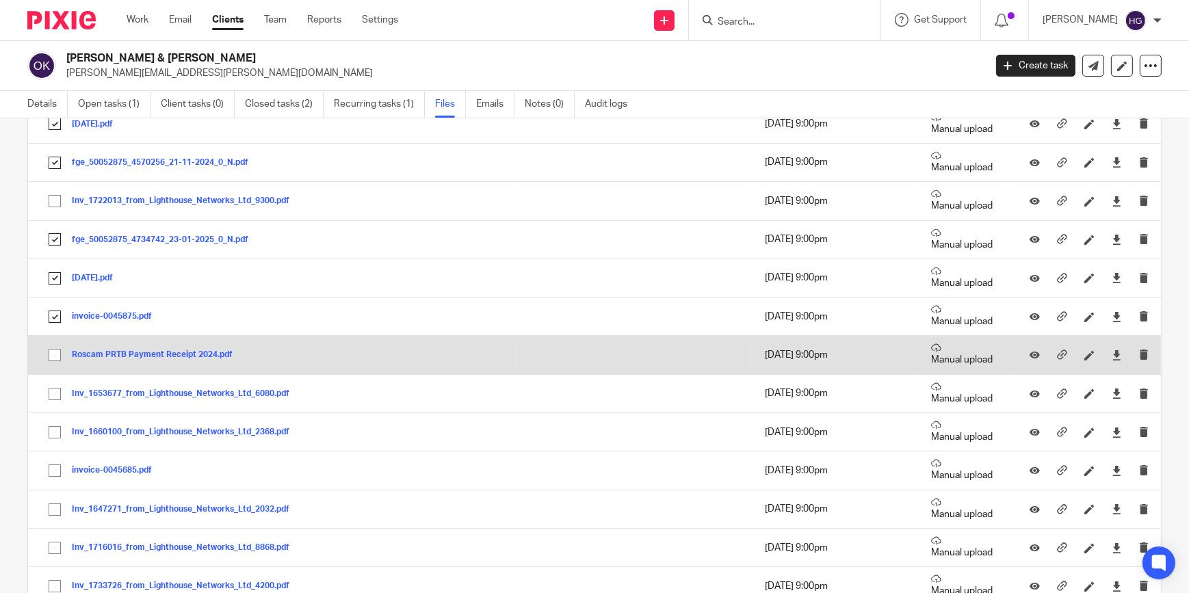
click at [55, 352] on input "checkbox" at bounding box center [55, 355] width 26 height 26
checkbox input "true"
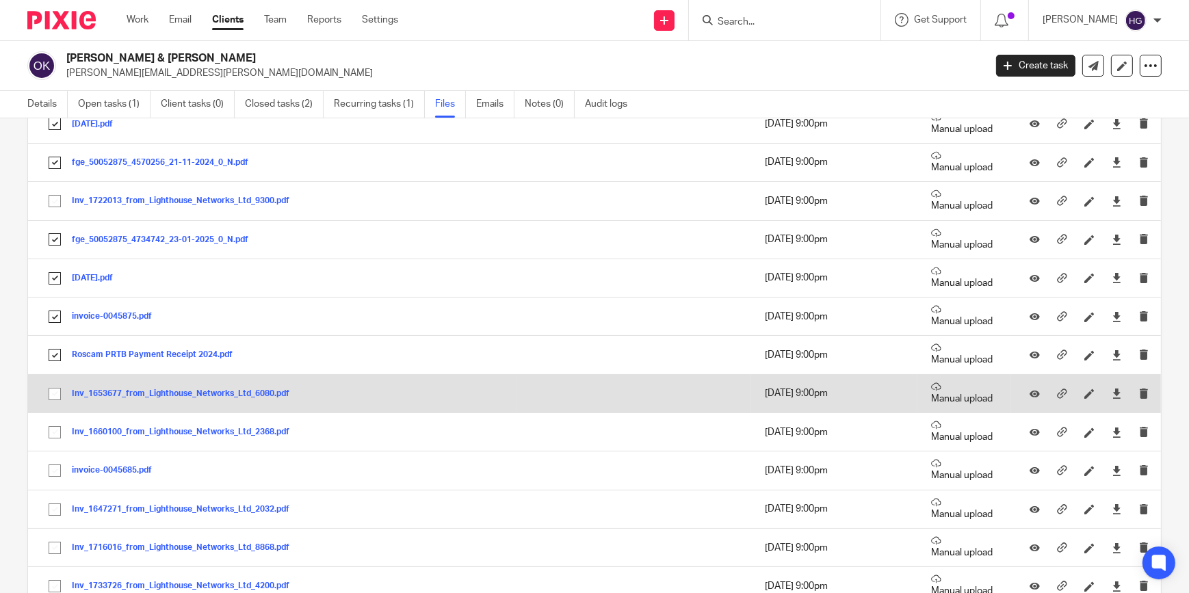
click at [51, 395] on input "checkbox" at bounding box center [55, 394] width 26 height 26
checkbox input "true"
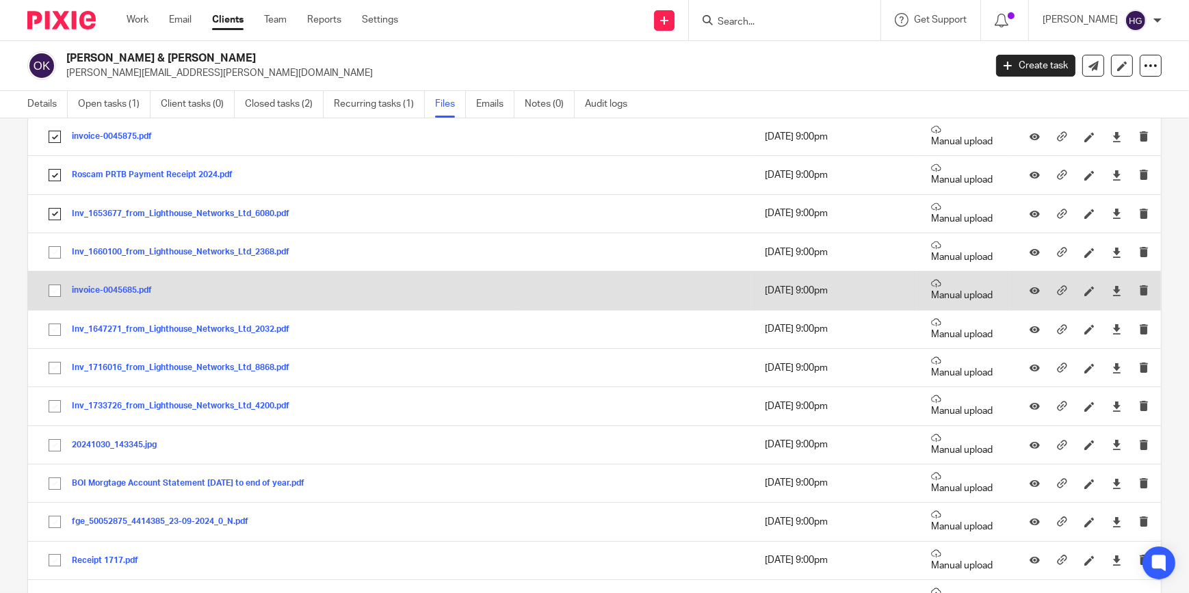
scroll to position [2673, 0]
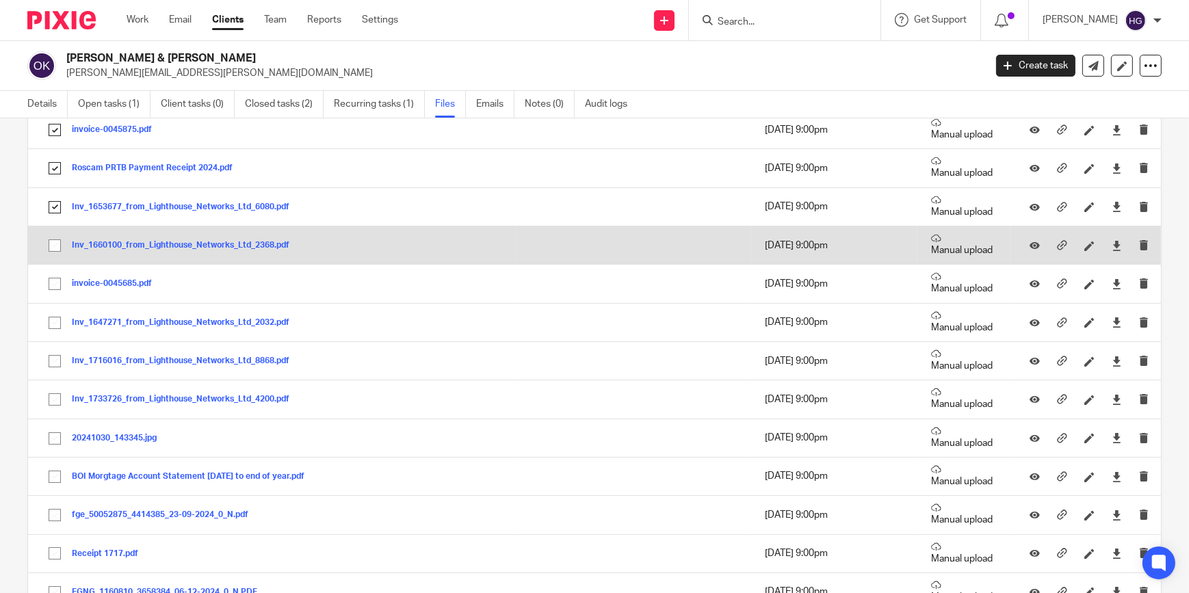
click at [55, 235] on input "checkbox" at bounding box center [55, 246] width 26 height 26
checkbox input "true"
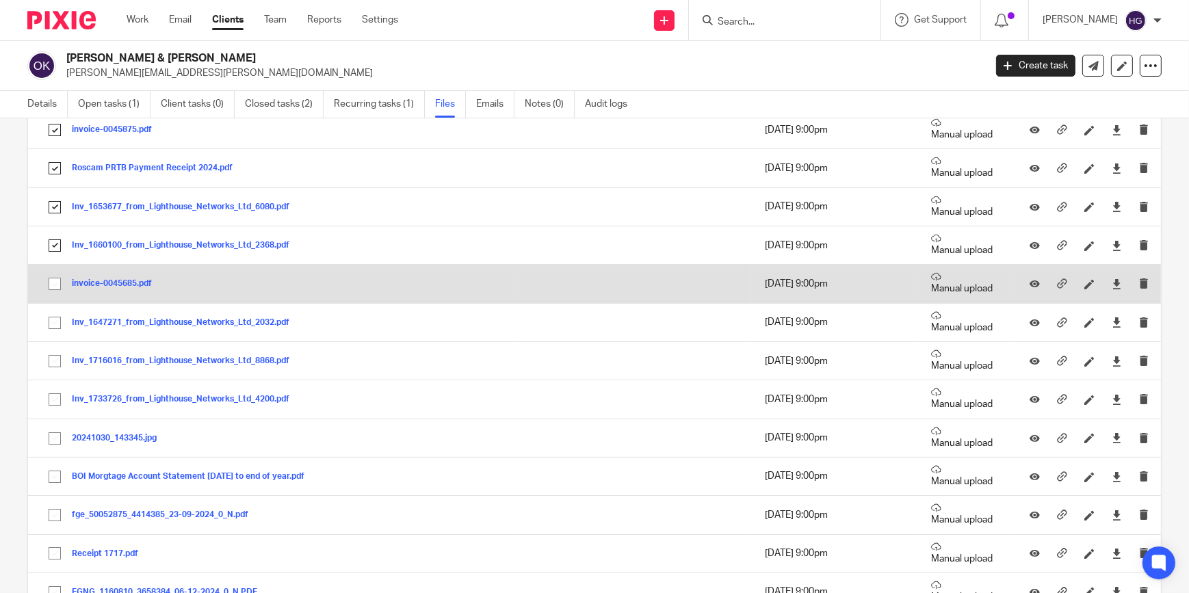
click at [51, 275] on input "checkbox" at bounding box center [55, 284] width 26 height 26
checkbox input "true"
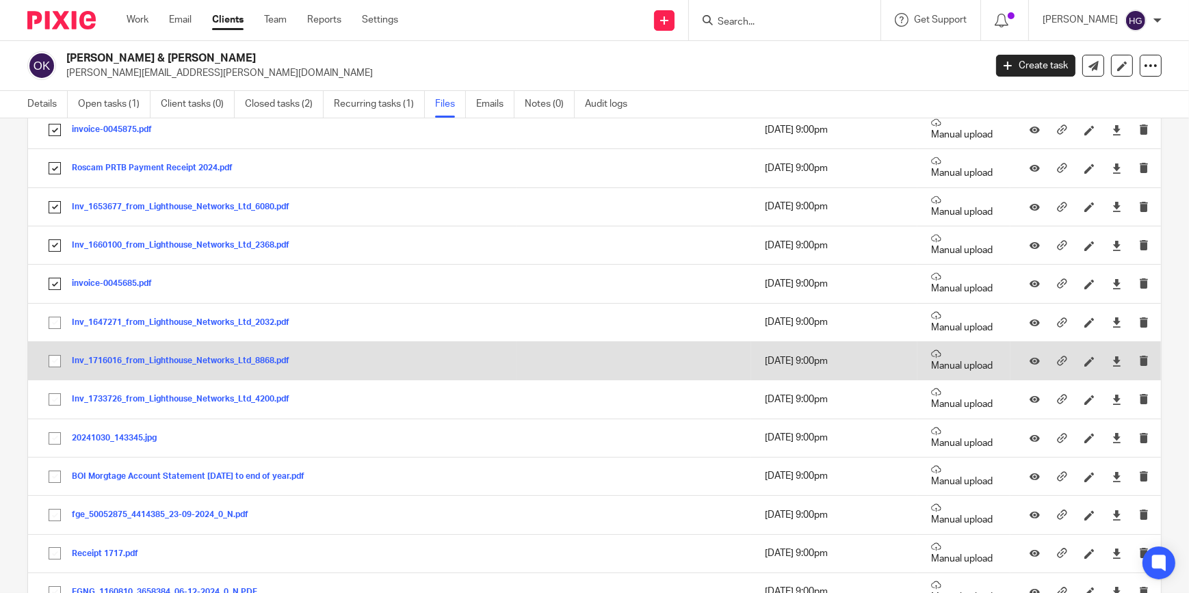
drag, startPoint x: 55, startPoint y: 321, endPoint x: 55, endPoint y: 352, distance: 30.1
click at [55, 321] on input "checkbox" at bounding box center [55, 323] width 26 height 26
checkbox input "true"
click at [53, 362] on input "checkbox" at bounding box center [55, 361] width 26 height 26
checkbox input "true"
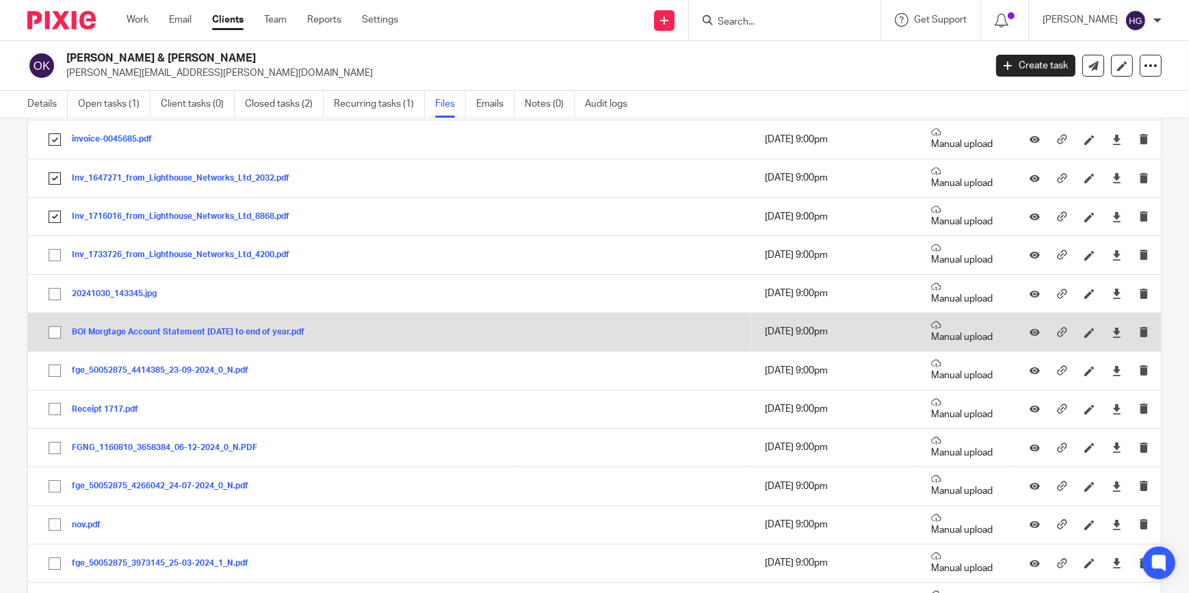
scroll to position [2859, 0]
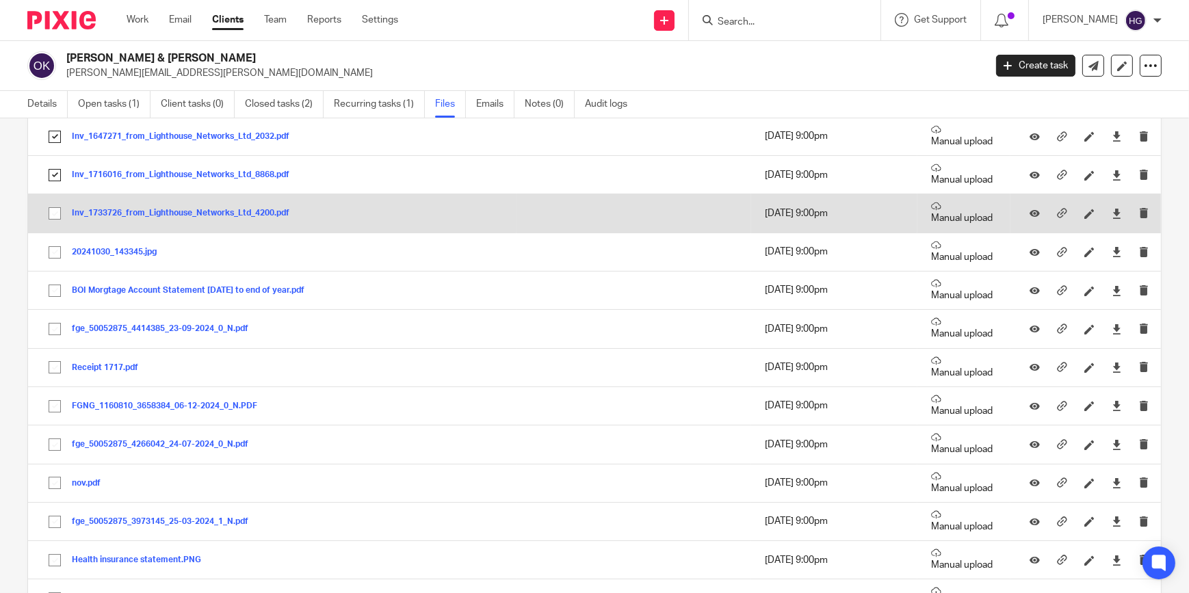
click at [55, 212] on input "checkbox" at bounding box center [55, 213] width 26 height 26
checkbox input "true"
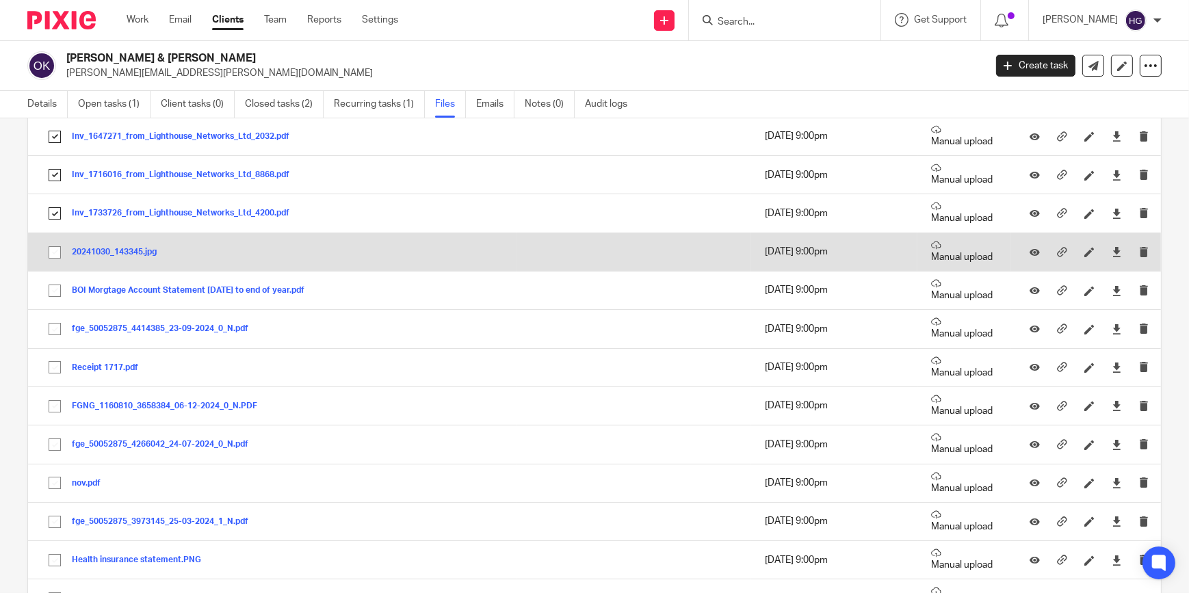
click at [61, 247] on input "checkbox" at bounding box center [55, 252] width 26 height 26
checkbox input "true"
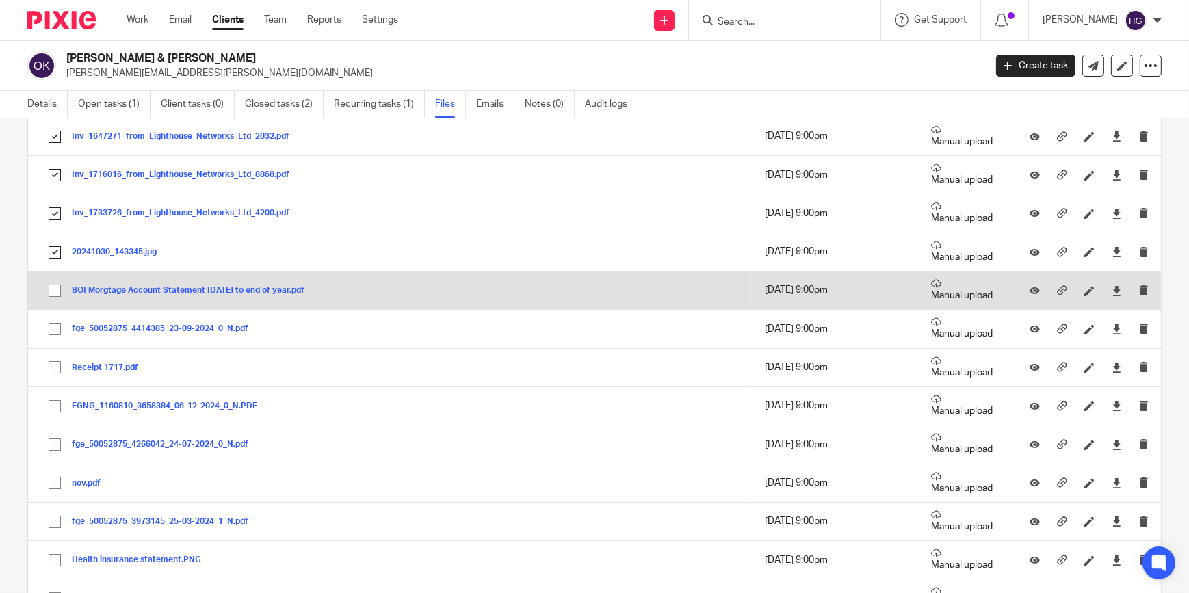
click at [51, 289] on input "checkbox" at bounding box center [55, 291] width 26 height 26
checkbox input "true"
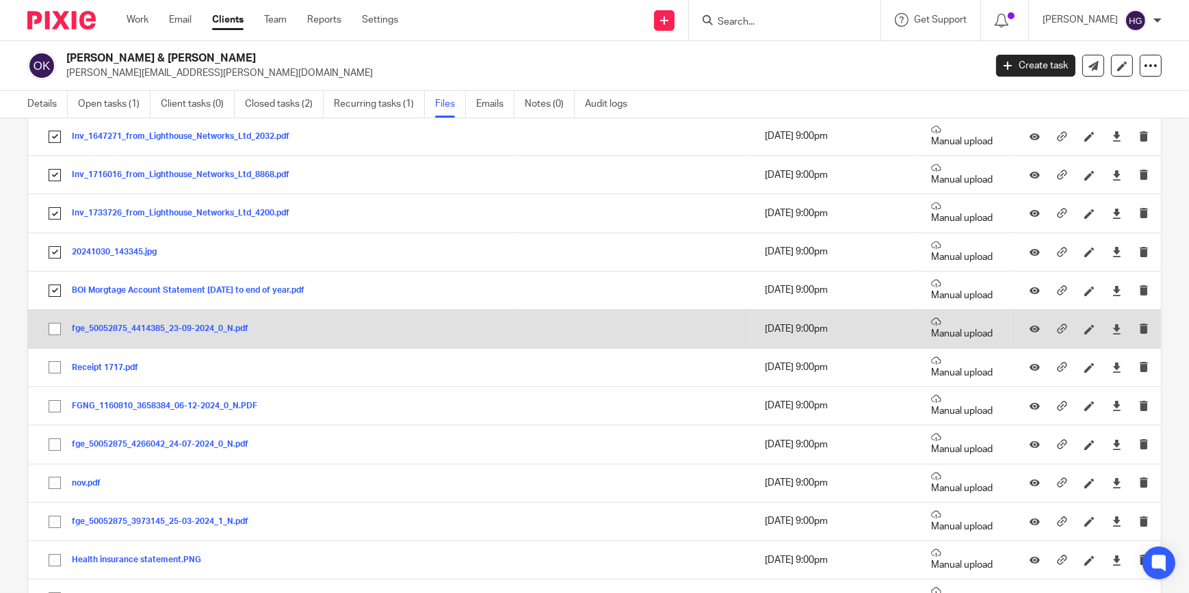
click at [50, 328] on input "checkbox" at bounding box center [55, 329] width 26 height 26
checkbox input "true"
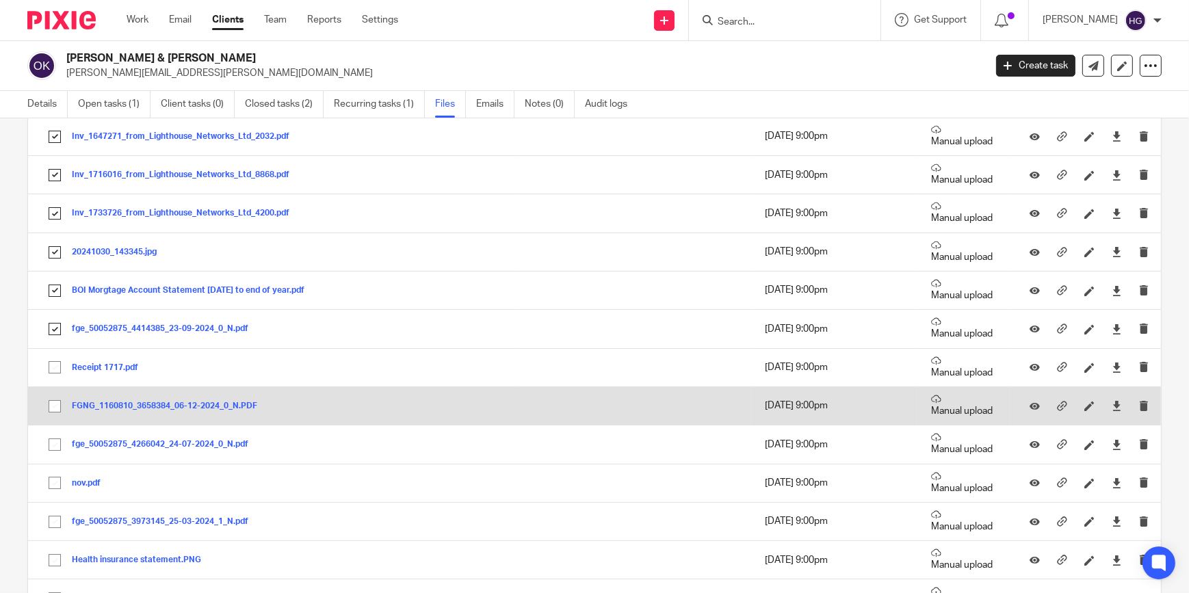
drag, startPoint x: 55, startPoint y: 354, endPoint x: 52, endPoint y: 388, distance: 34.3
click at [54, 354] on input "checkbox" at bounding box center [55, 367] width 26 height 26
checkbox input "true"
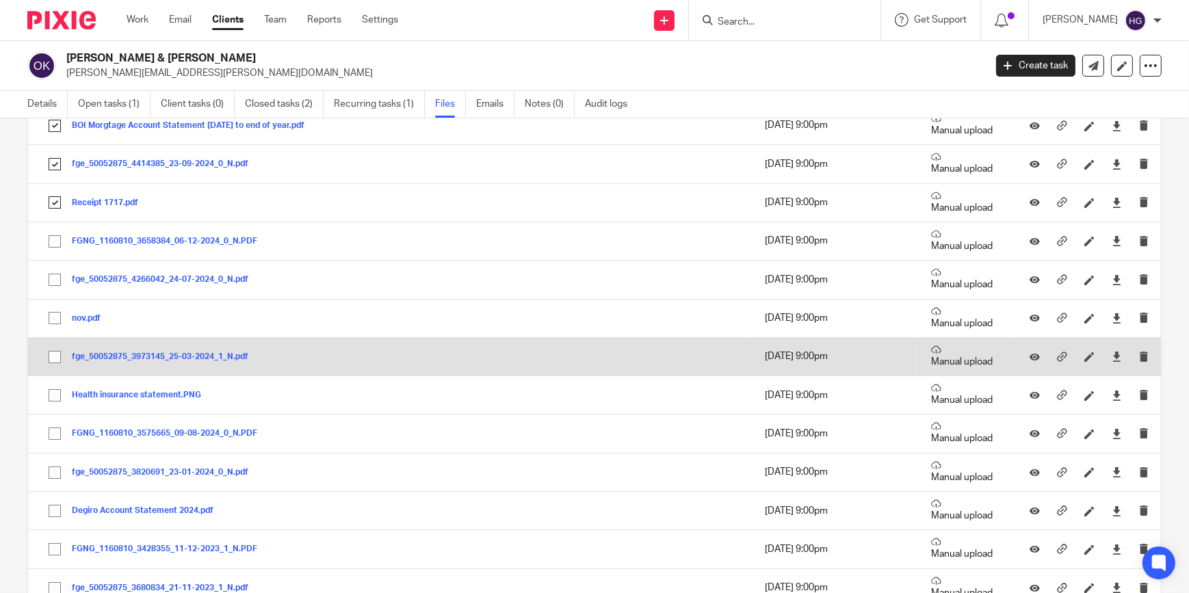
scroll to position [3046, 0]
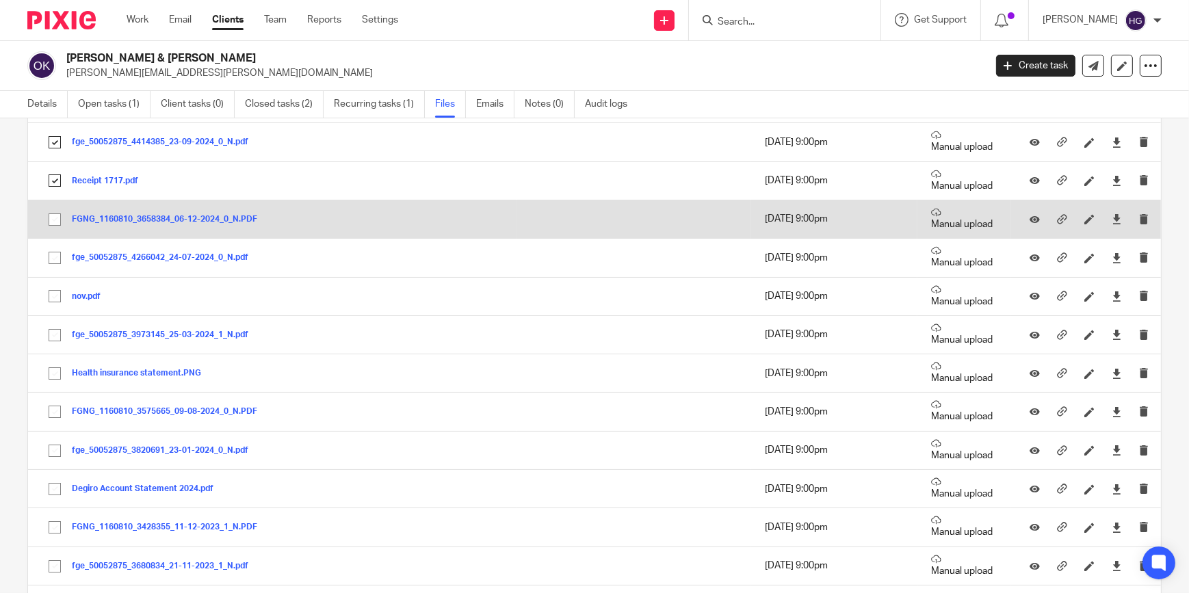
click at [51, 217] on input "checkbox" at bounding box center [55, 220] width 26 height 26
checkbox input "true"
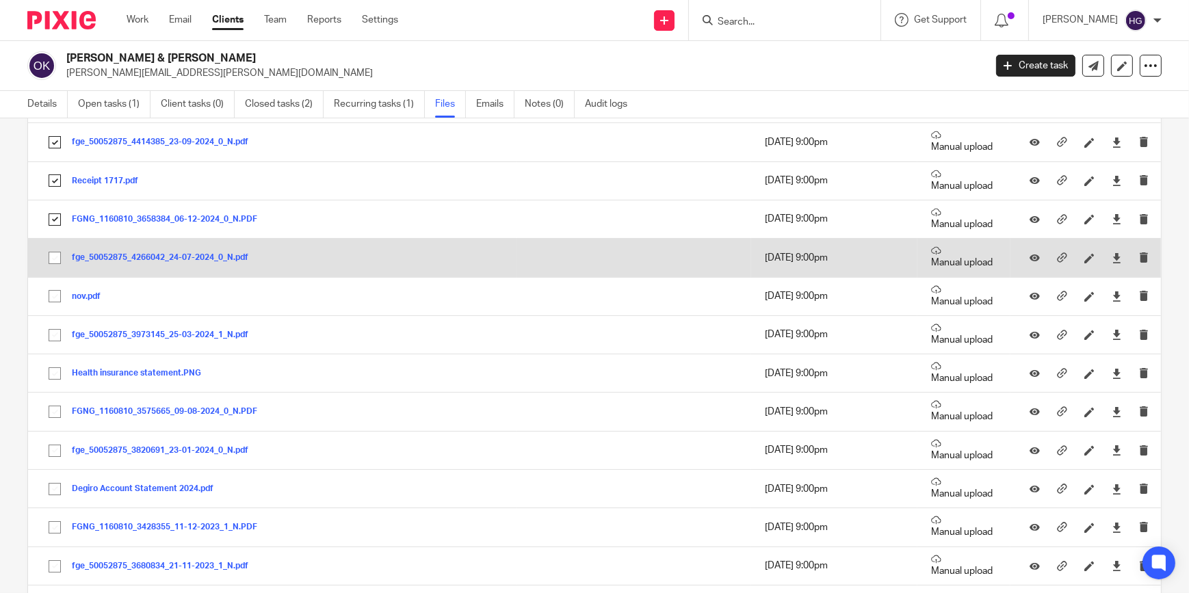
click at [55, 255] on input "checkbox" at bounding box center [55, 258] width 26 height 26
checkbox input "true"
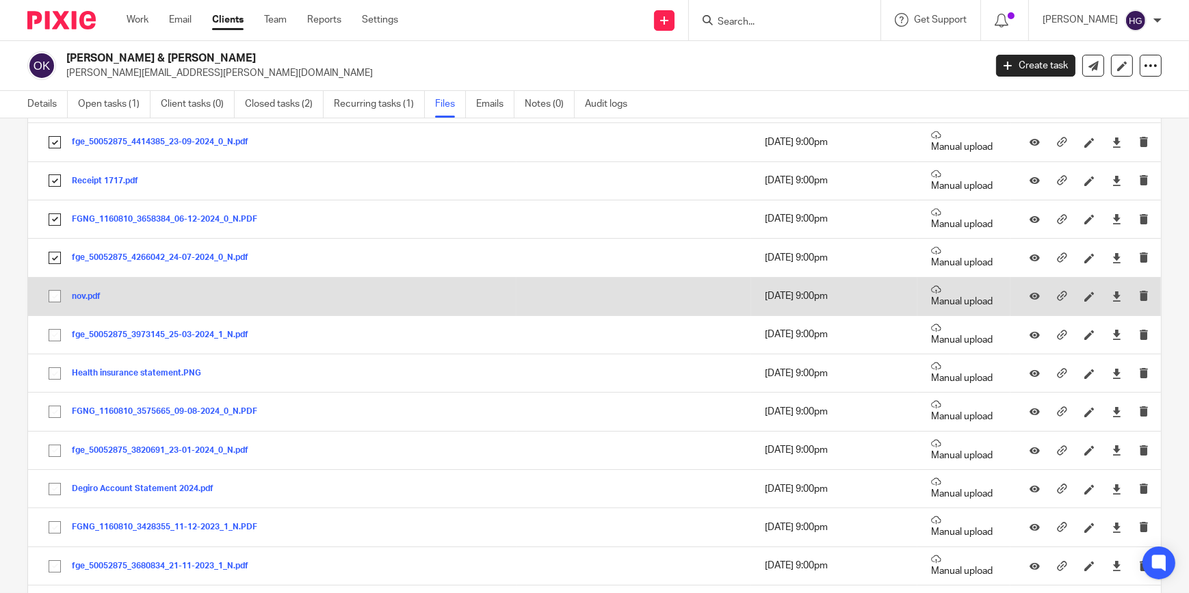
click at [53, 293] on input "checkbox" at bounding box center [55, 296] width 26 height 26
checkbox input "true"
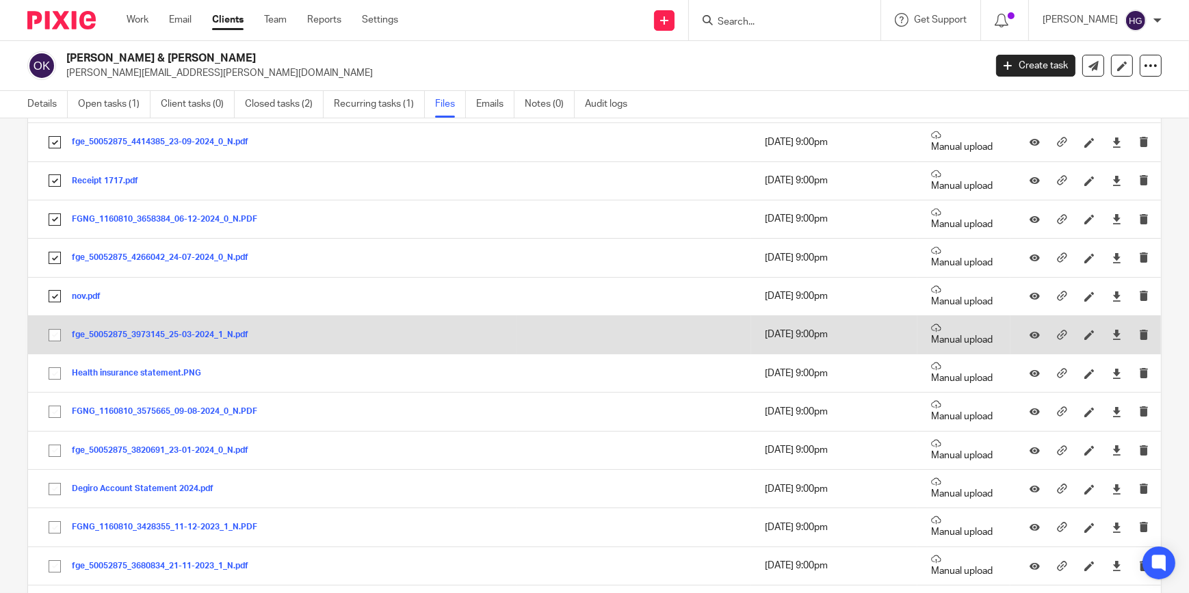
click at [57, 329] on input "checkbox" at bounding box center [55, 335] width 26 height 26
checkbox input "true"
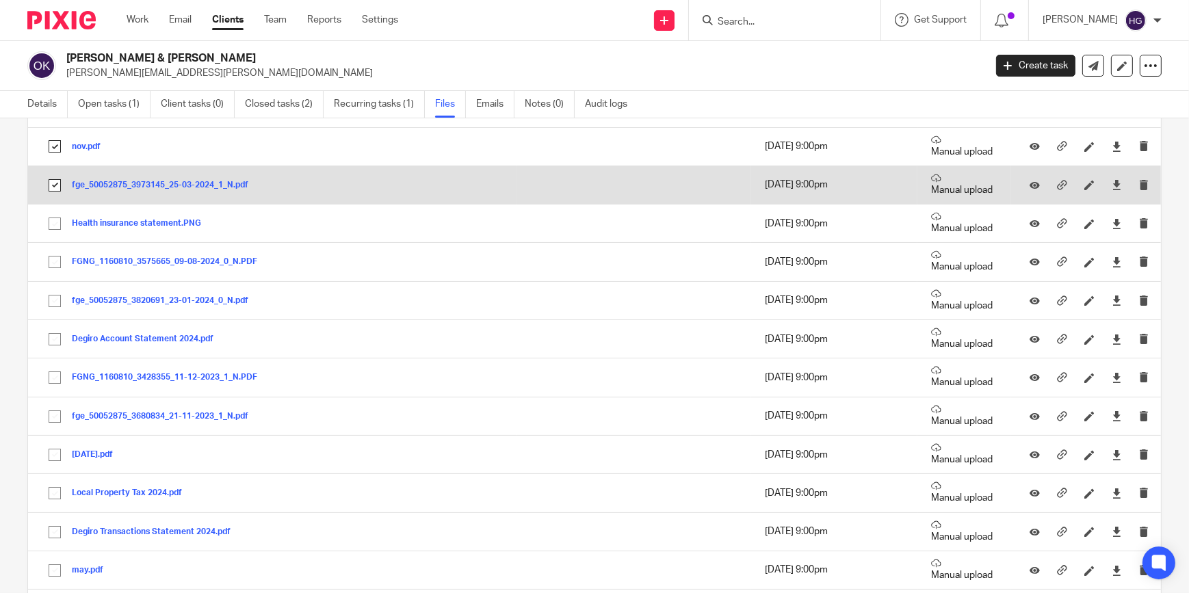
scroll to position [3233, 0]
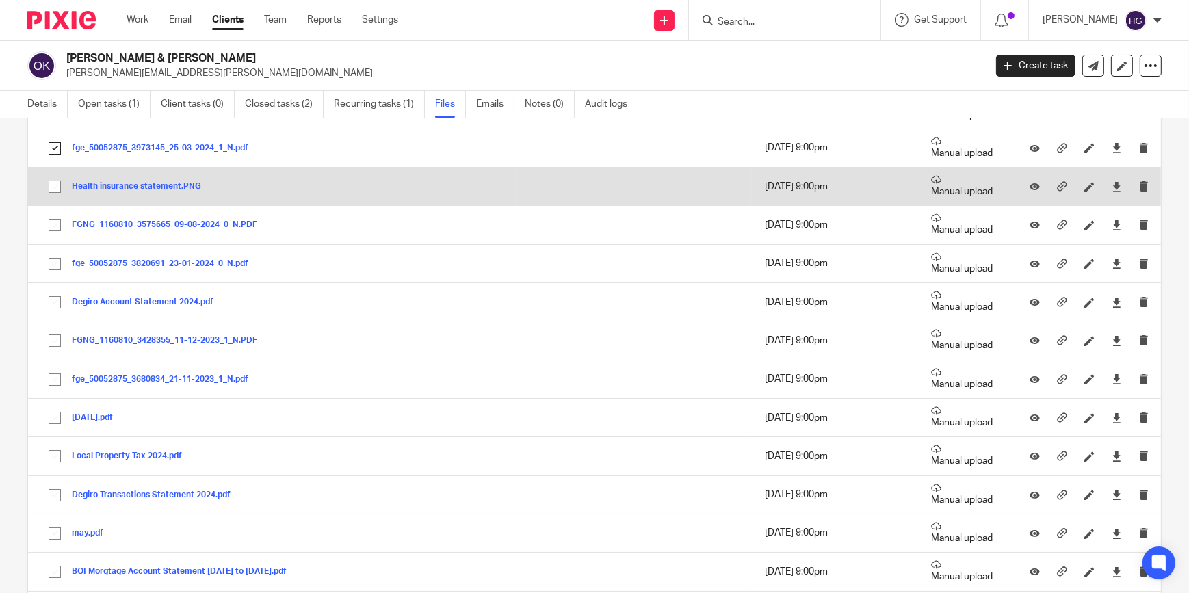
click at [49, 186] on input "checkbox" at bounding box center [55, 187] width 26 height 26
checkbox input "true"
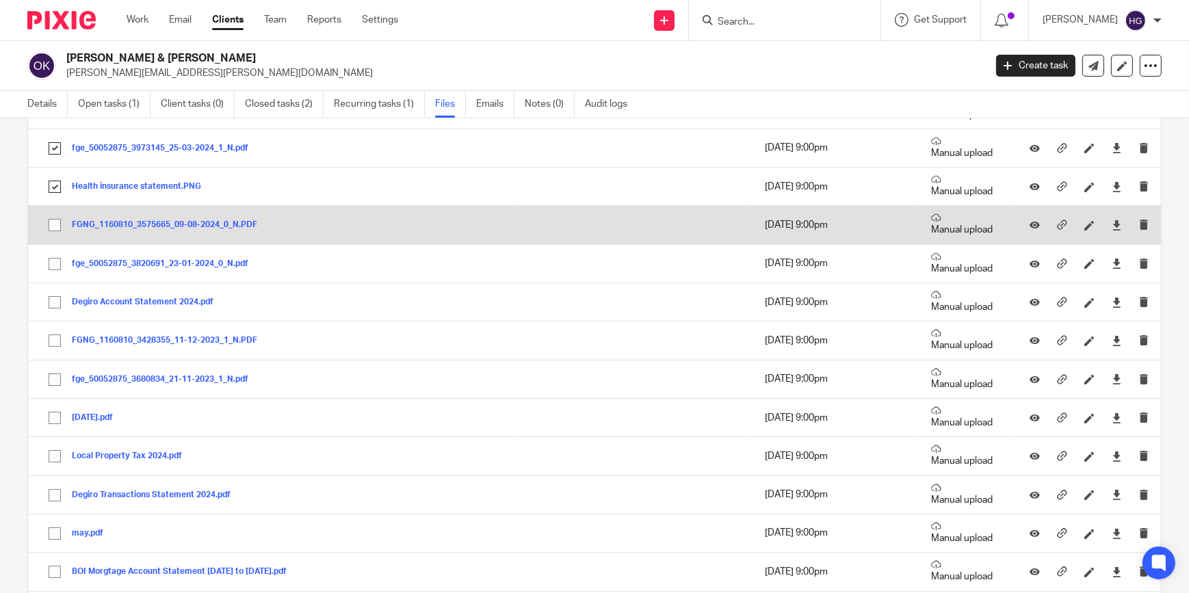
click at [55, 224] on input "checkbox" at bounding box center [55, 225] width 26 height 26
checkbox input "true"
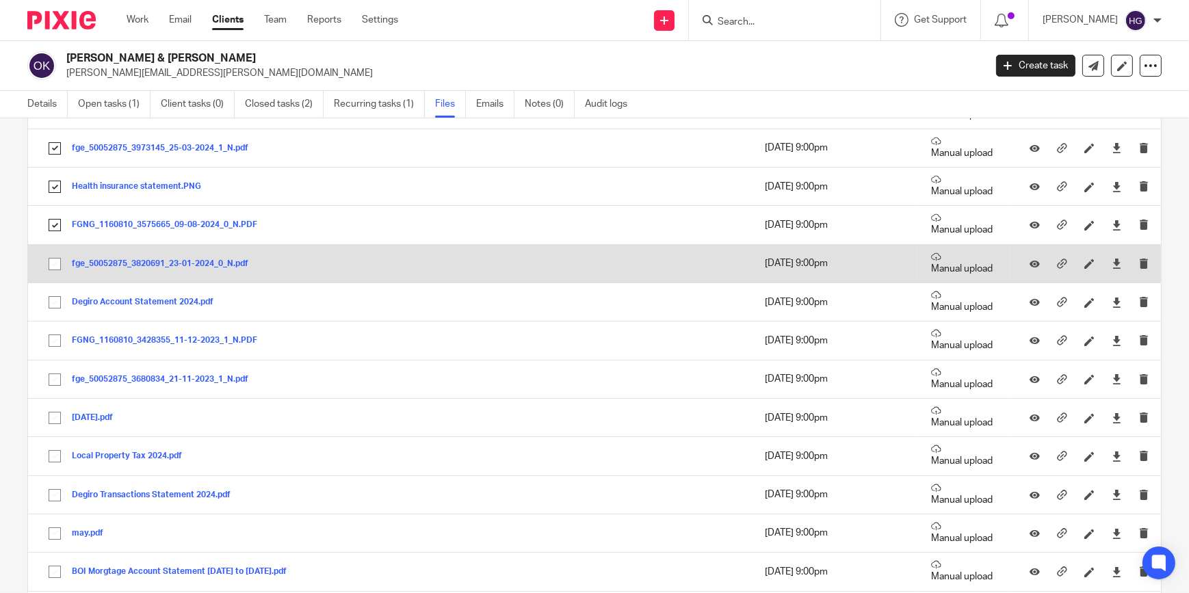
click at [55, 265] on input "checkbox" at bounding box center [55, 264] width 26 height 26
checkbox input "true"
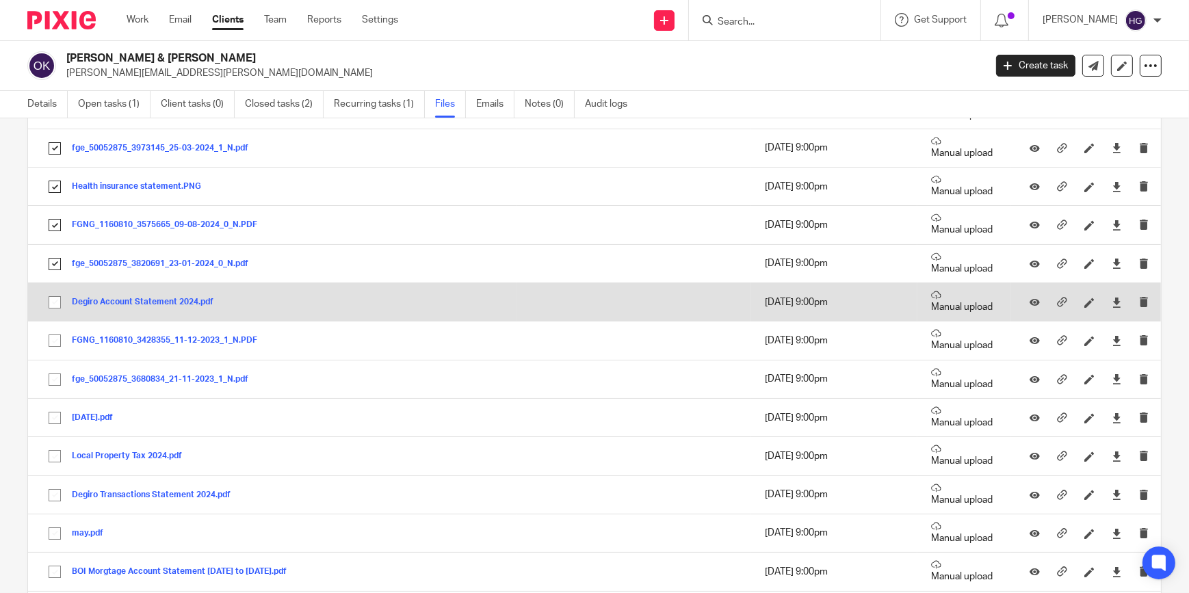
click at [52, 292] on input "checkbox" at bounding box center [55, 302] width 26 height 26
checkbox input "true"
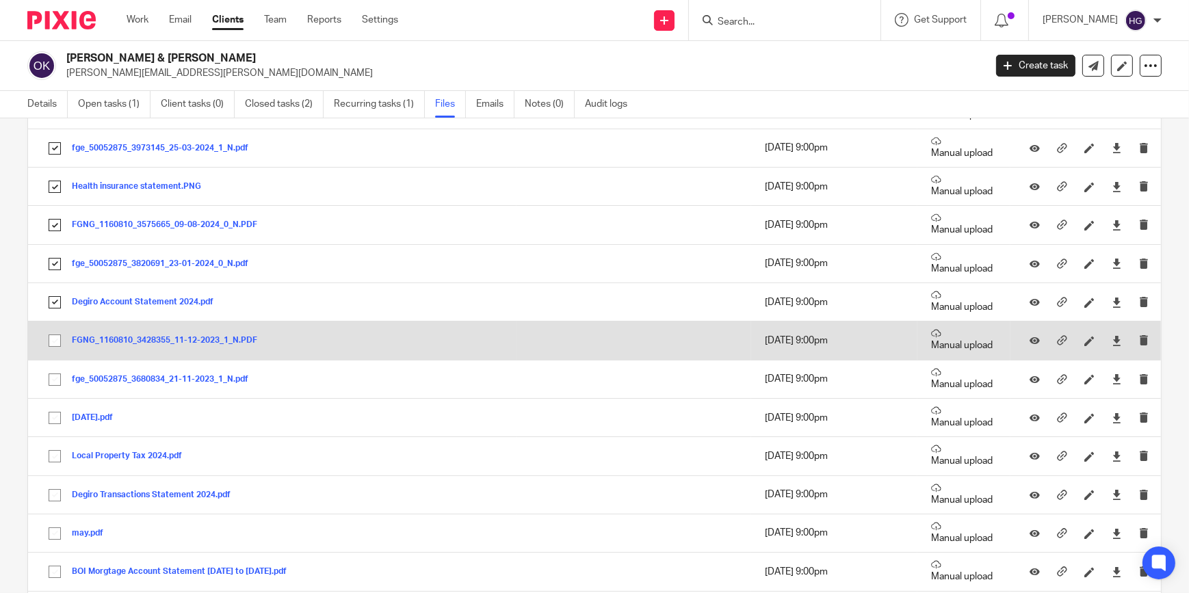
click at [54, 335] on input "checkbox" at bounding box center [55, 341] width 26 height 26
checkbox input "true"
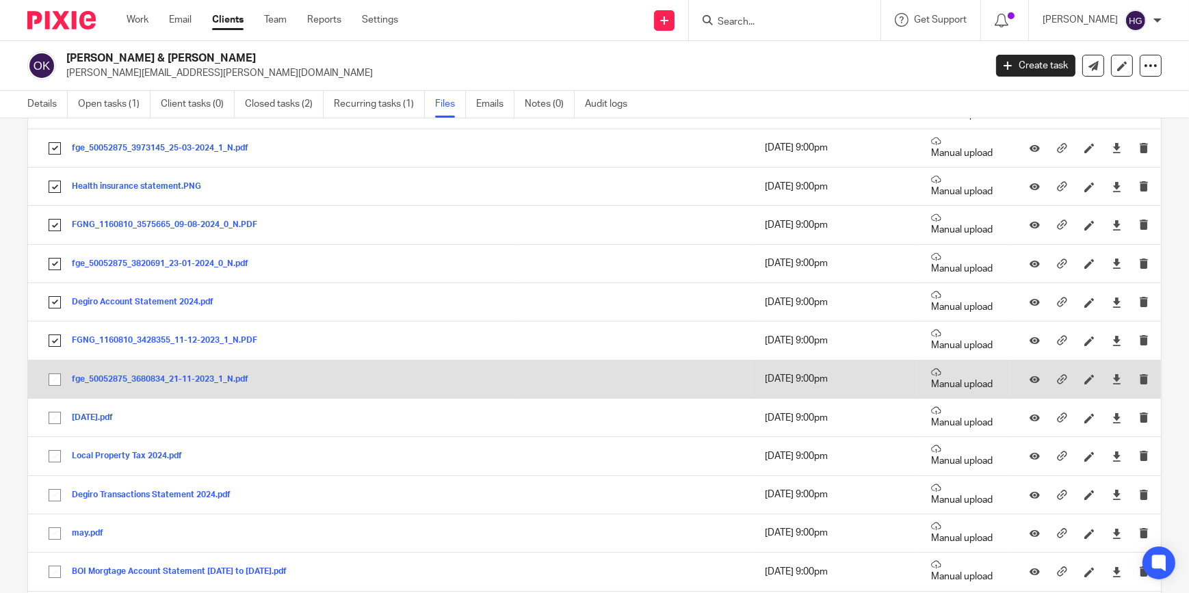
click at [58, 373] on input "checkbox" at bounding box center [55, 380] width 26 height 26
checkbox input "true"
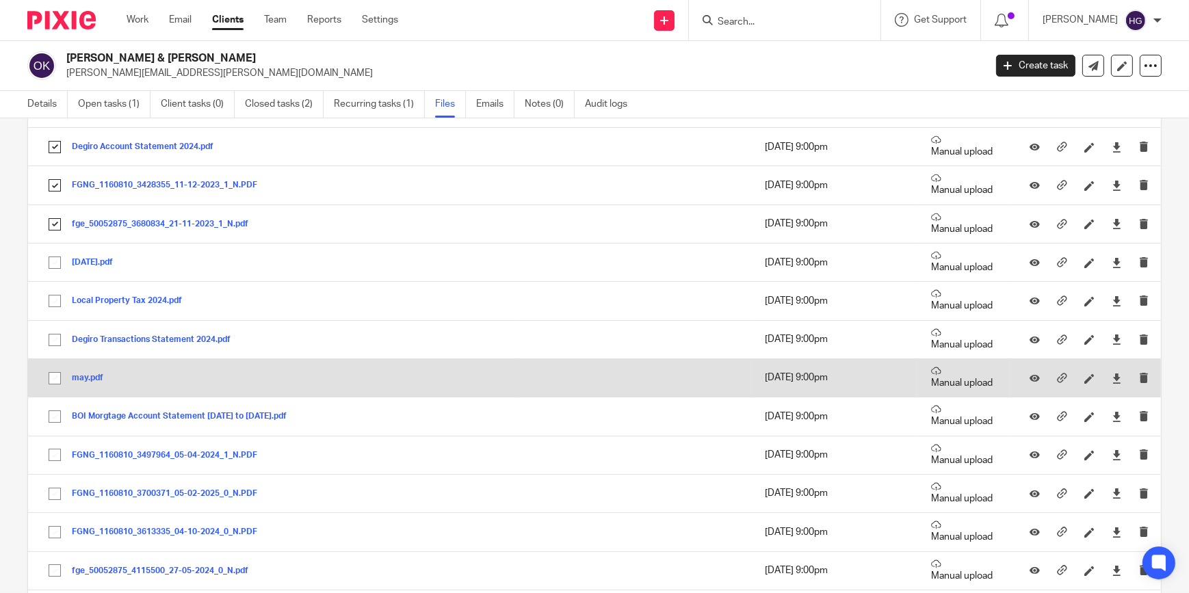
scroll to position [3419, 0]
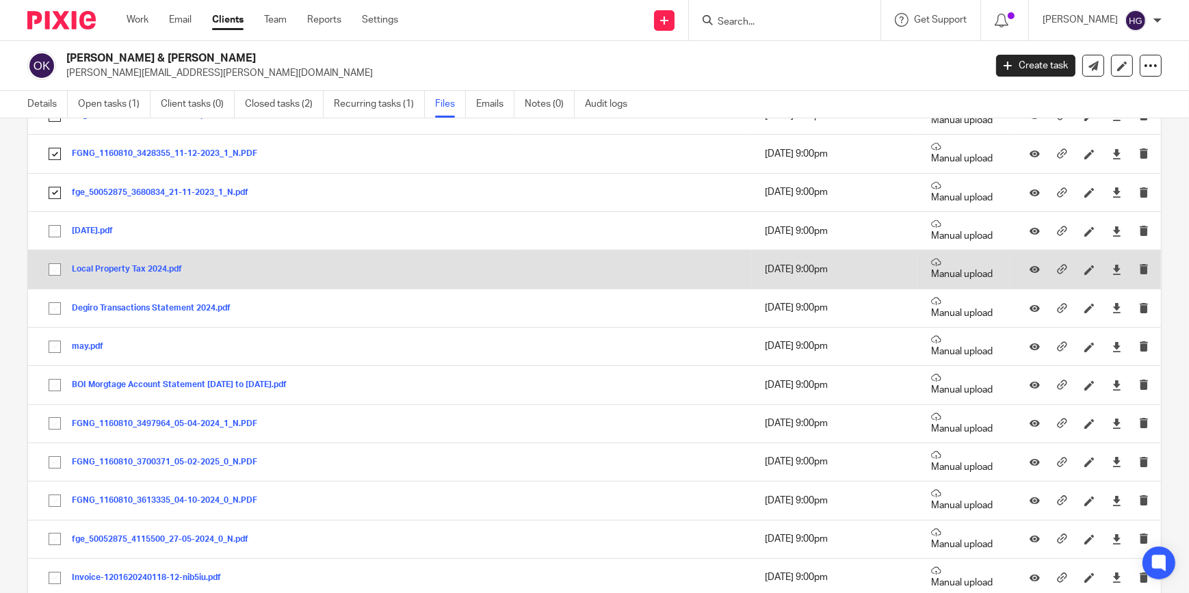
drag, startPoint x: 51, startPoint y: 227, endPoint x: 56, endPoint y: 246, distance: 19.9
click at [51, 227] on input "checkbox" at bounding box center [55, 231] width 26 height 26
checkbox input "true"
click at [59, 267] on input "checkbox" at bounding box center [55, 269] width 26 height 26
checkbox input "true"
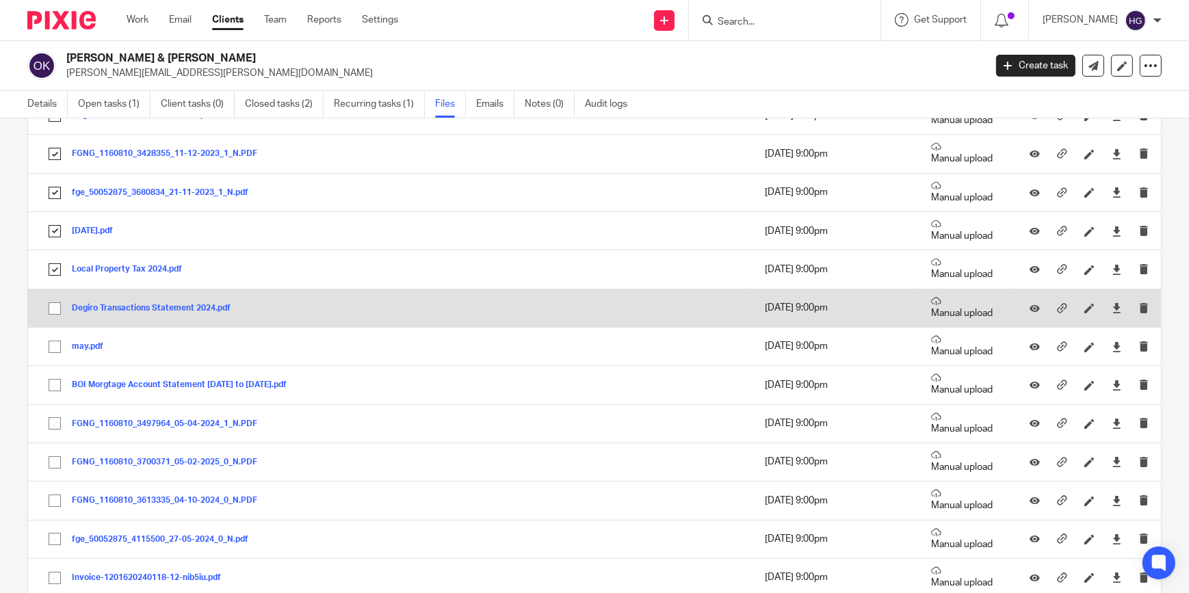
click at [57, 300] on input "checkbox" at bounding box center [55, 308] width 26 height 26
checkbox input "true"
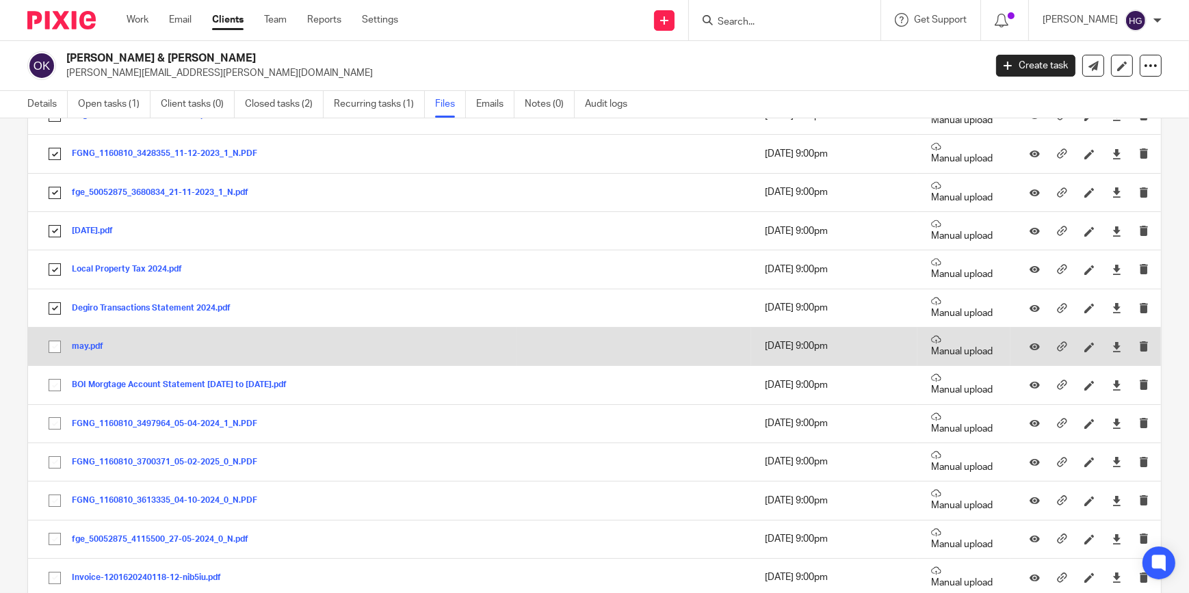
click at [55, 336] on input "checkbox" at bounding box center [55, 347] width 26 height 26
checkbox input "true"
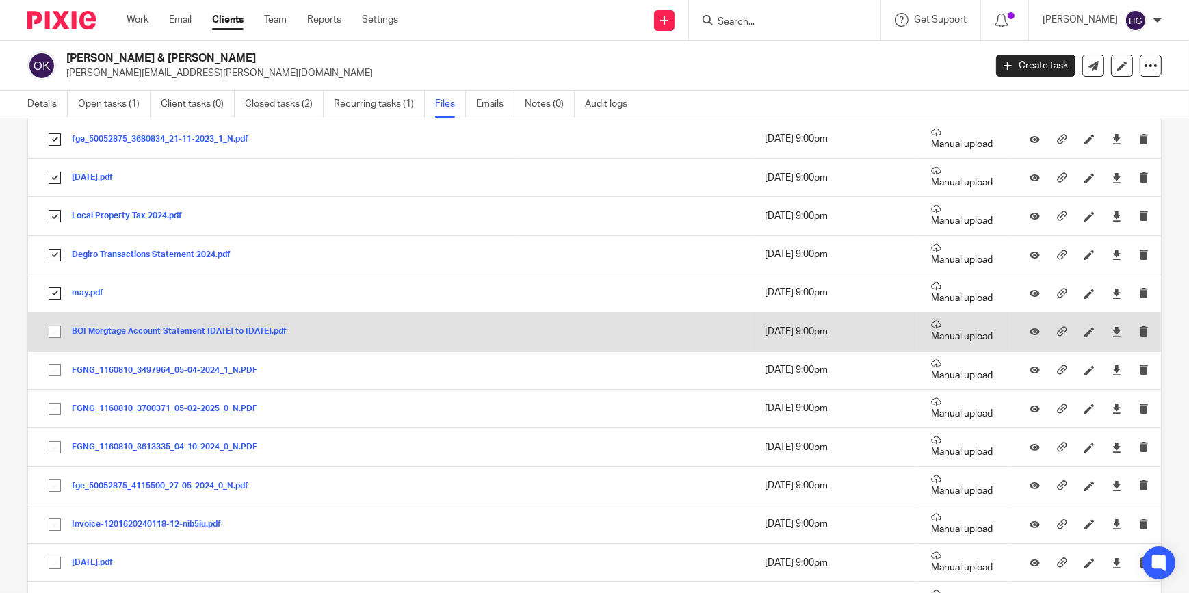
scroll to position [3605, 0]
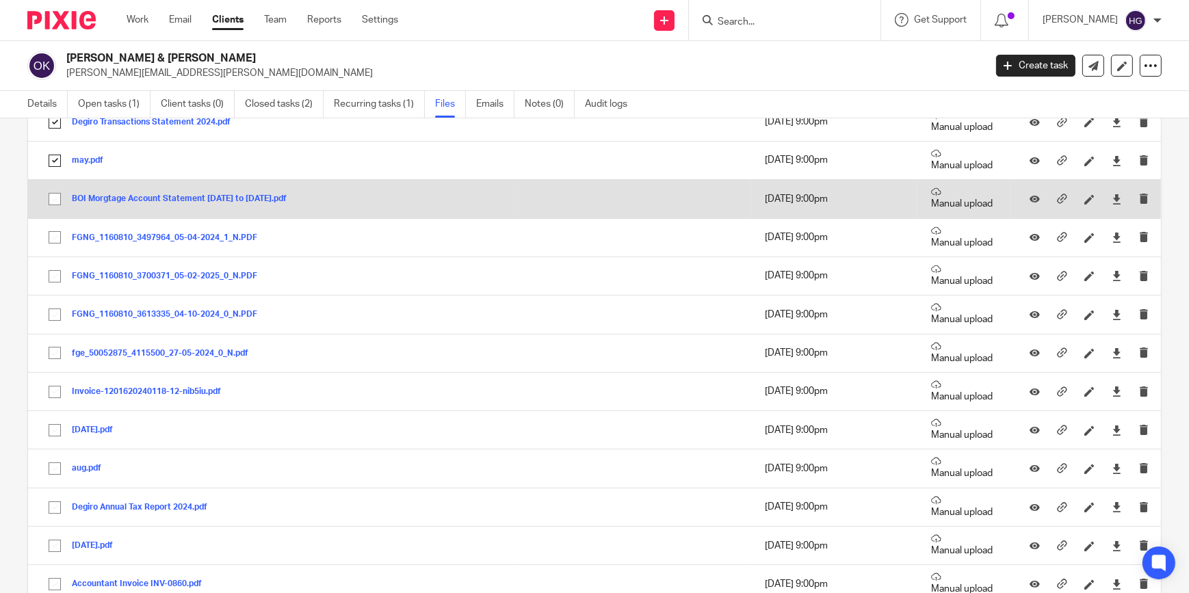
click at [48, 198] on input "checkbox" at bounding box center [55, 199] width 26 height 26
checkbox input "true"
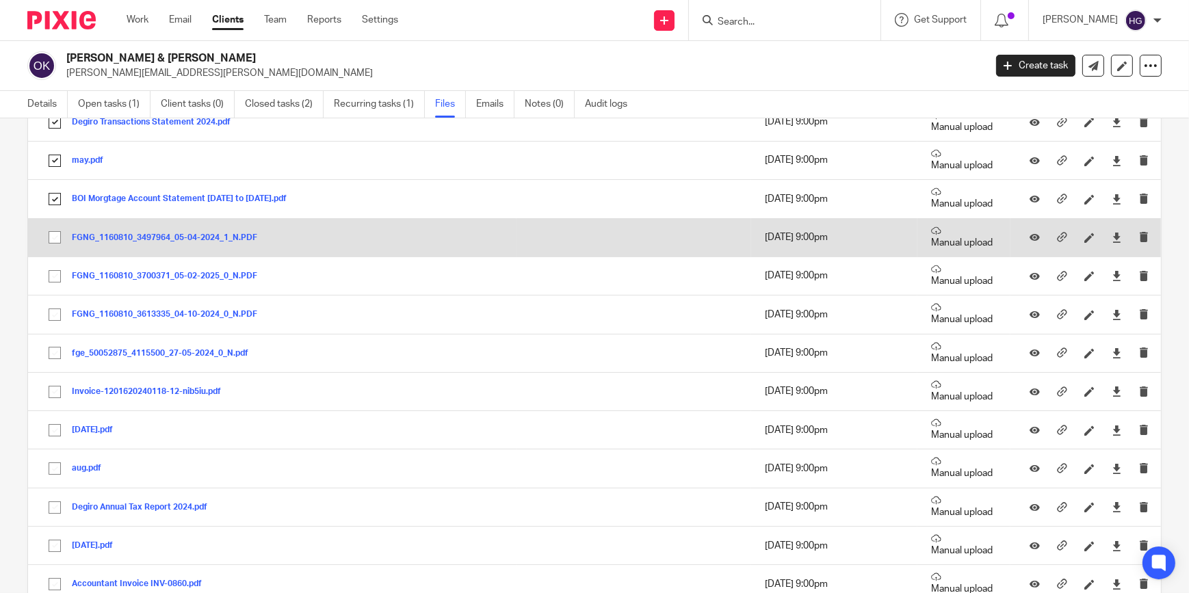
click at [50, 236] on input "checkbox" at bounding box center [55, 237] width 26 height 26
checkbox input "true"
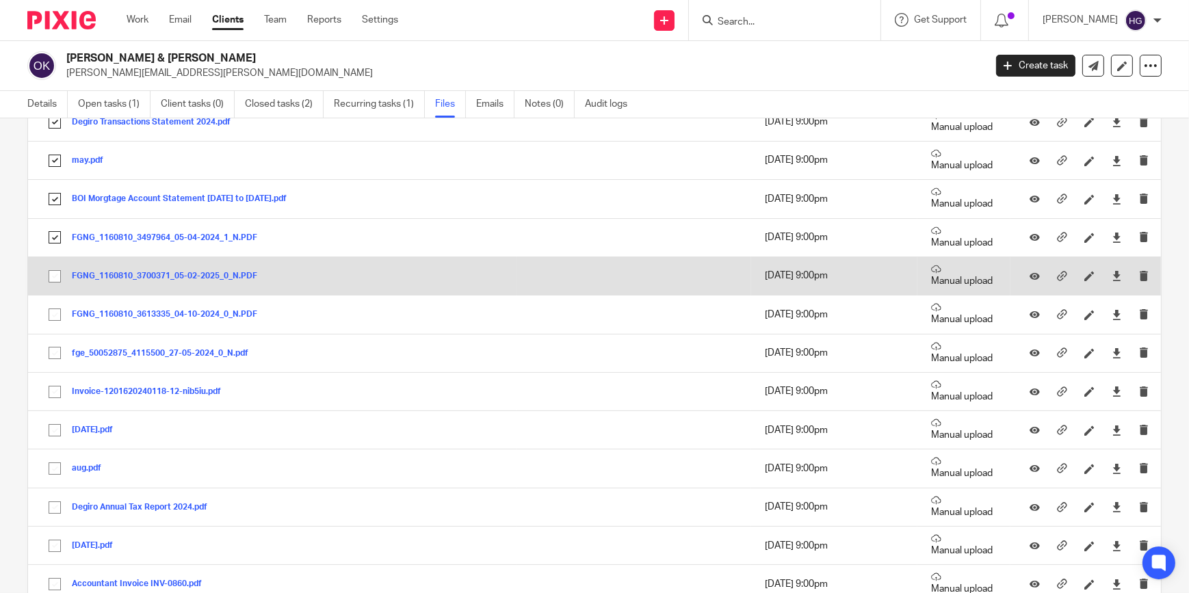
click at [53, 272] on input "checkbox" at bounding box center [55, 276] width 26 height 26
checkbox input "true"
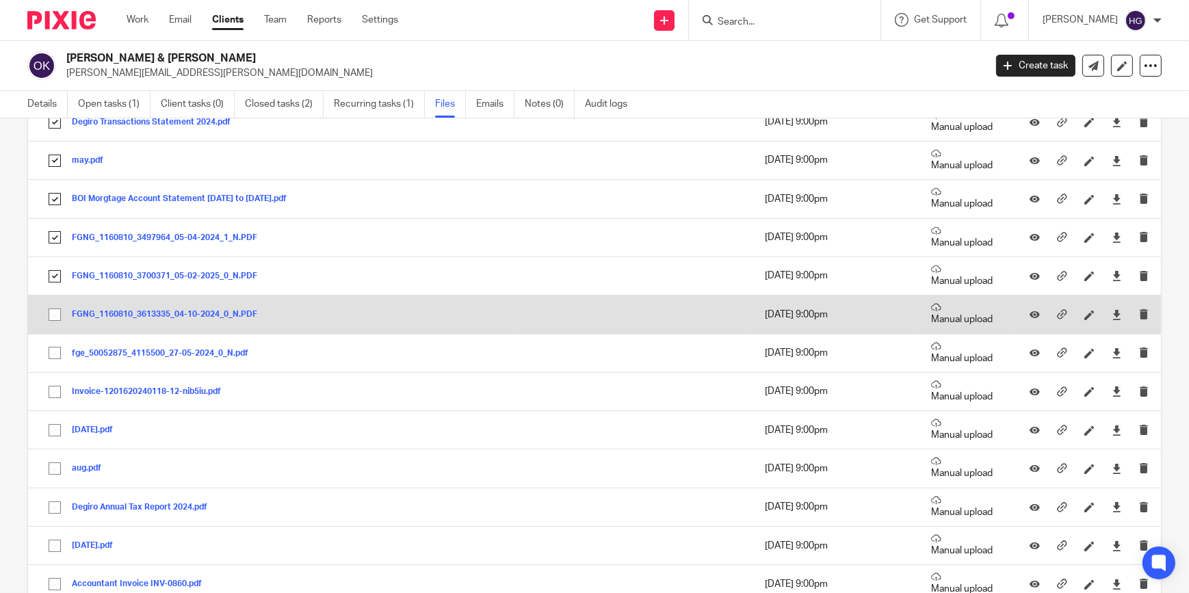
click at [53, 304] on input "checkbox" at bounding box center [55, 315] width 26 height 26
checkbox input "true"
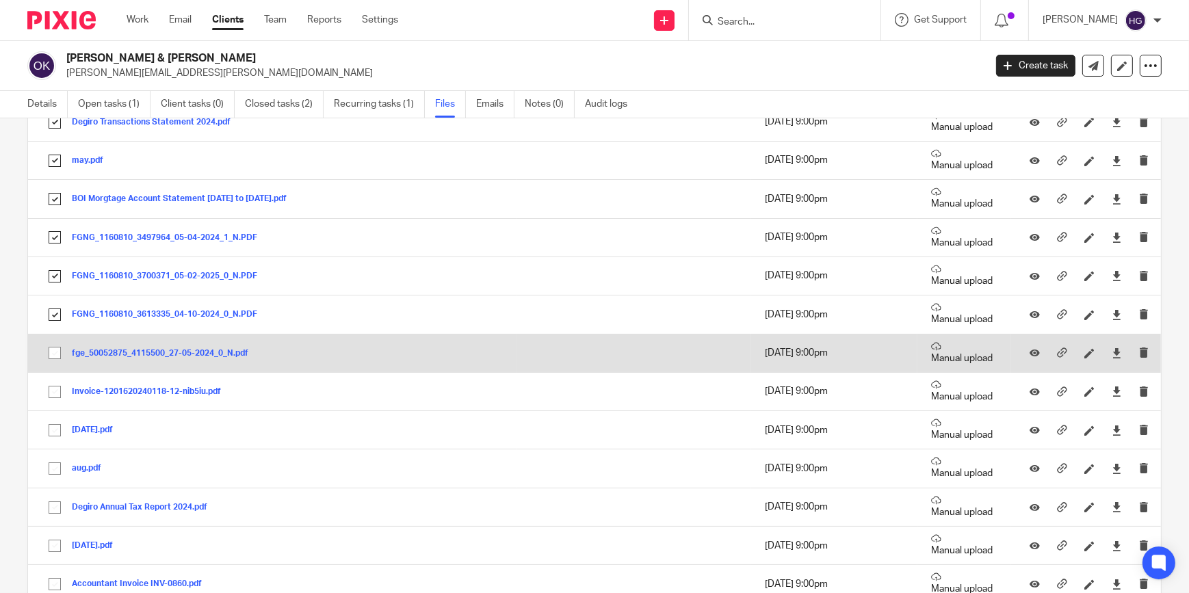
click at [53, 358] on input "checkbox" at bounding box center [55, 353] width 26 height 26
checkbox input "true"
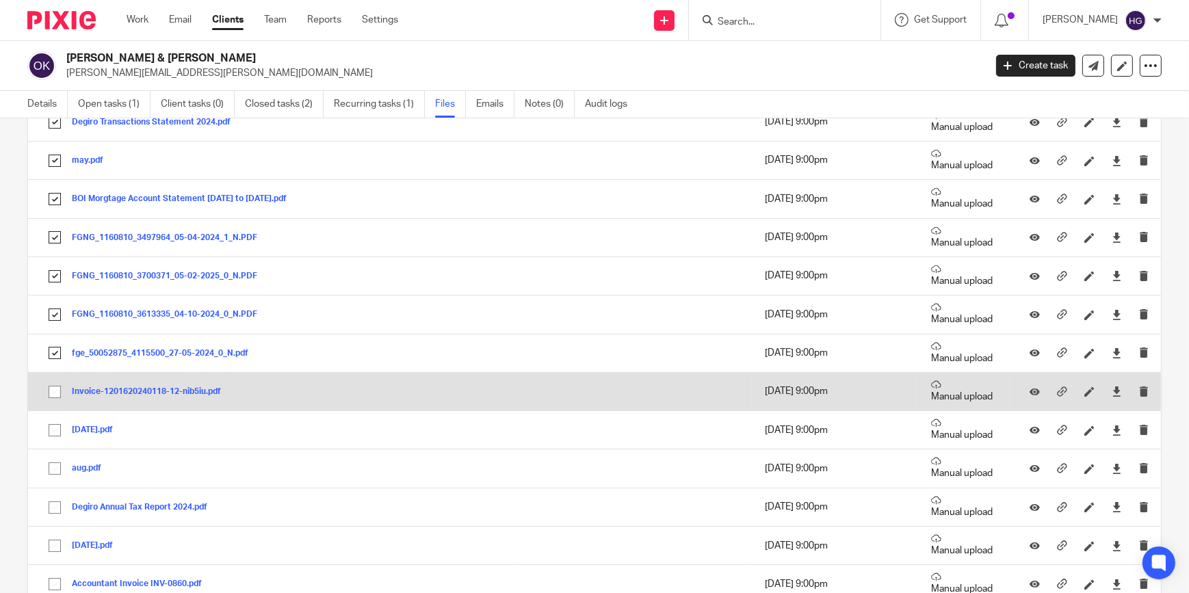
click at [55, 386] on input "checkbox" at bounding box center [55, 392] width 26 height 26
checkbox input "true"
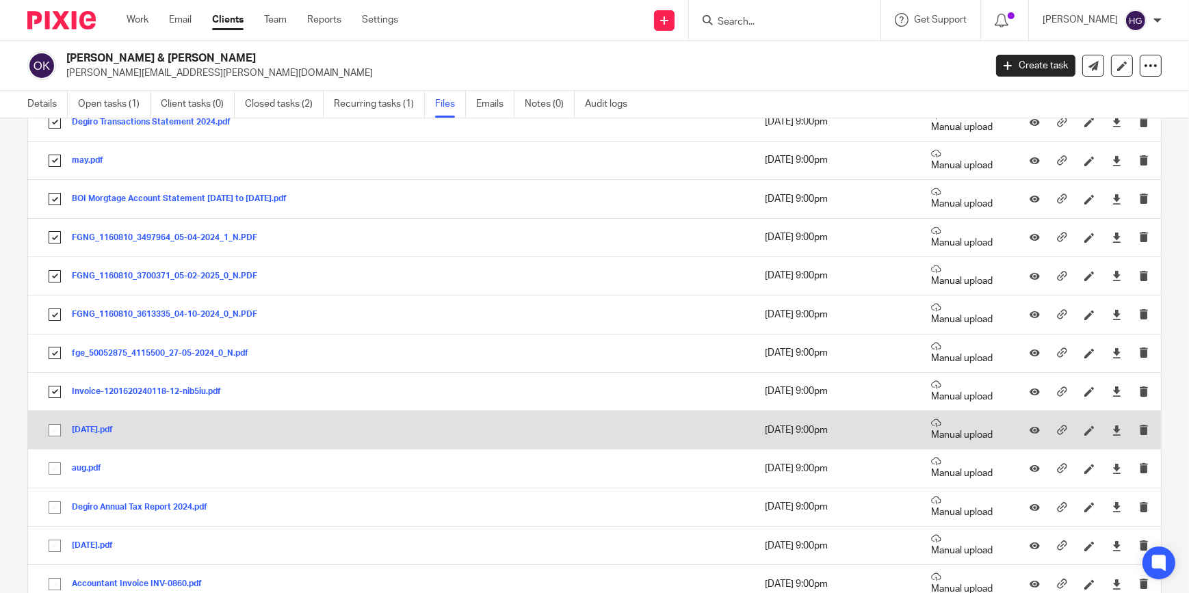
click at [57, 423] on input "checkbox" at bounding box center [55, 430] width 26 height 26
checkbox input "true"
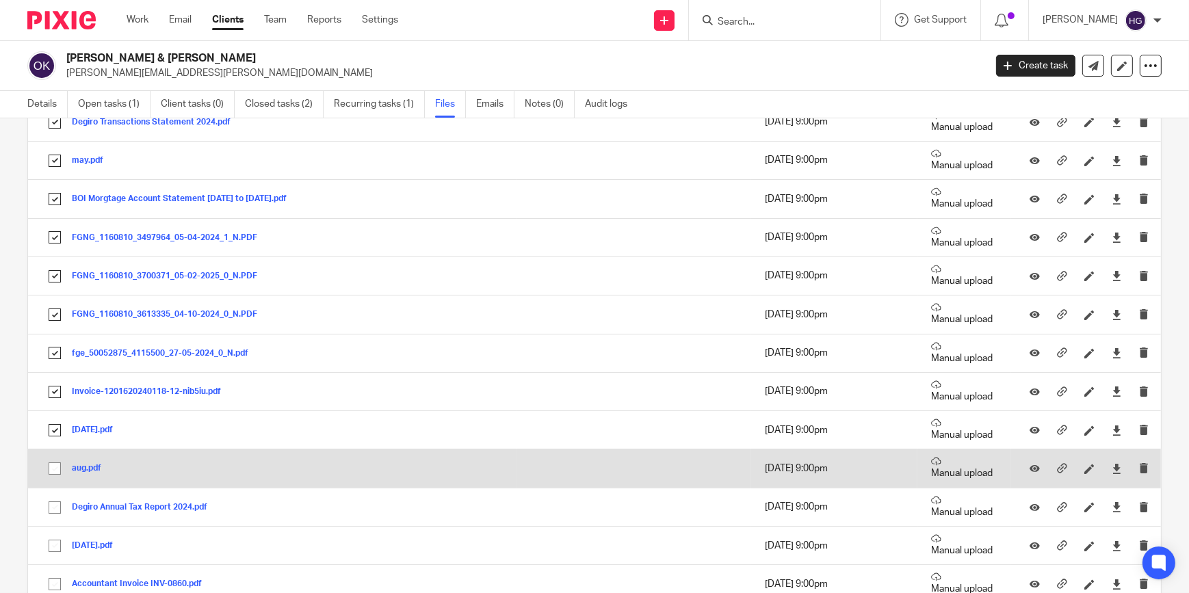
click at [57, 467] on input "checkbox" at bounding box center [55, 468] width 26 height 26
checkbox input "true"
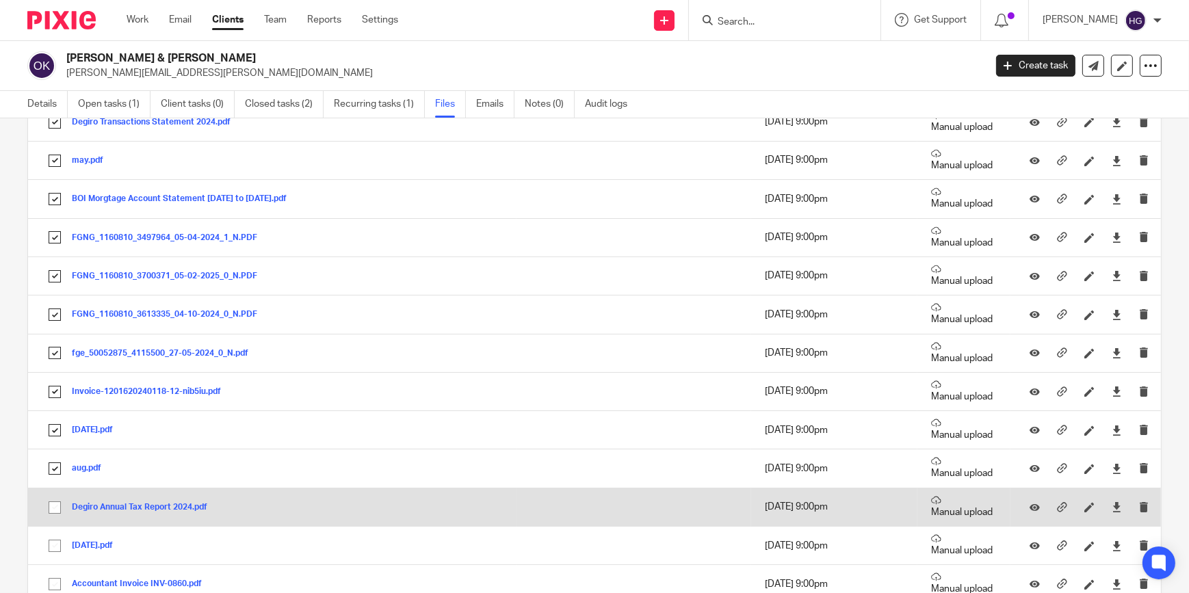
click at [53, 504] on input "checkbox" at bounding box center [55, 507] width 26 height 26
checkbox input "true"
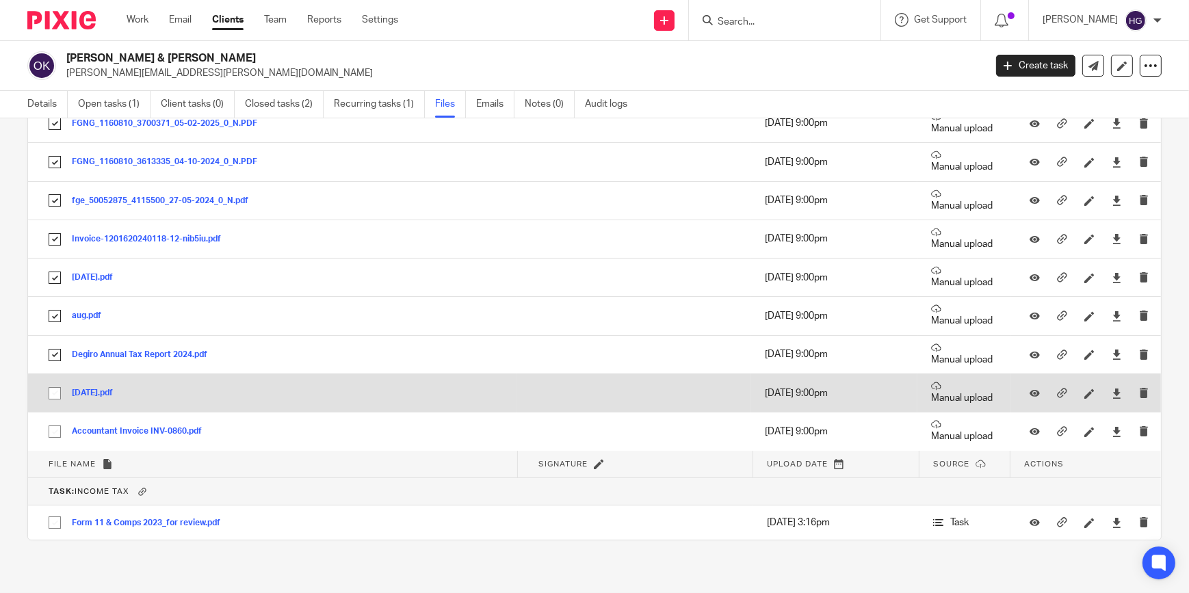
scroll to position [3761, 0]
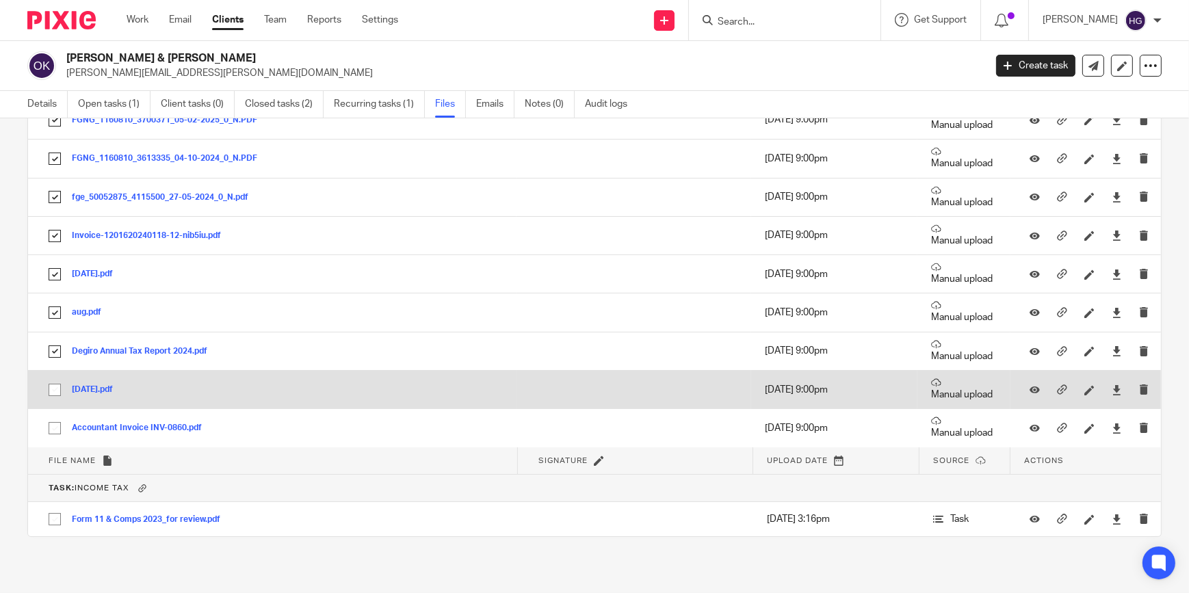
click at [55, 382] on input "checkbox" at bounding box center [55, 390] width 26 height 26
checkbox input "true"
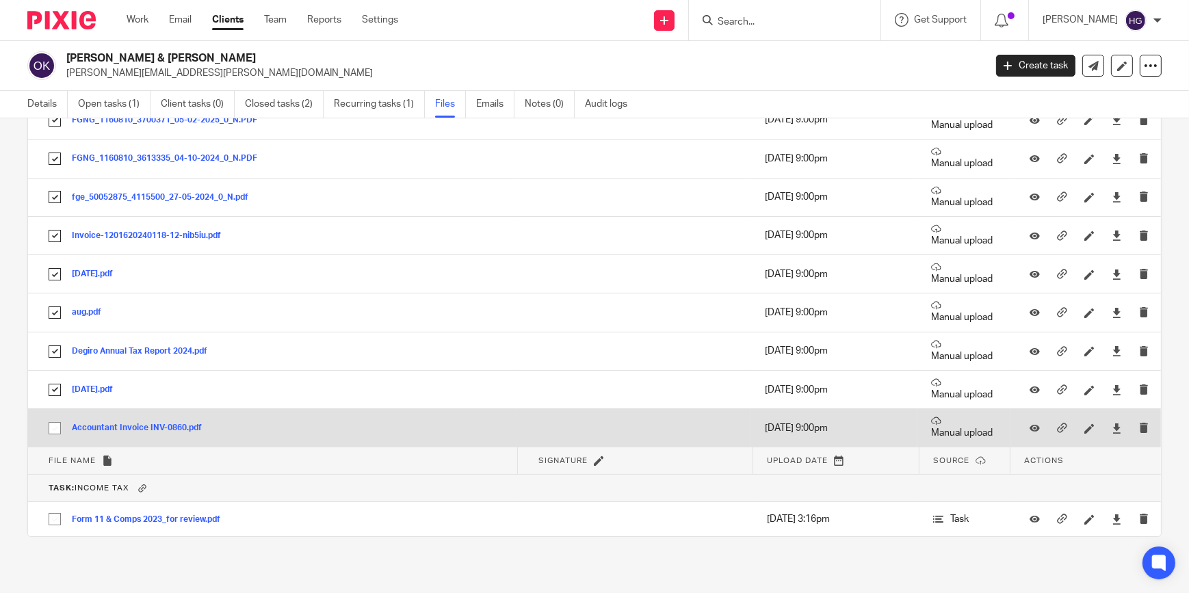
click at [55, 424] on input "checkbox" at bounding box center [55, 428] width 26 height 26
checkbox input "true"
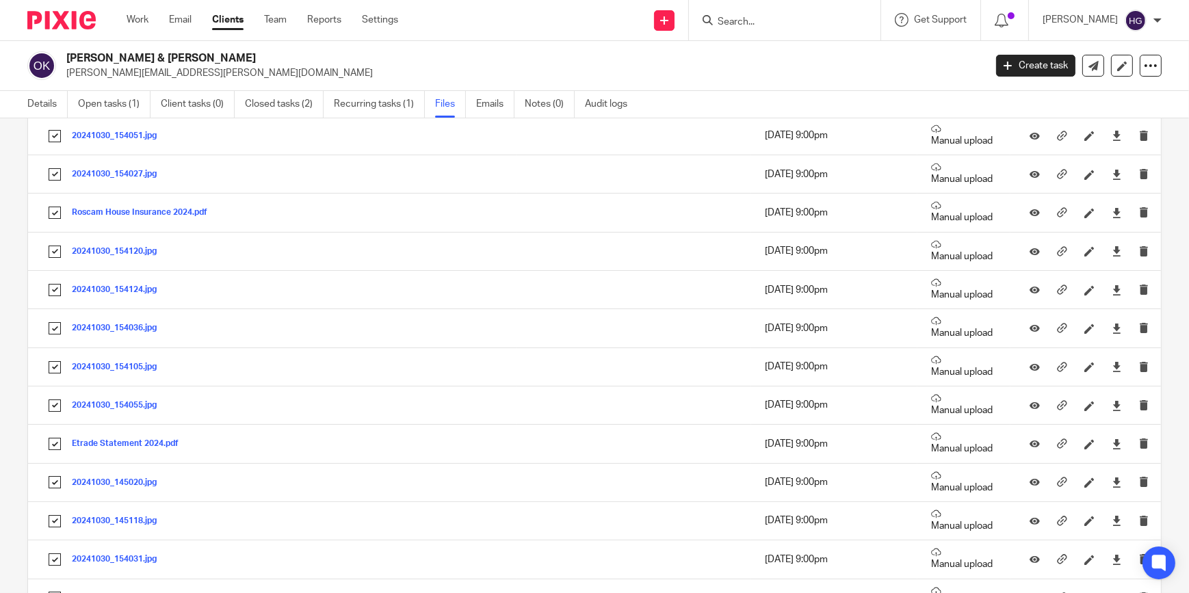
scroll to position [0, 0]
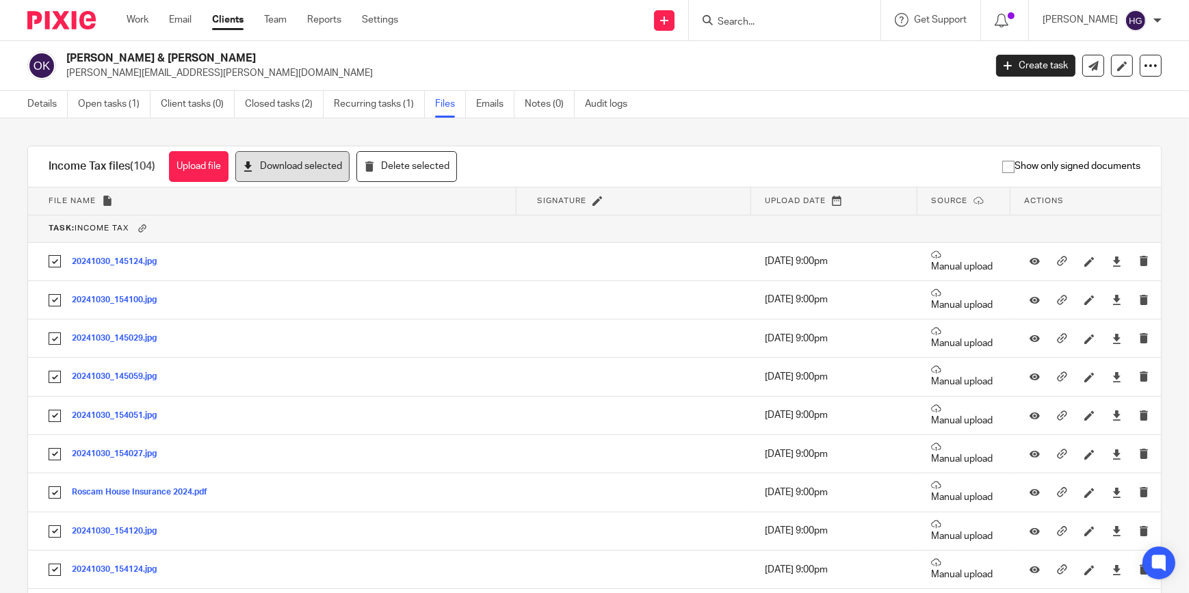
click at [328, 169] on button "Download selected" at bounding box center [292, 166] width 114 height 31
click at [285, 169] on button "Download selected" at bounding box center [292, 166] width 114 height 31
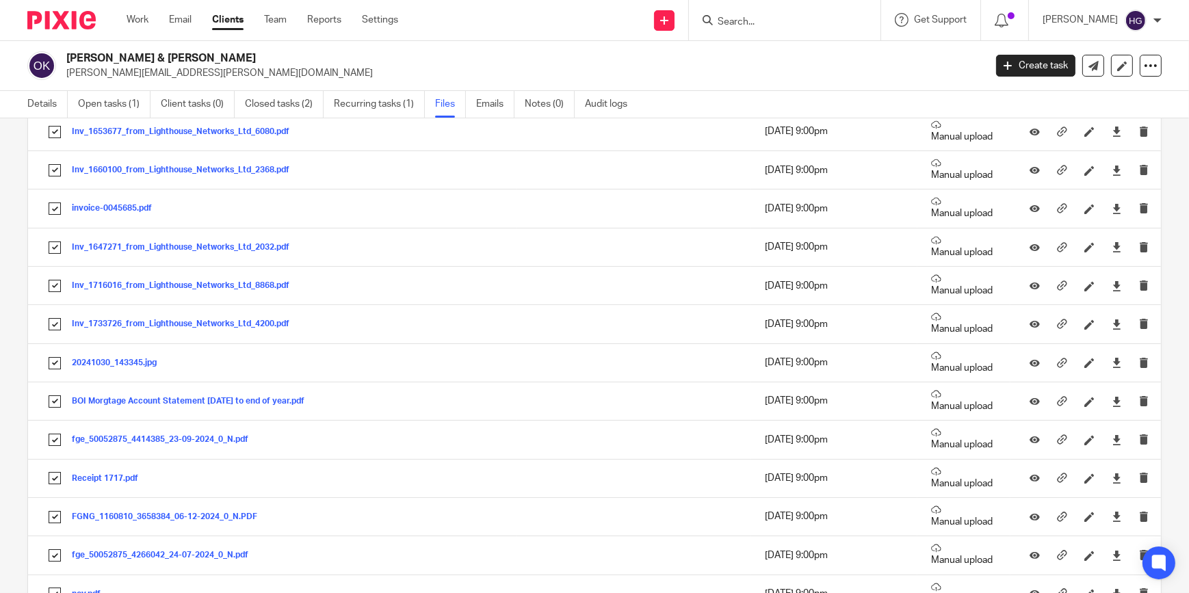
scroll to position [2517, 0]
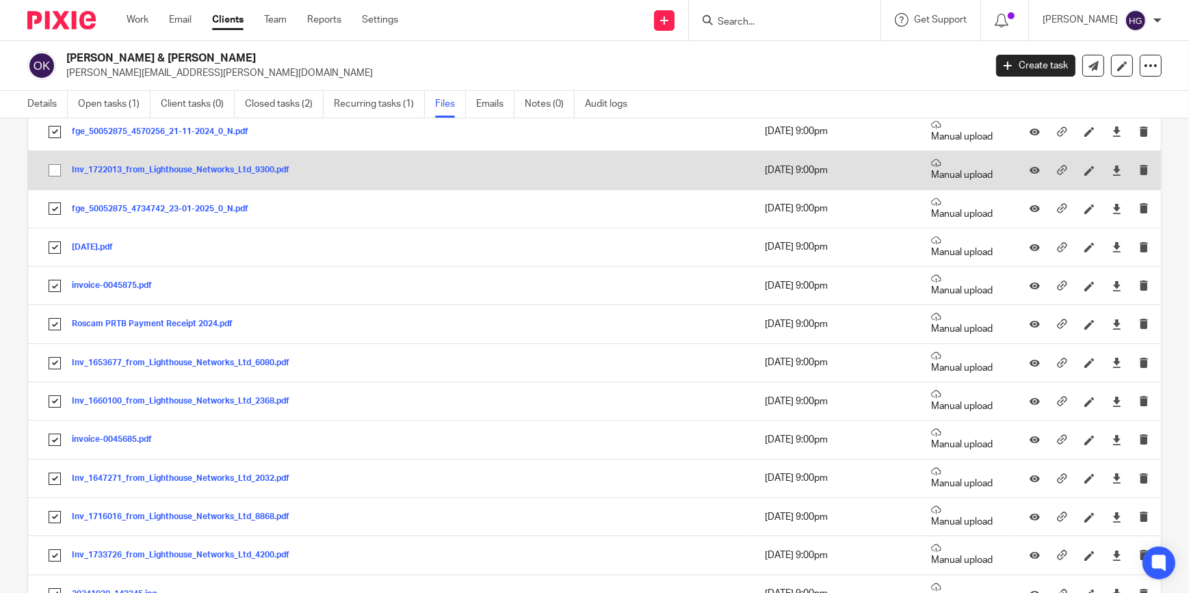
click at [54, 165] on input "checkbox" at bounding box center [55, 170] width 26 height 26
checkbox input "false"
click at [194, 165] on button "Inv_1722013_from_Lighthouse_Networks_Ltd_9300.pdf" at bounding box center [186, 170] width 228 height 10
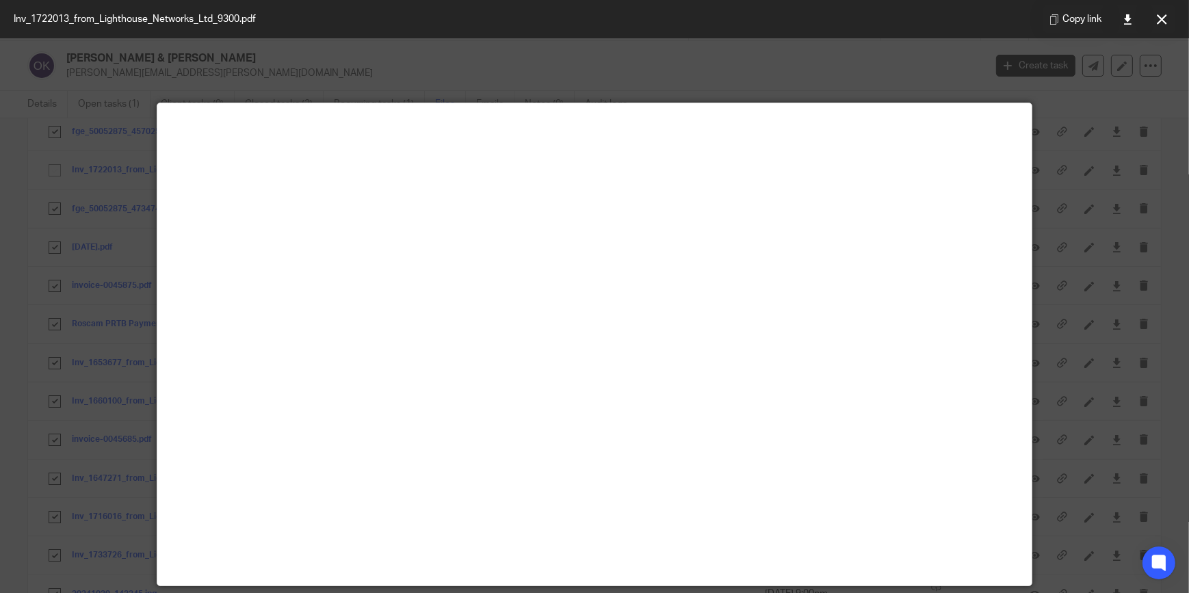
click at [799, 30] on div "Inv_1722013_from_Lighthouse_Networks_Ltd_9300.pdf Copy link" at bounding box center [594, 19] width 1189 height 38
click at [775, 78] on div at bounding box center [594, 296] width 1189 height 593
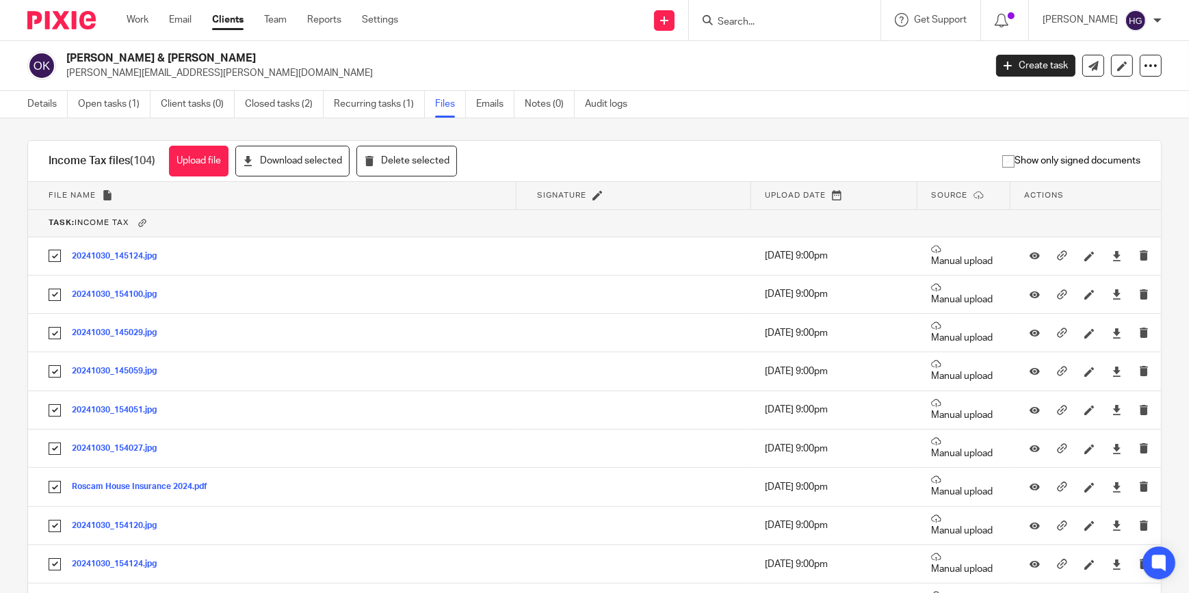
scroll to position [0, 0]
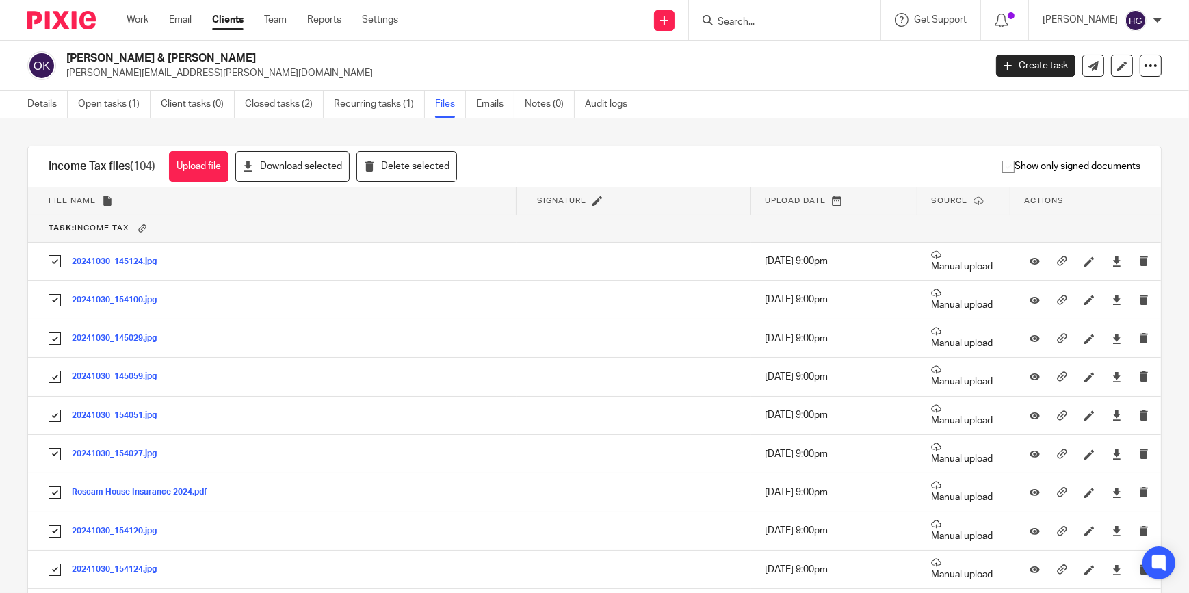
click at [754, 74] on p "[PERSON_NAME][EMAIL_ADDRESS][PERSON_NAME][DOMAIN_NAME]" at bounding box center [520, 73] width 909 height 14
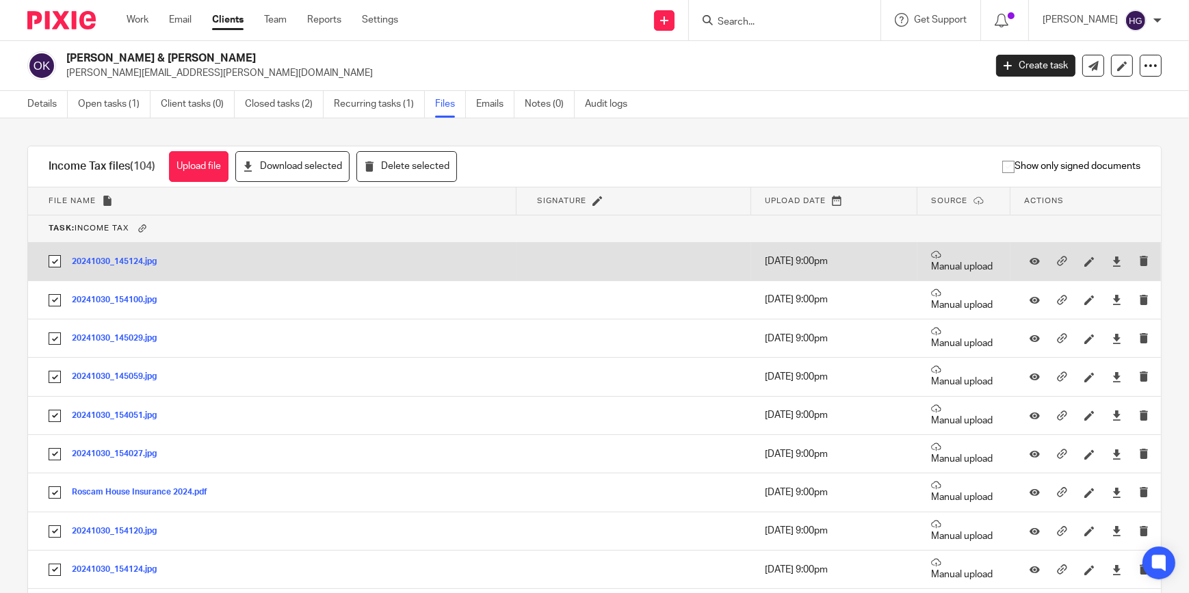
click at [62, 261] on input "checkbox" at bounding box center [55, 261] width 26 height 26
checkbox input "false"
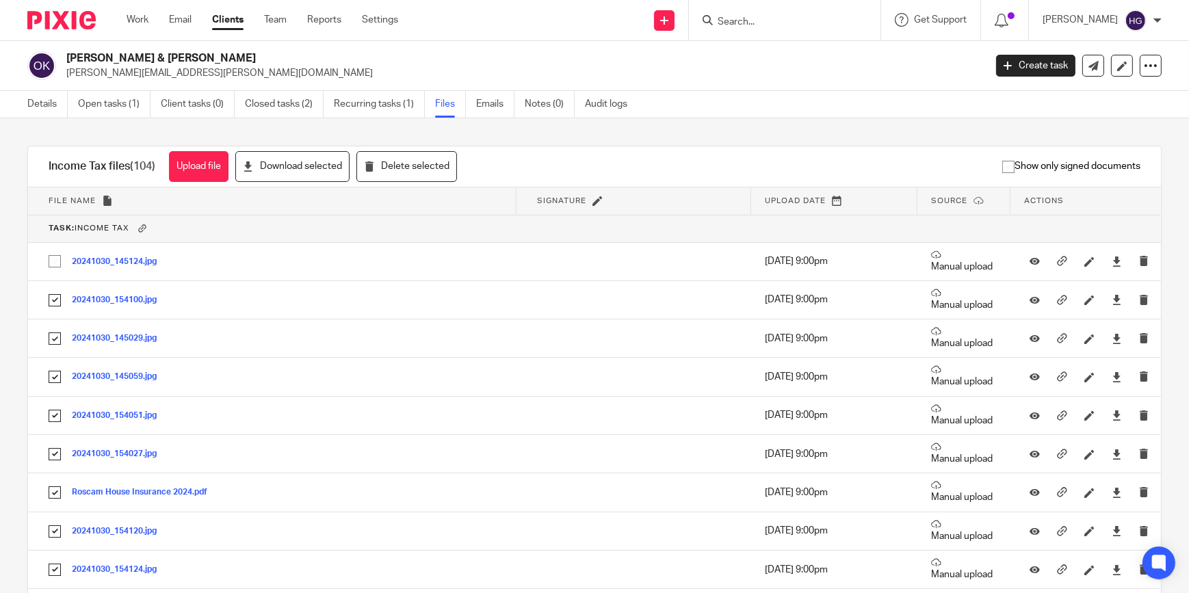
click at [449, 105] on link "Files" at bounding box center [450, 104] width 31 height 27
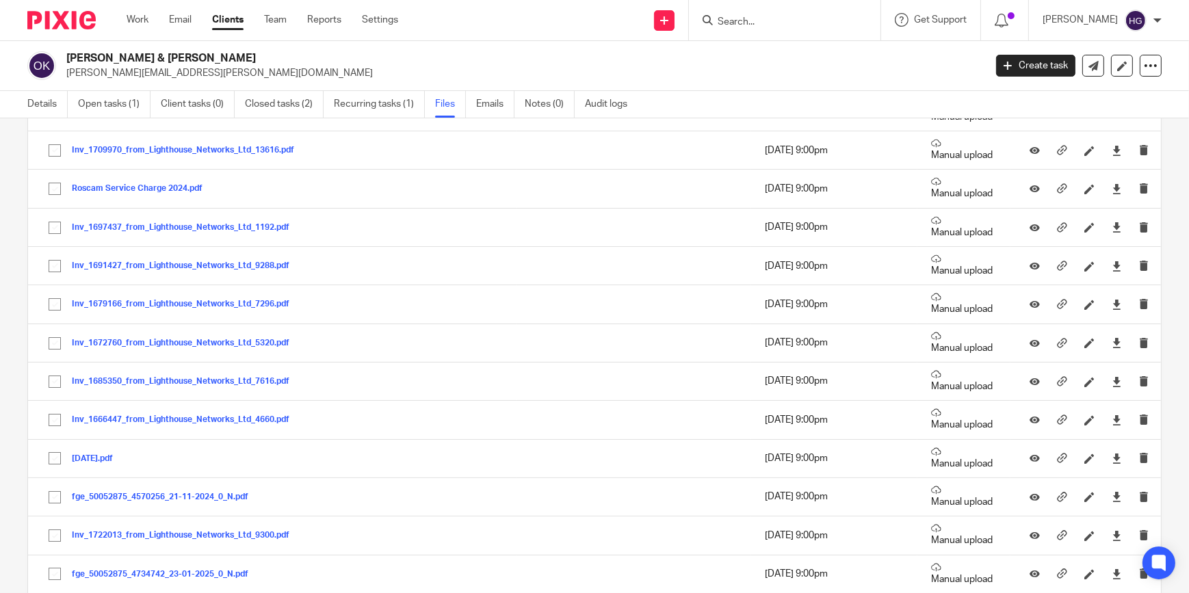
scroll to position [2238, 0]
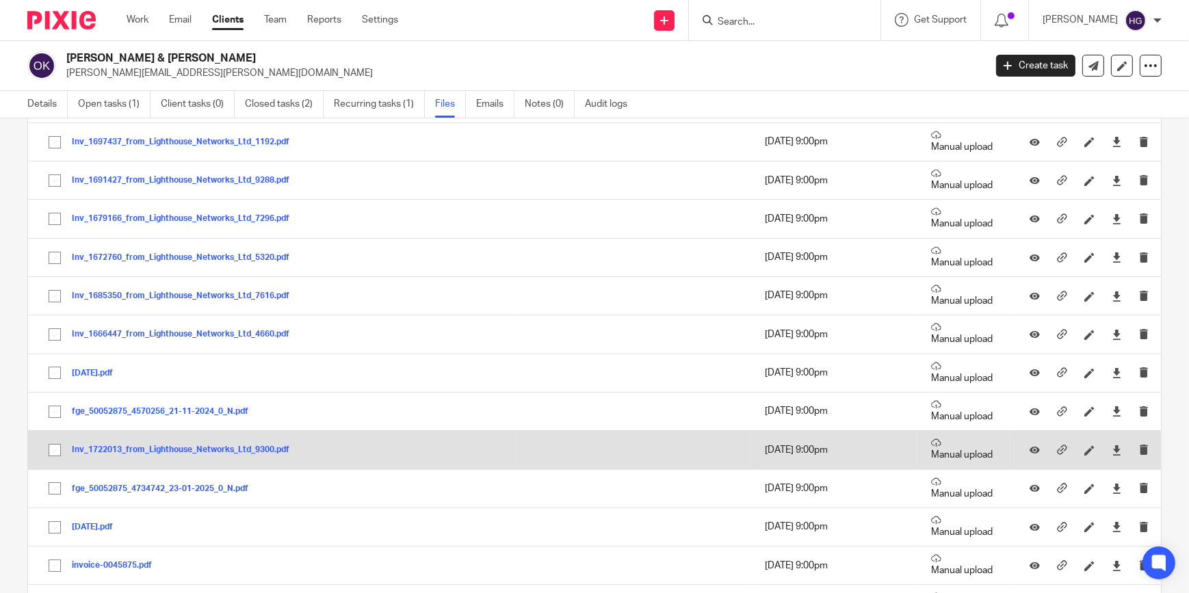
click at [55, 447] on input "checkbox" at bounding box center [55, 450] width 26 height 26
checkbox input "true"
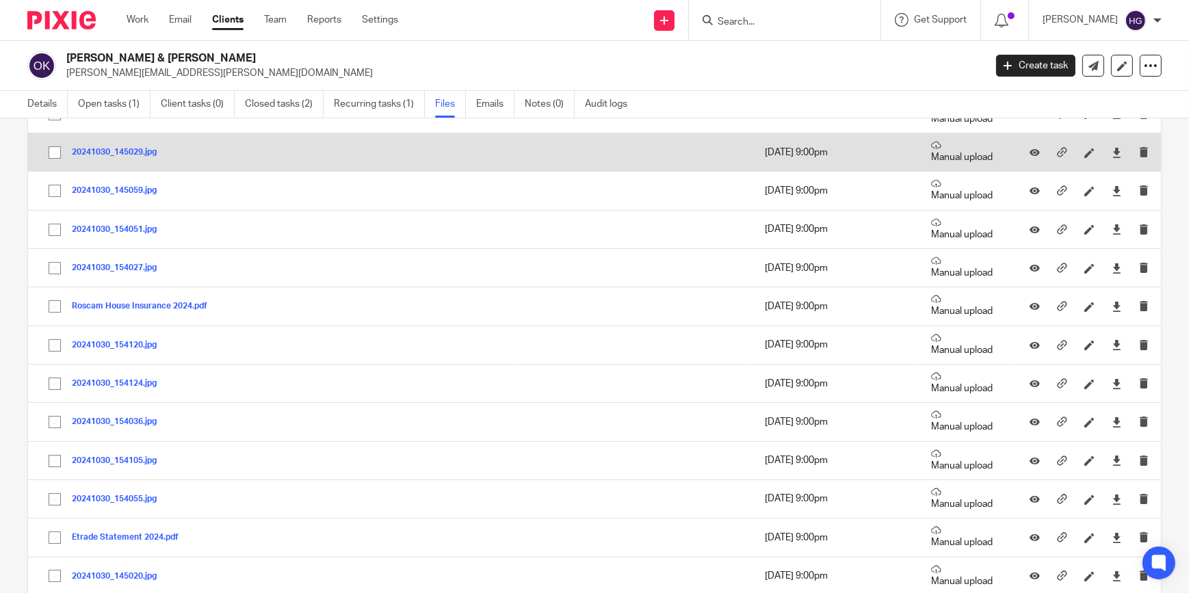
scroll to position [0, 0]
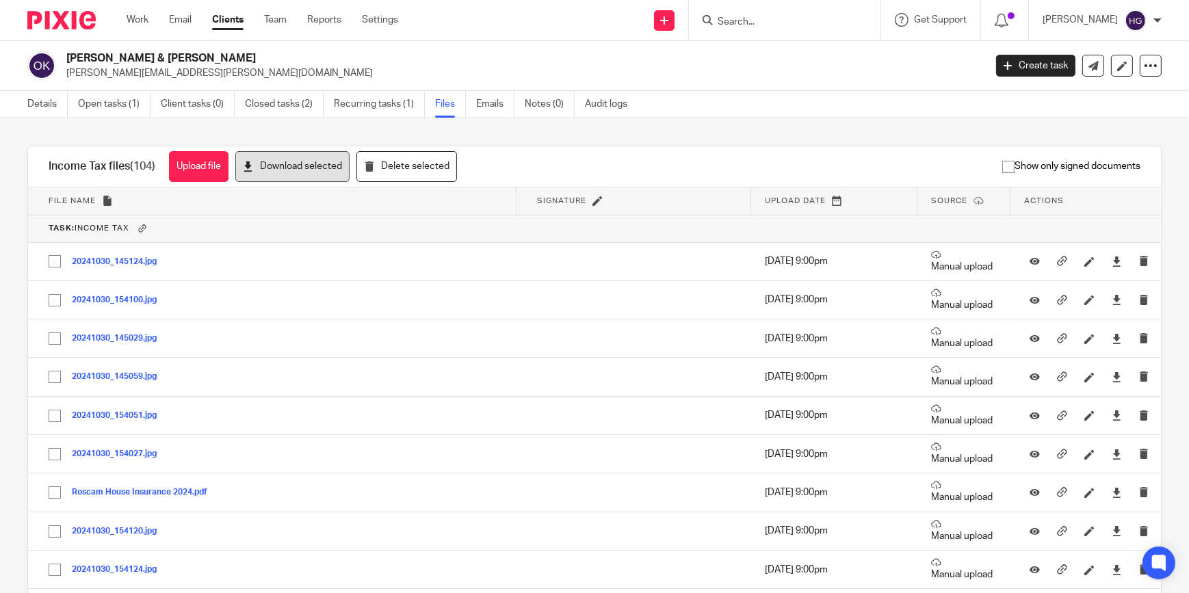
click at [289, 170] on button "Download selected" at bounding box center [292, 166] width 114 height 31
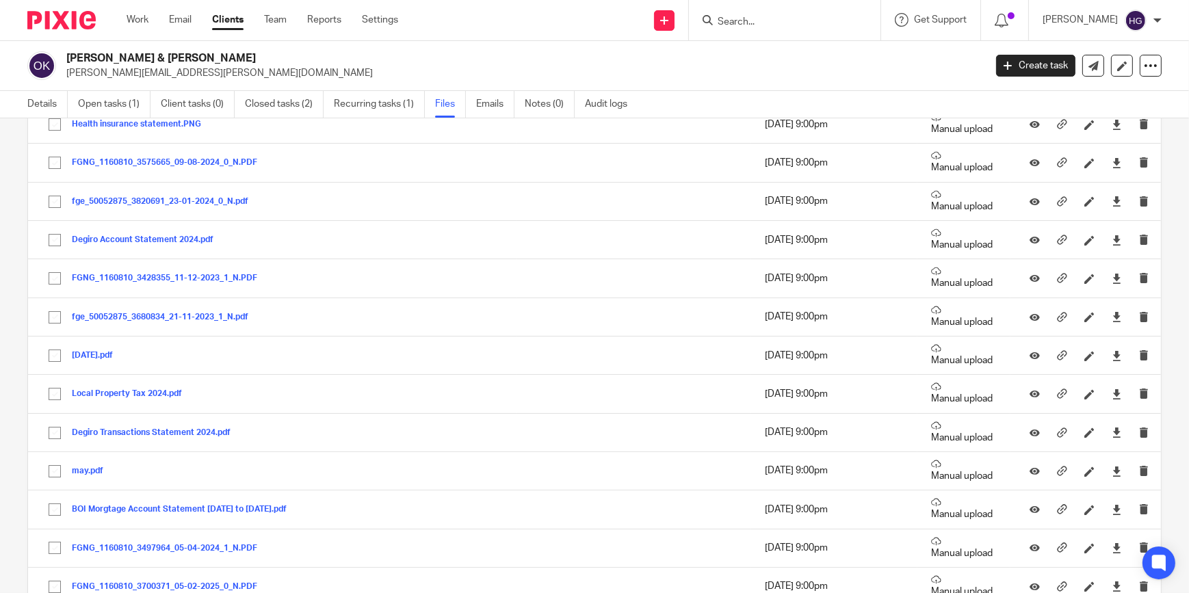
scroll to position [3761, 0]
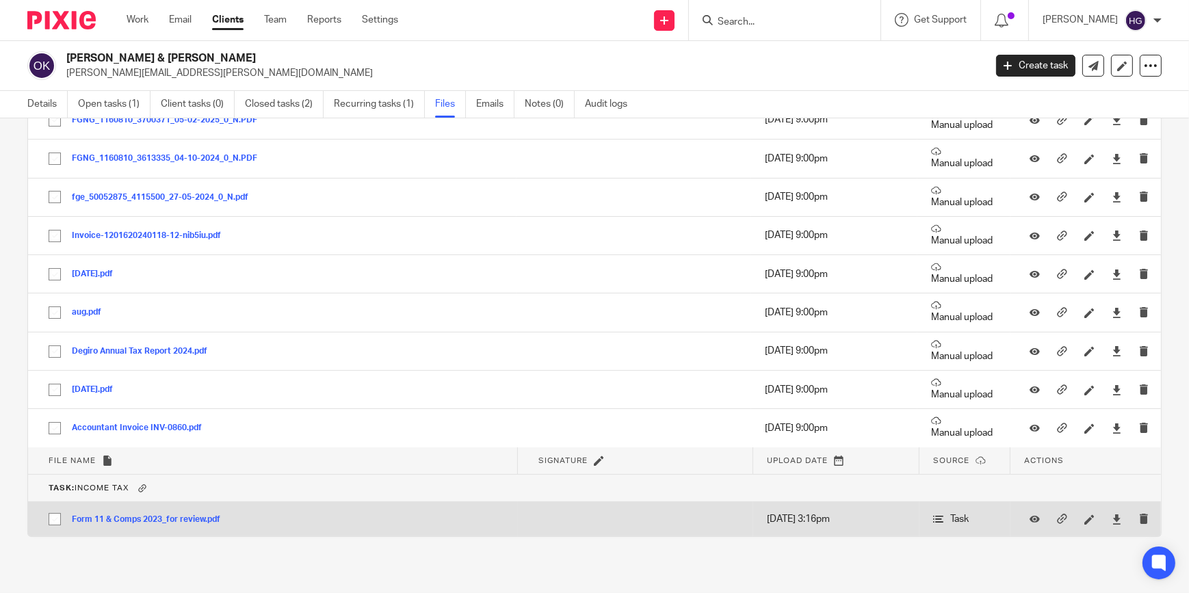
click at [55, 513] on input "checkbox" at bounding box center [55, 519] width 26 height 26
checkbox input "true"
click at [1139, 514] on icon "submit" at bounding box center [1144, 519] width 10 height 10
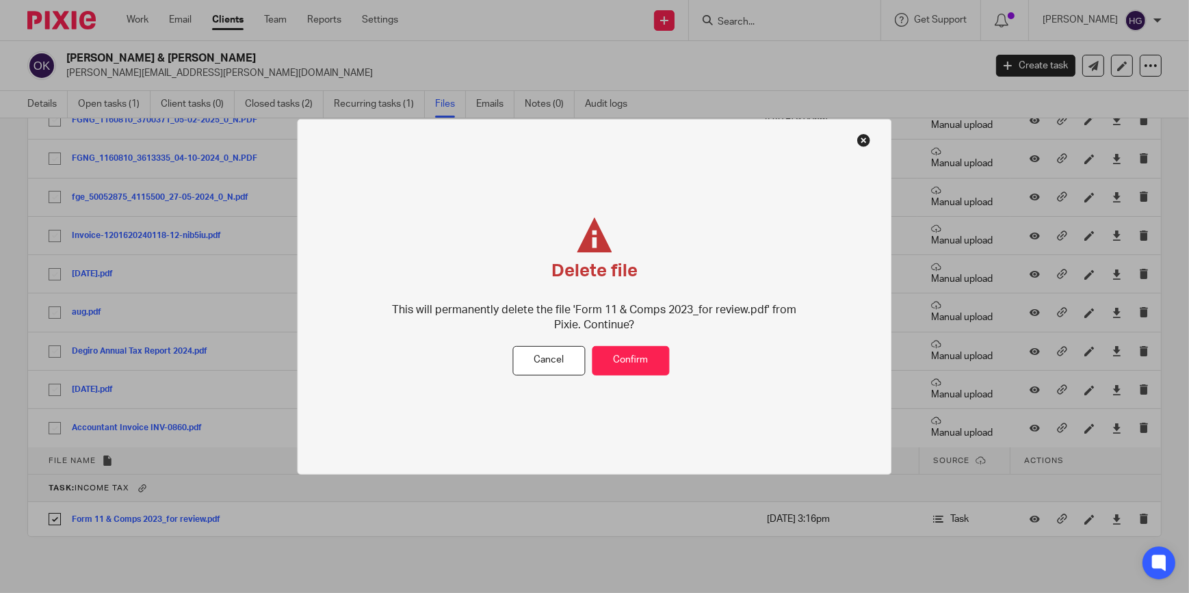
click at [628, 341] on div "Delete file This will permanently delete the file 'Form 11 & Comps 2023_for rev…" at bounding box center [594, 281] width 415 height 129
click at [626, 362] on button "Confirm" at bounding box center [630, 360] width 77 height 29
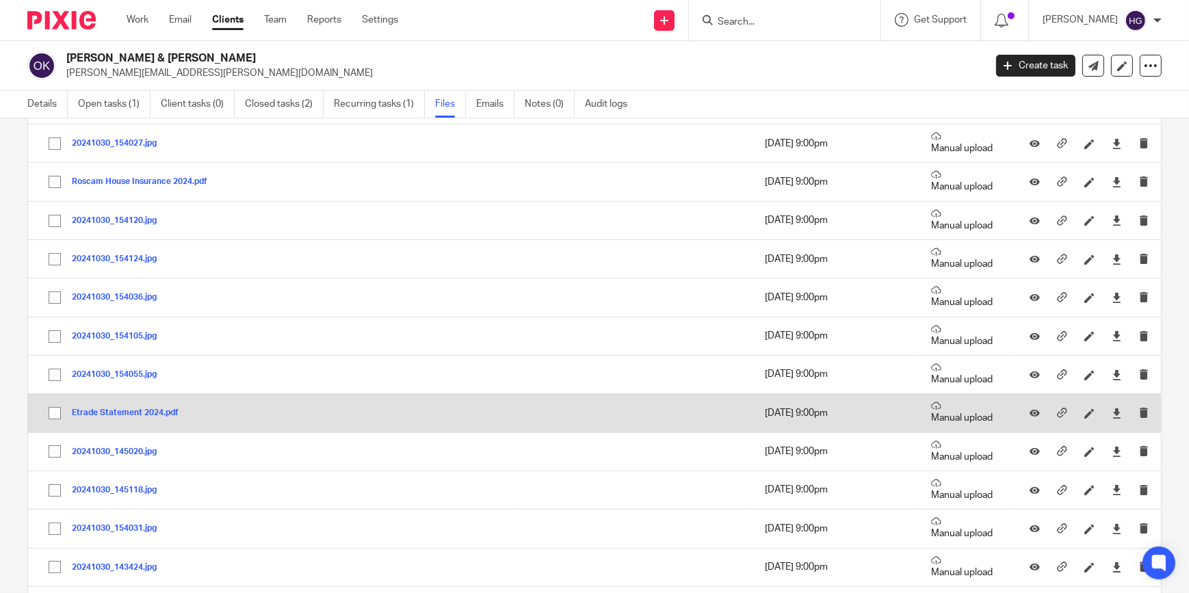
scroll to position [310, 0]
